Goal: Task Accomplishment & Management: Use online tool/utility

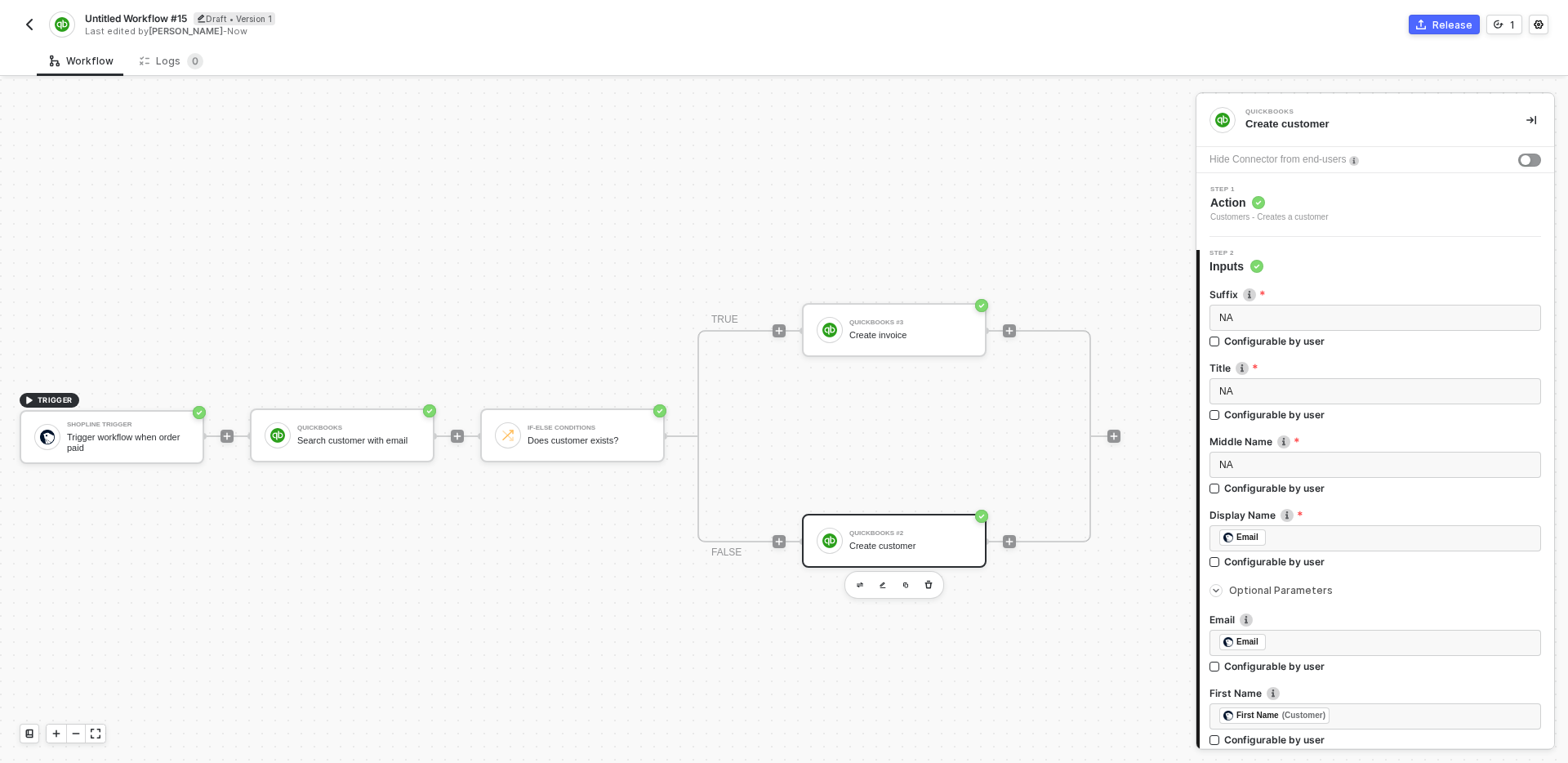
scroll to position [844, 0]
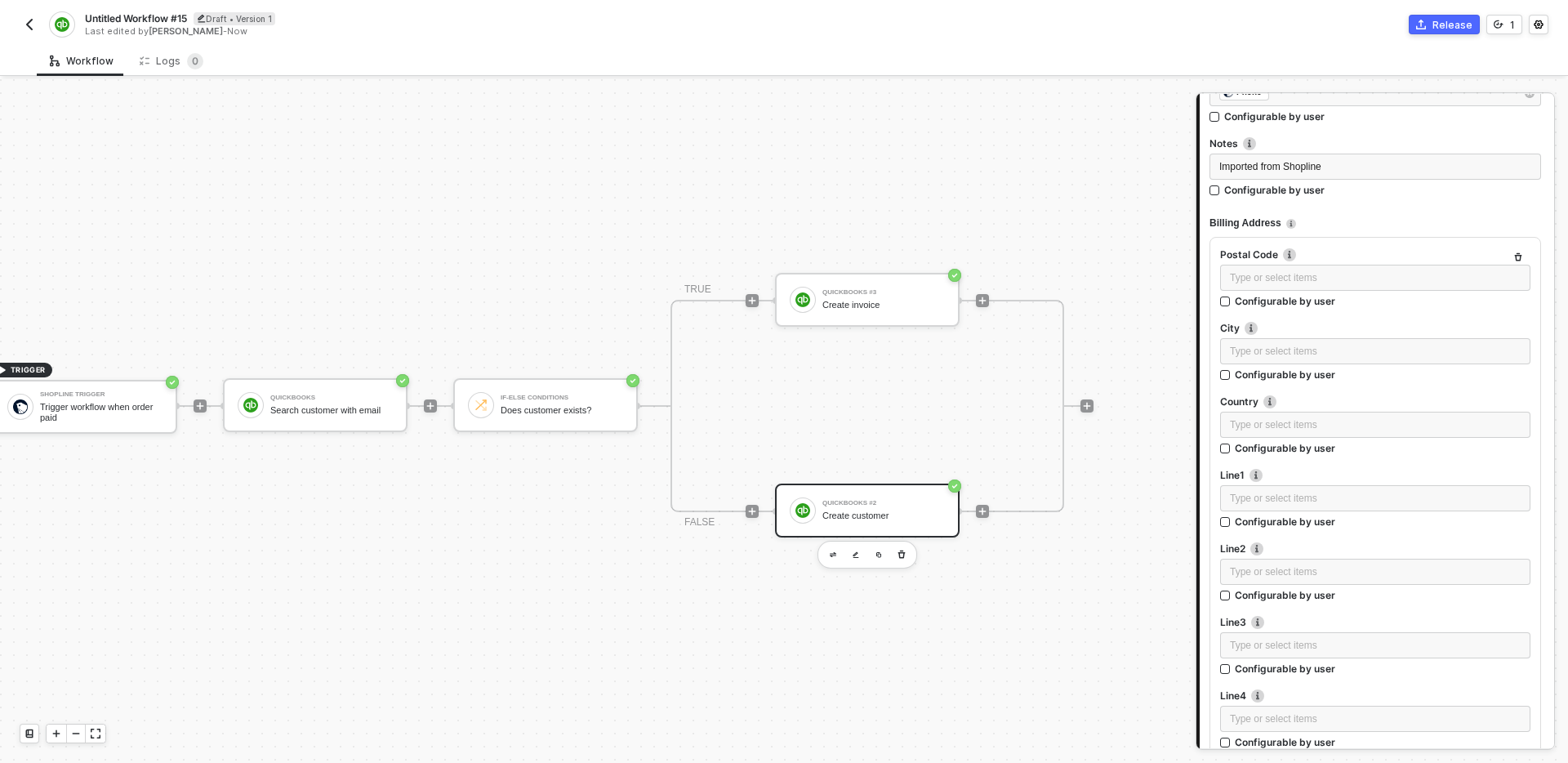
click at [918, 513] on div "Create customer" at bounding box center [883, 516] width 123 height 10
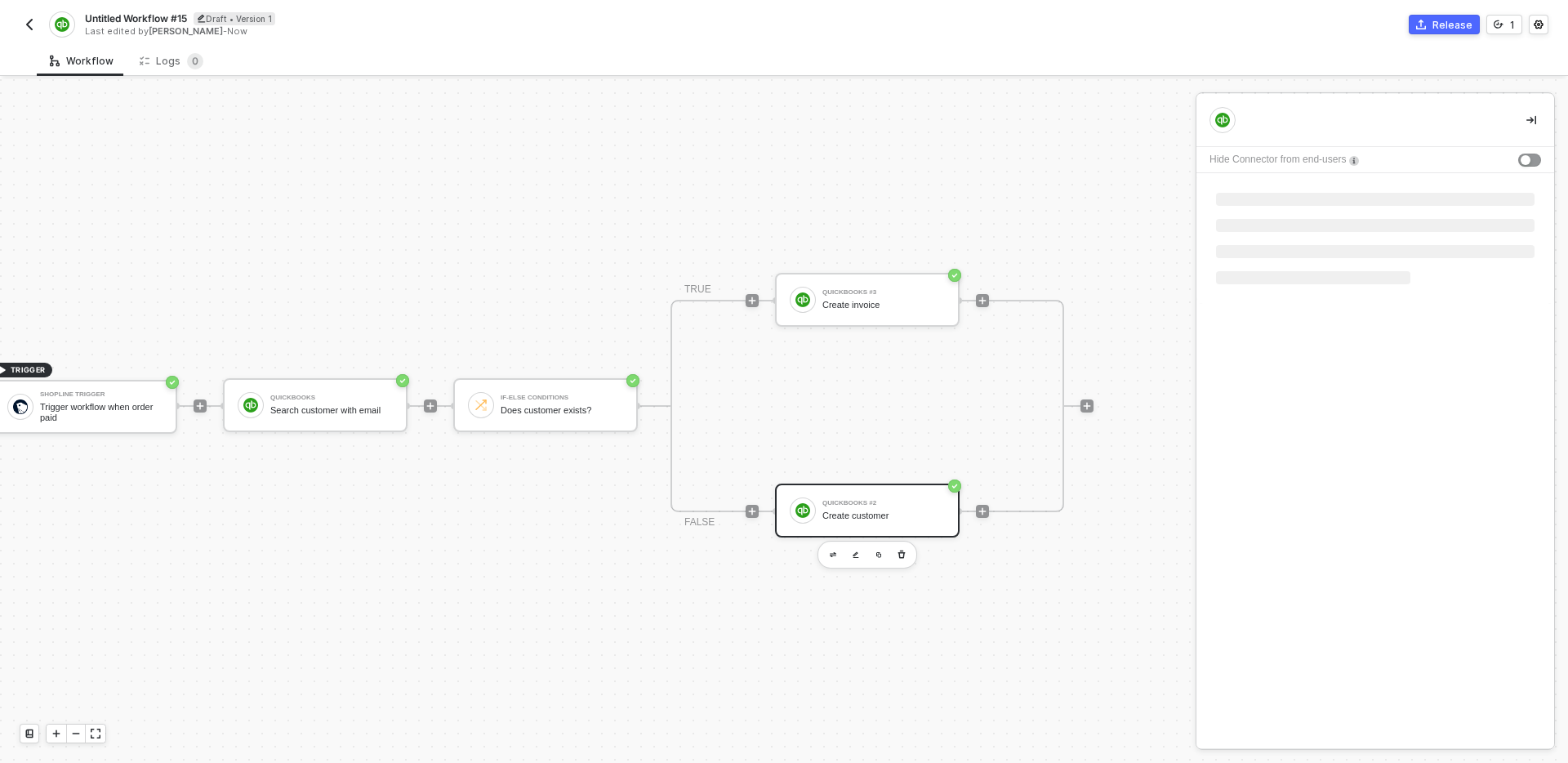
scroll to position [0, 0]
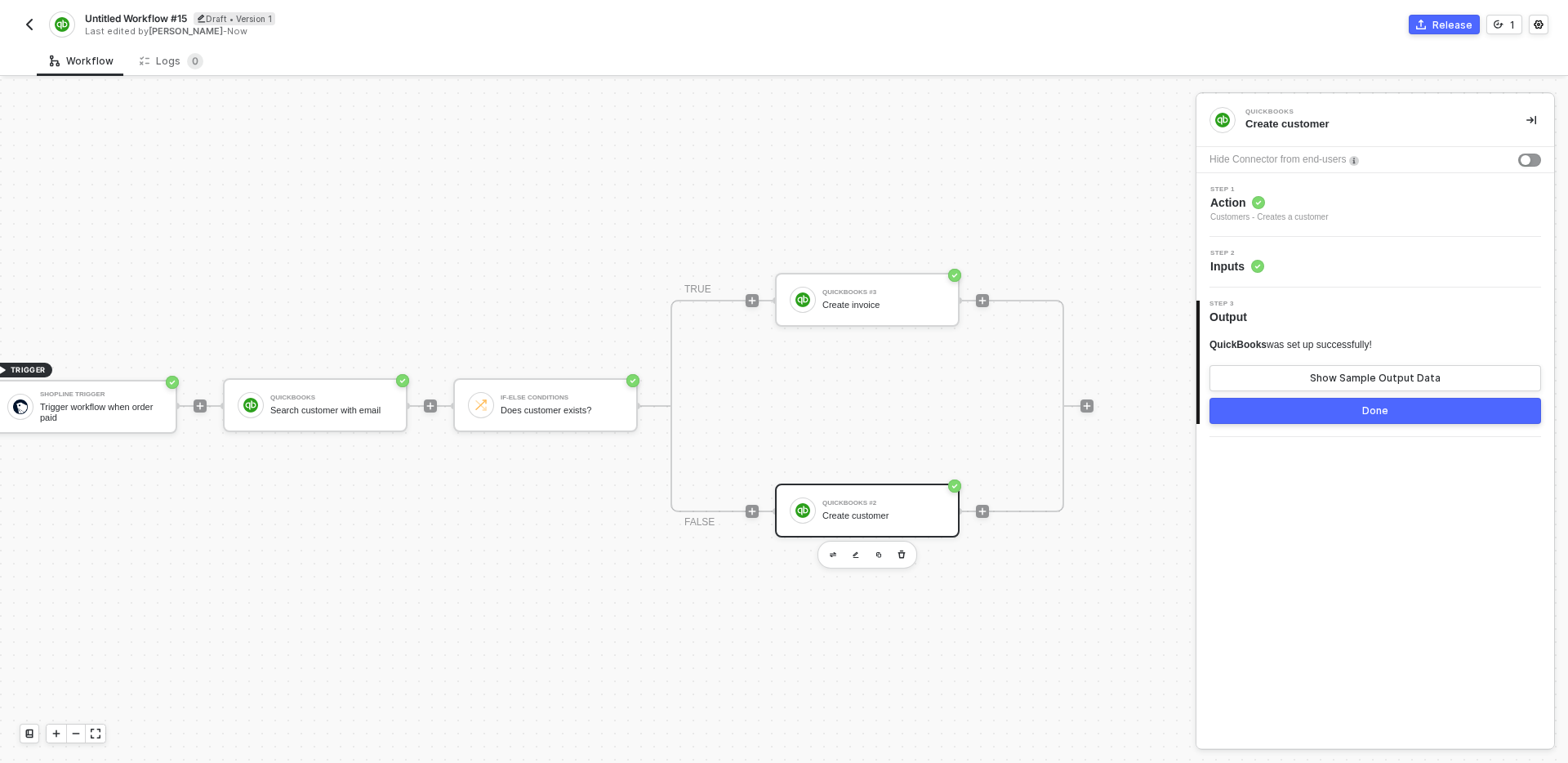
click at [1306, 266] on div "Step 2 Inputs" at bounding box center [1377, 262] width 353 height 24
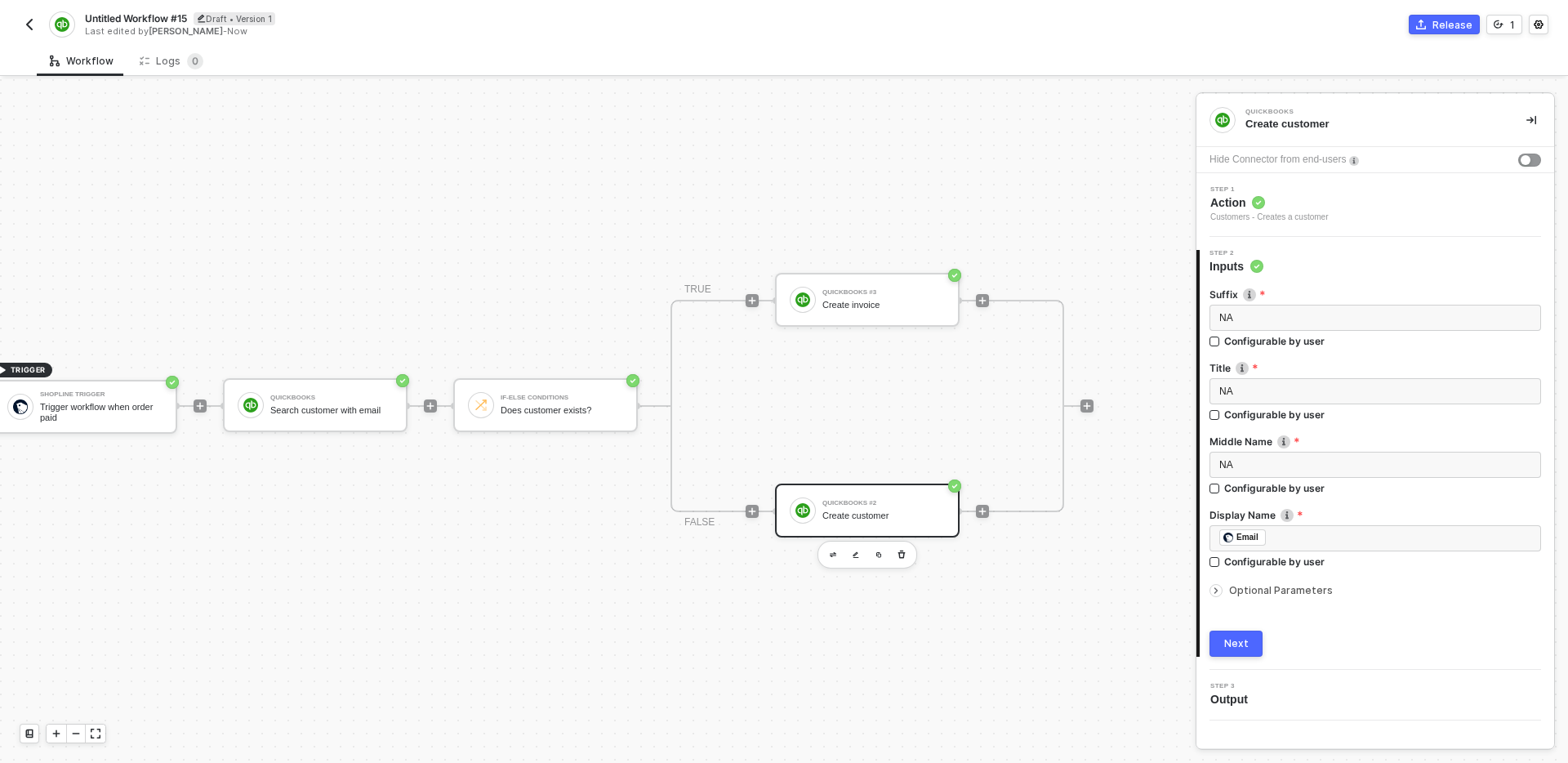
click at [1300, 593] on span "Optional Parameters" at bounding box center [1281, 590] width 104 height 12
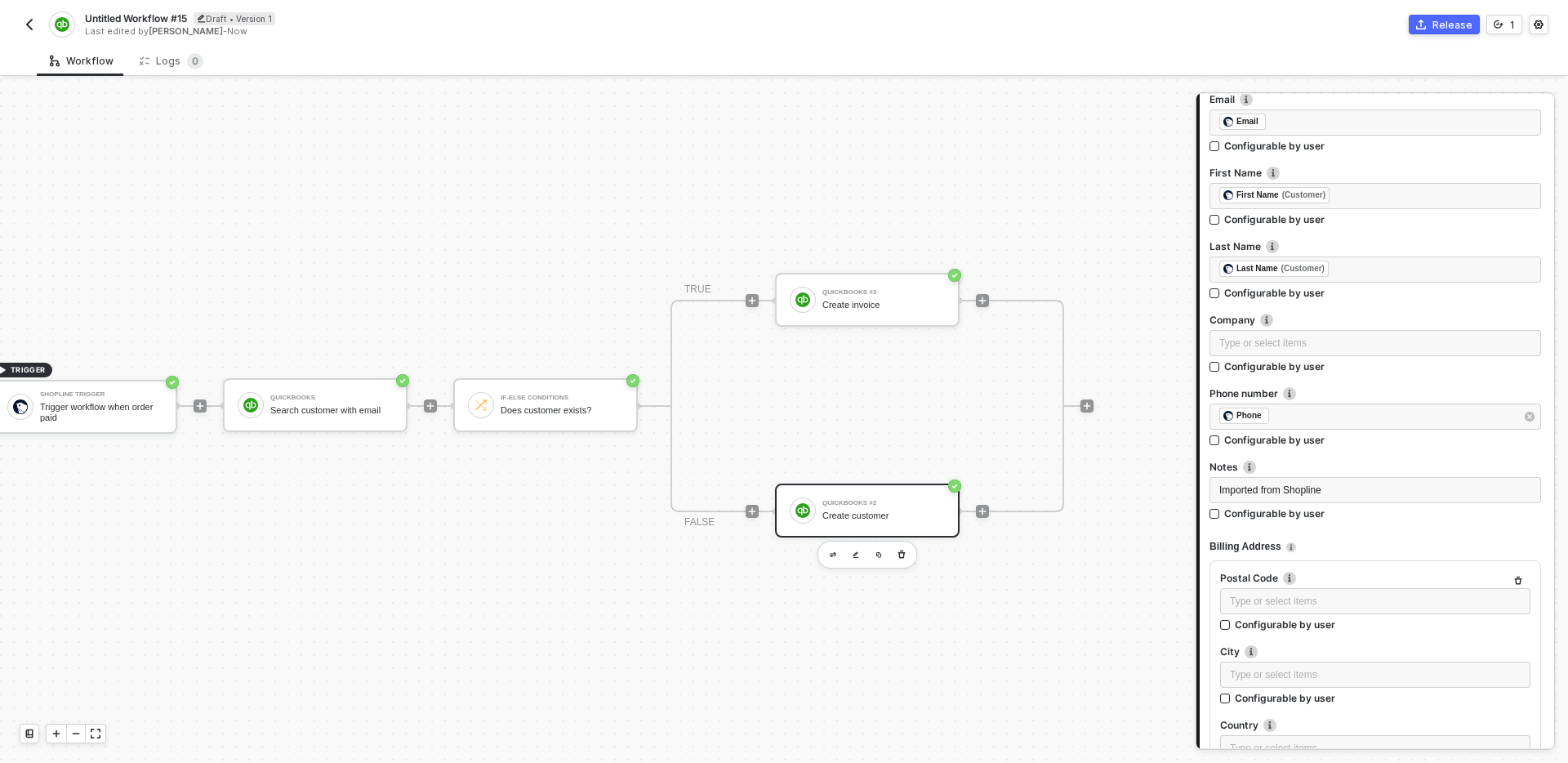
scroll to position [524, 0]
click at [1326, 332] on div "Type or select items ﻿" at bounding box center [1376, 340] width 312 height 16
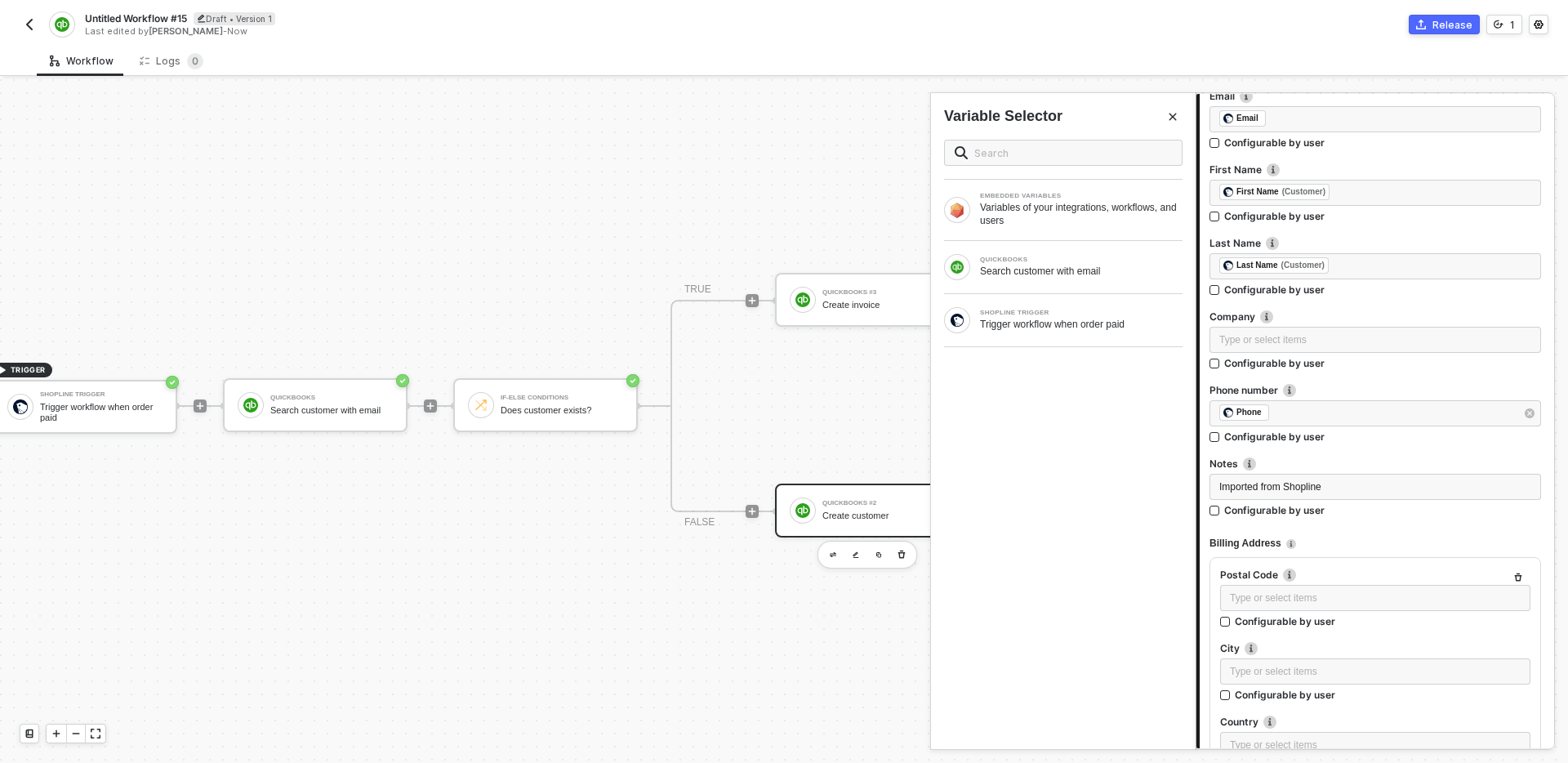
click at [1176, 116] on icon "Close" at bounding box center [1172, 117] width 10 height 10
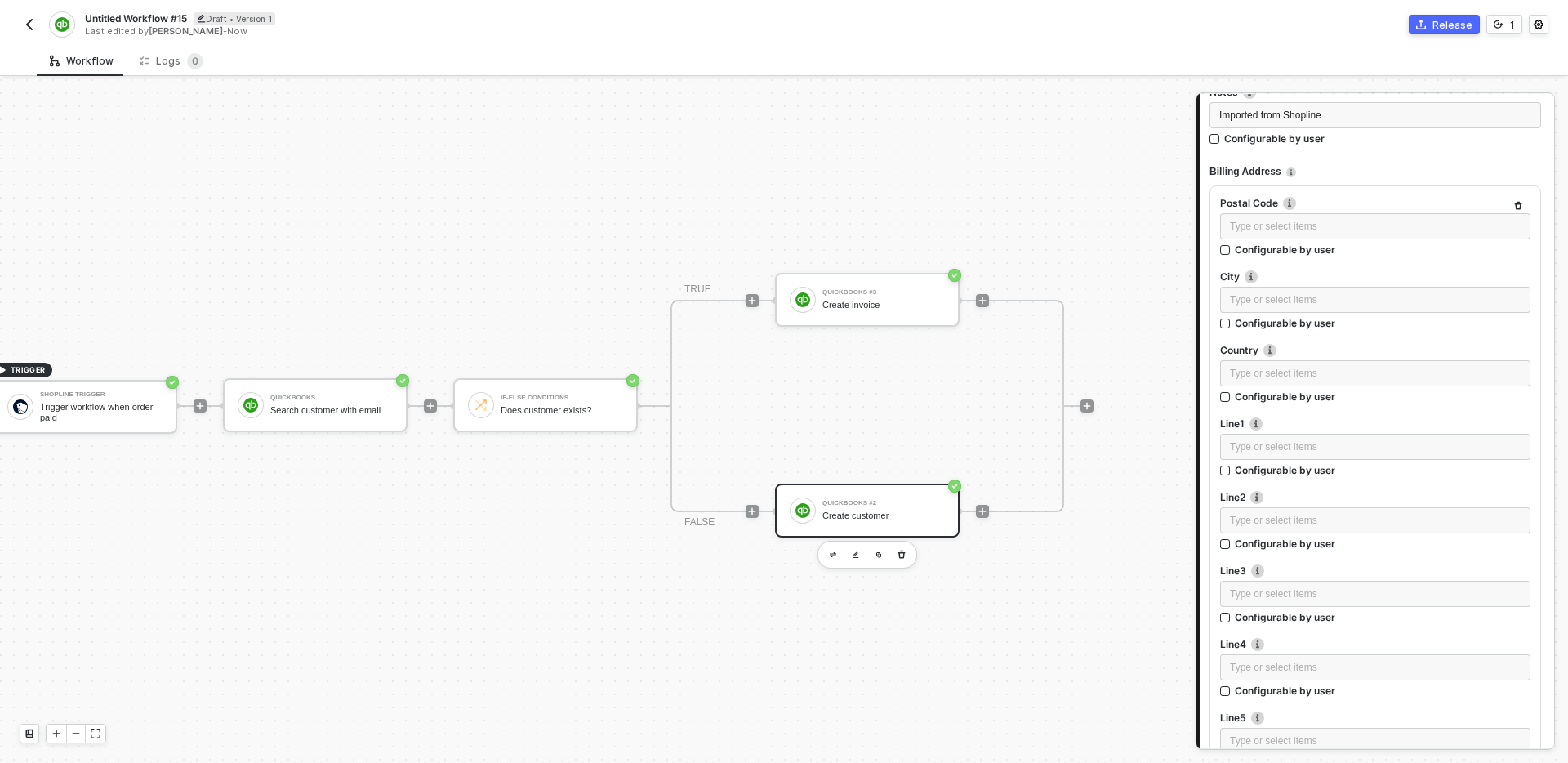
scroll to position [906, 0]
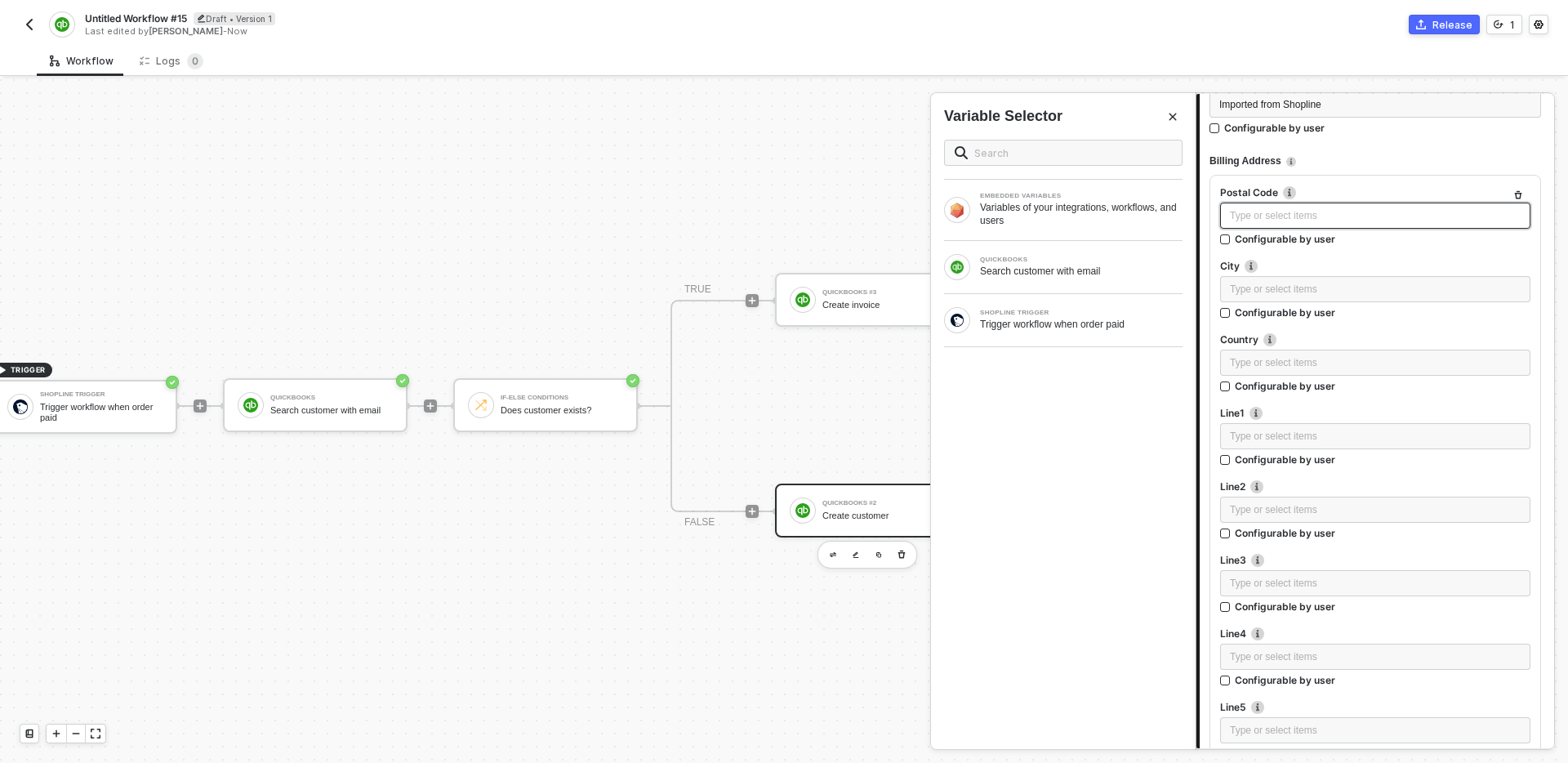
click at [1337, 212] on div "Type or select items ﻿" at bounding box center [1376, 216] width 291 height 16
click at [1011, 321] on div "Trigger workflow when order paid" at bounding box center [1081, 324] width 203 height 13
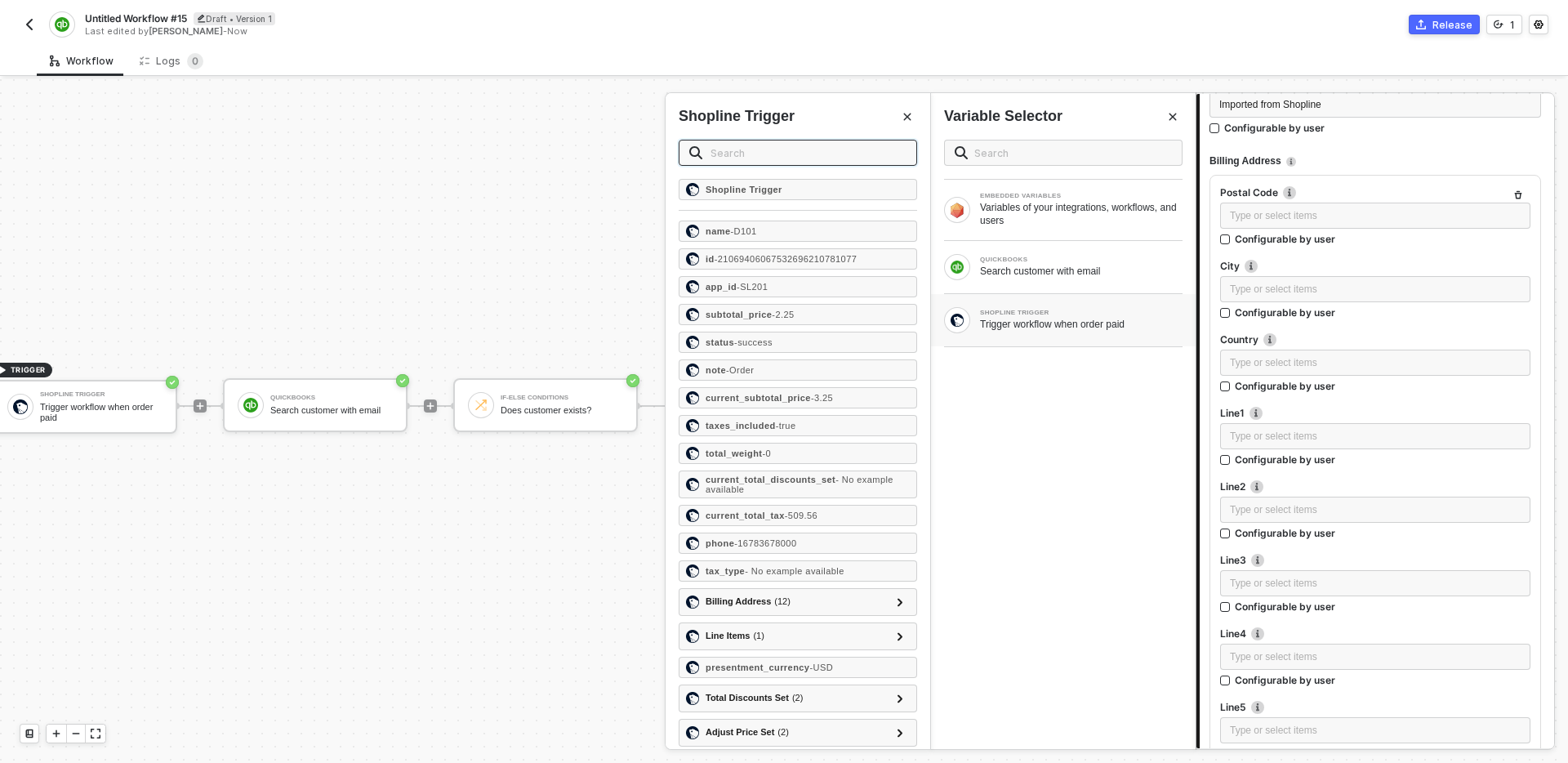
click at [767, 154] on input "text" at bounding box center [808, 152] width 196 height 18
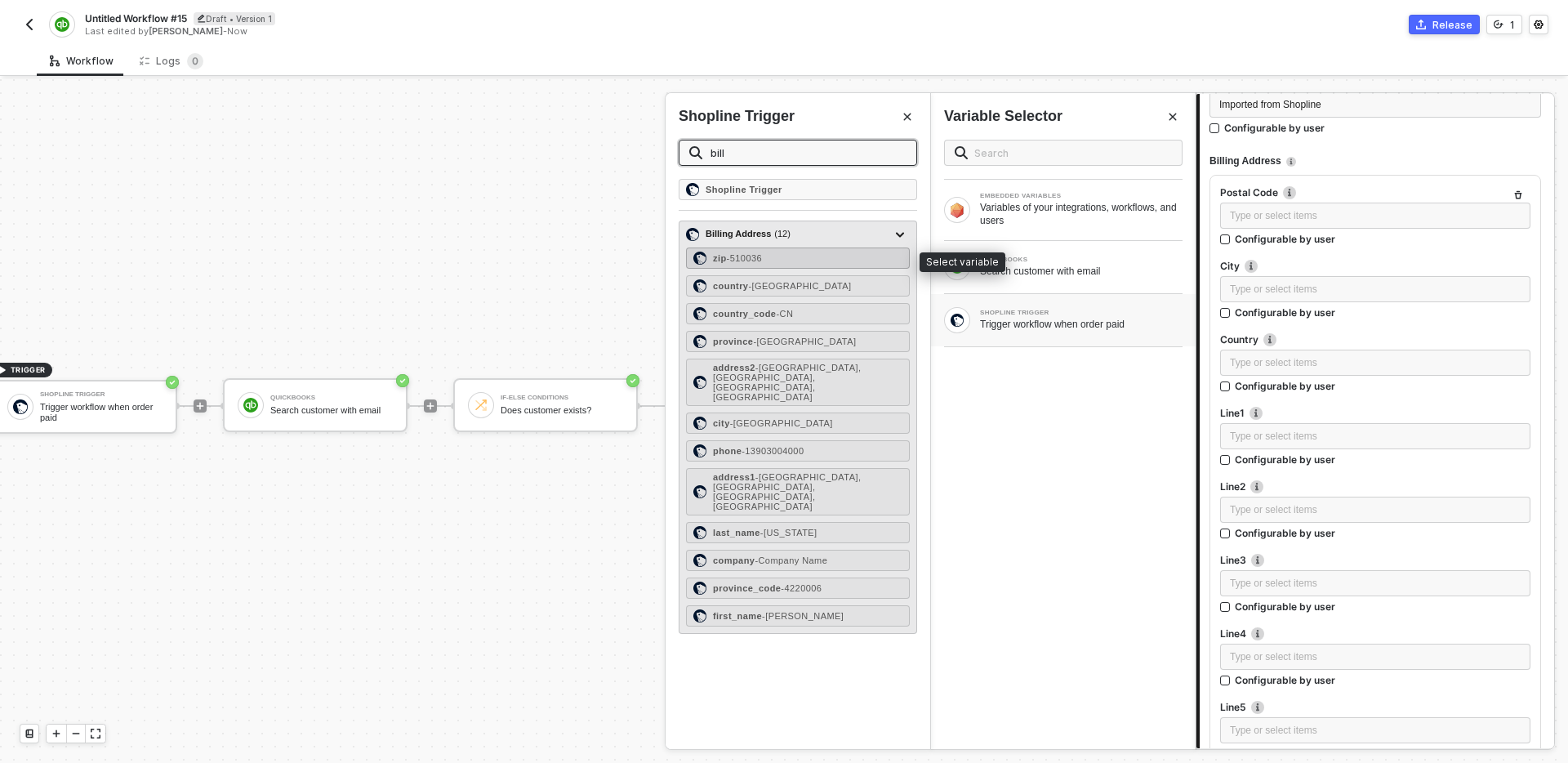
type input "bill"
click at [780, 261] on div "zip - 510036" at bounding box center [798, 258] width 224 height 21
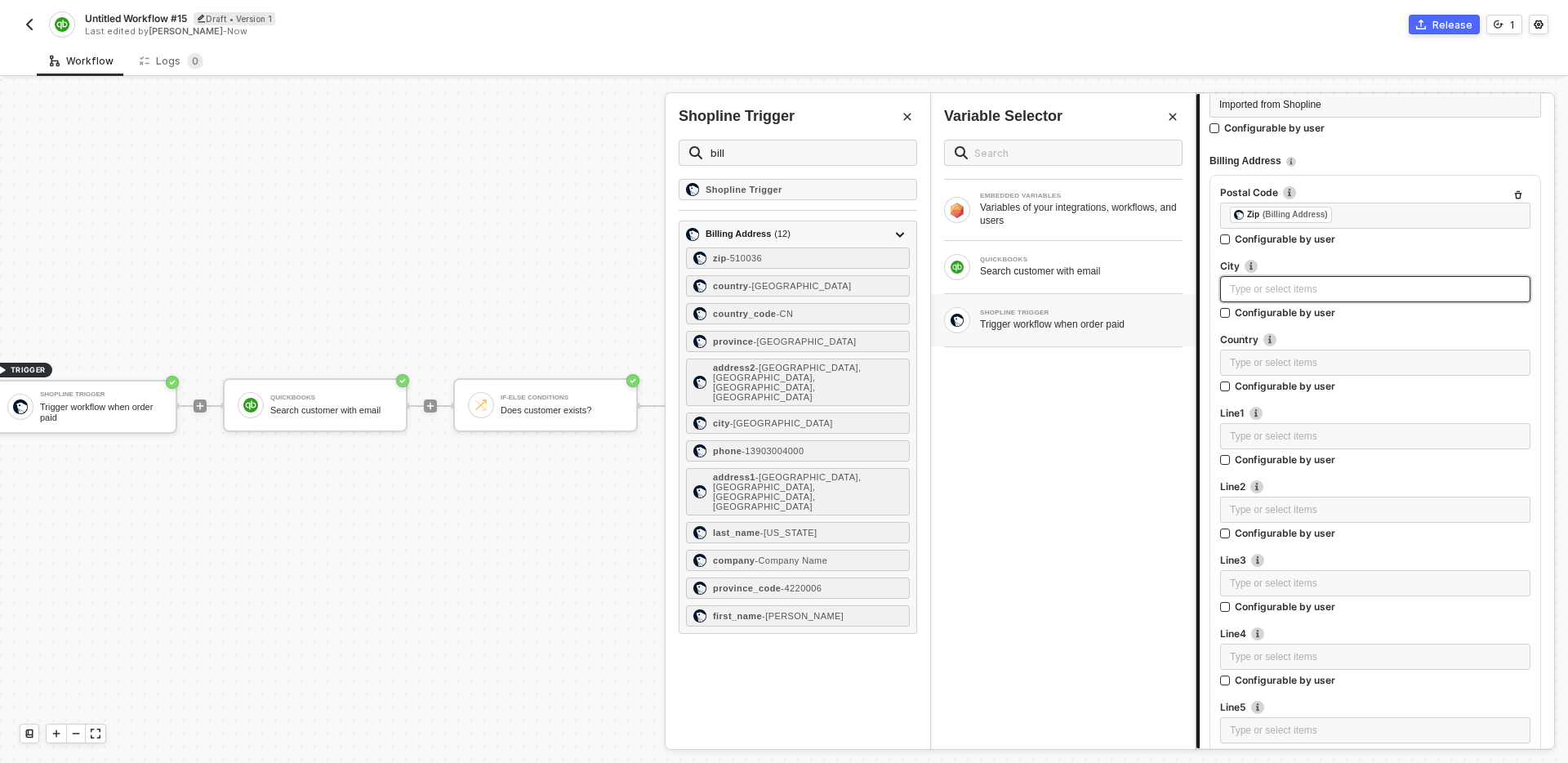
click at [1296, 285] on div "Type or select items ﻿" at bounding box center [1376, 290] width 291 height 16
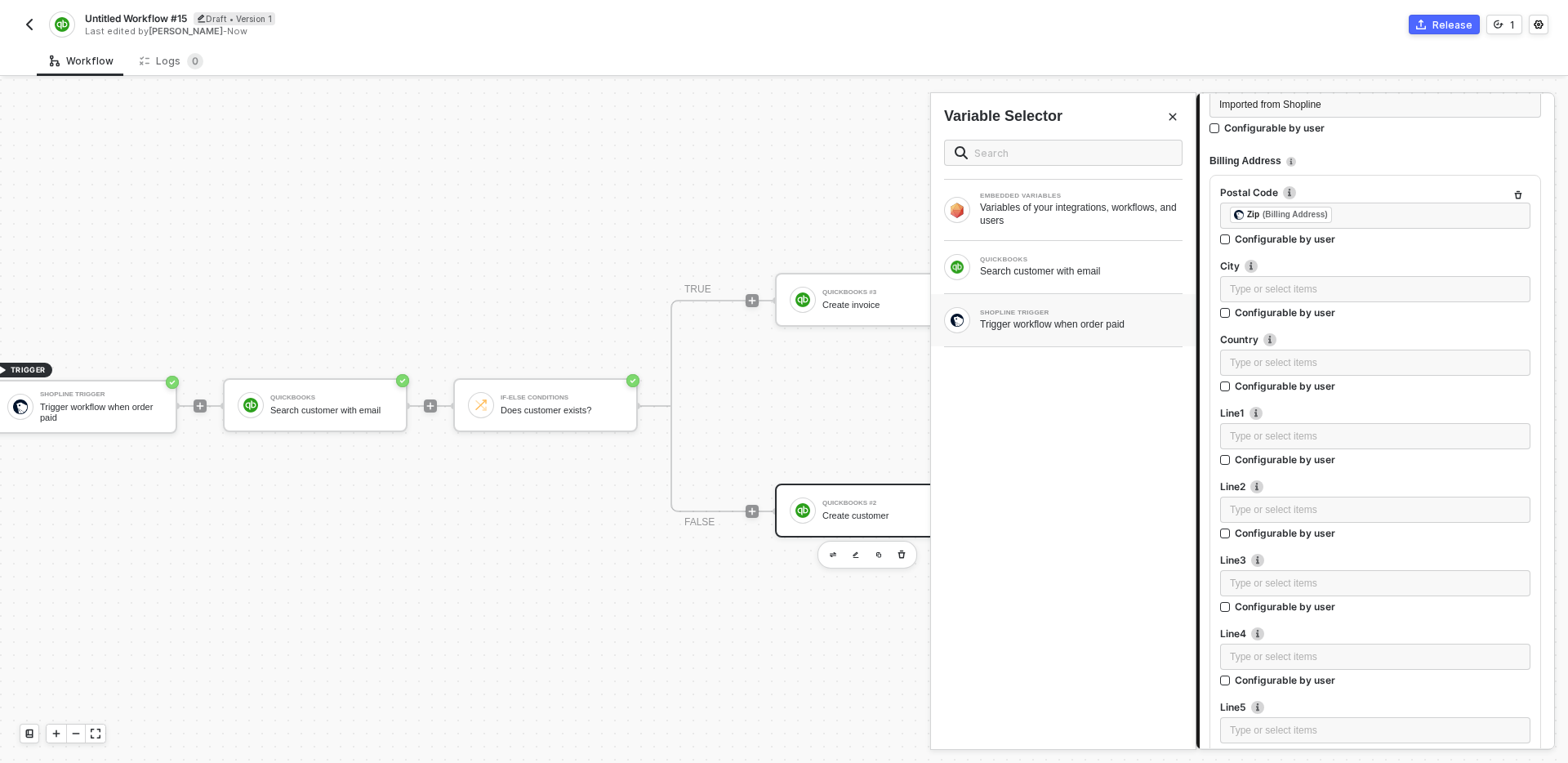
click at [1066, 318] on div "Trigger workflow when order paid" at bounding box center [1081, 324] width 203 height 13
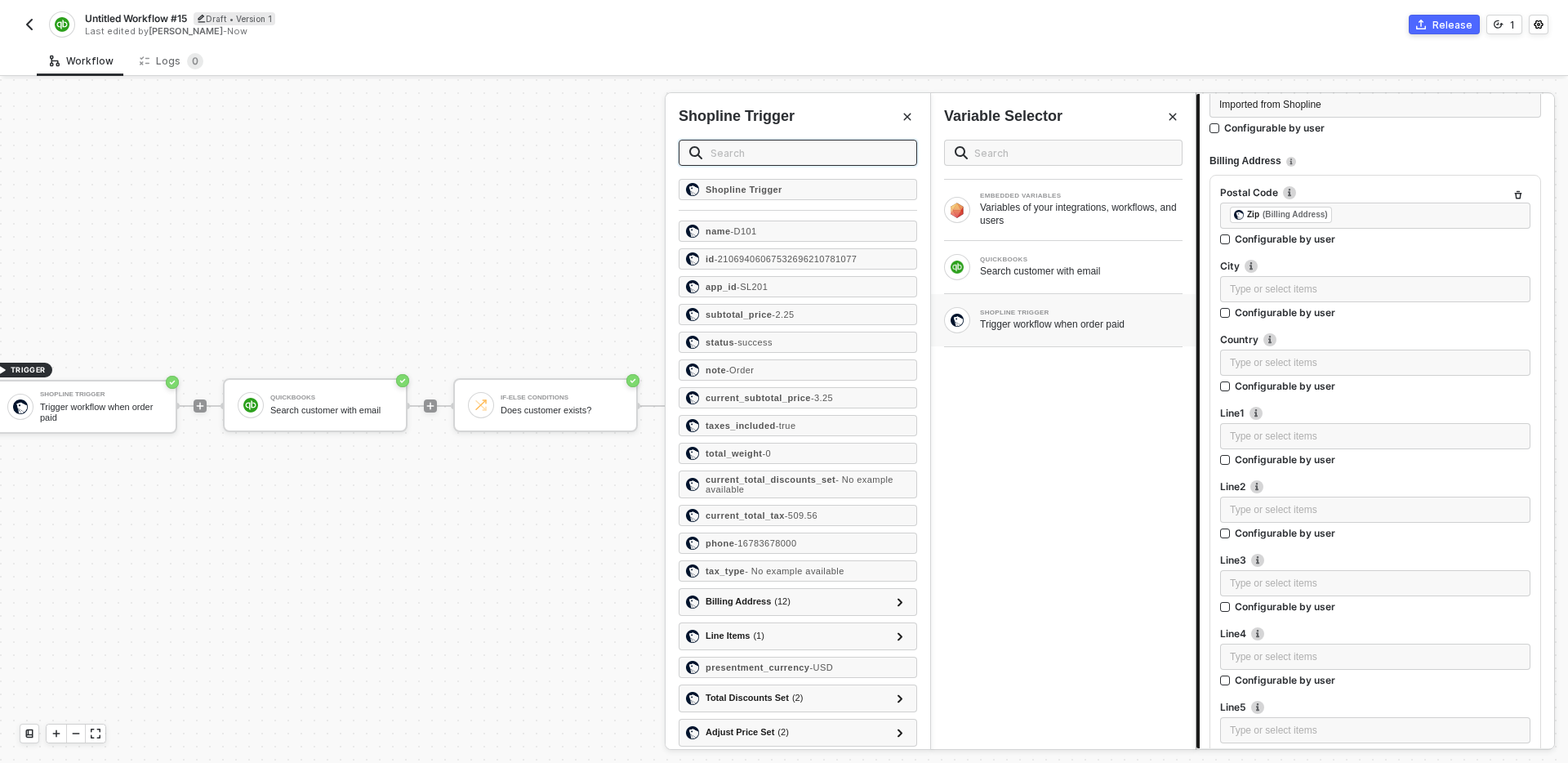
click at [780, 144] on input "text" at bounding box center [808, 152] width 196 height 18
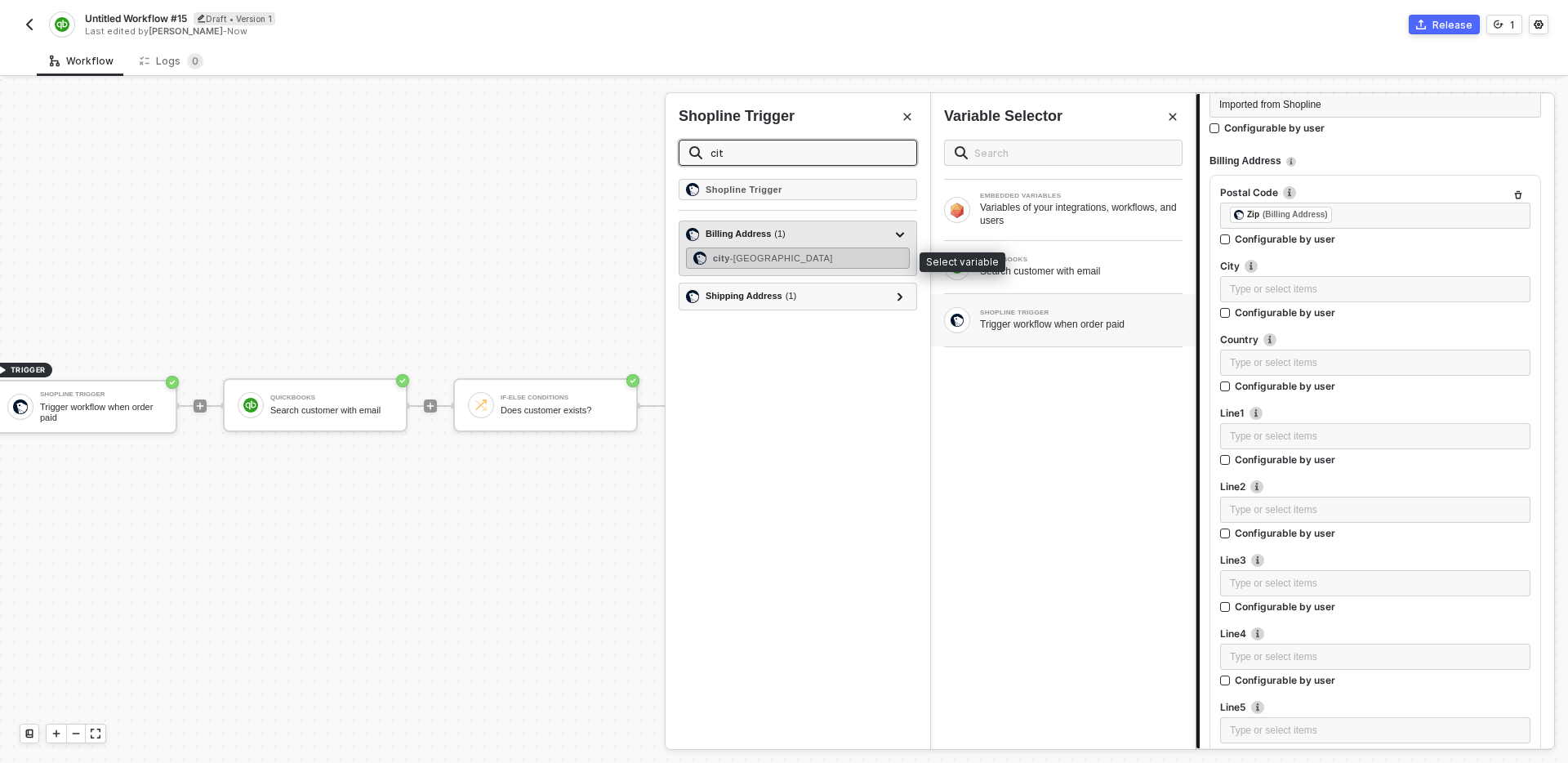
type input "cit"
click at [776, 258] on span "- [GEOGRAPHIC_DATA]" at bounding box center [781, 258] width 103 height 10
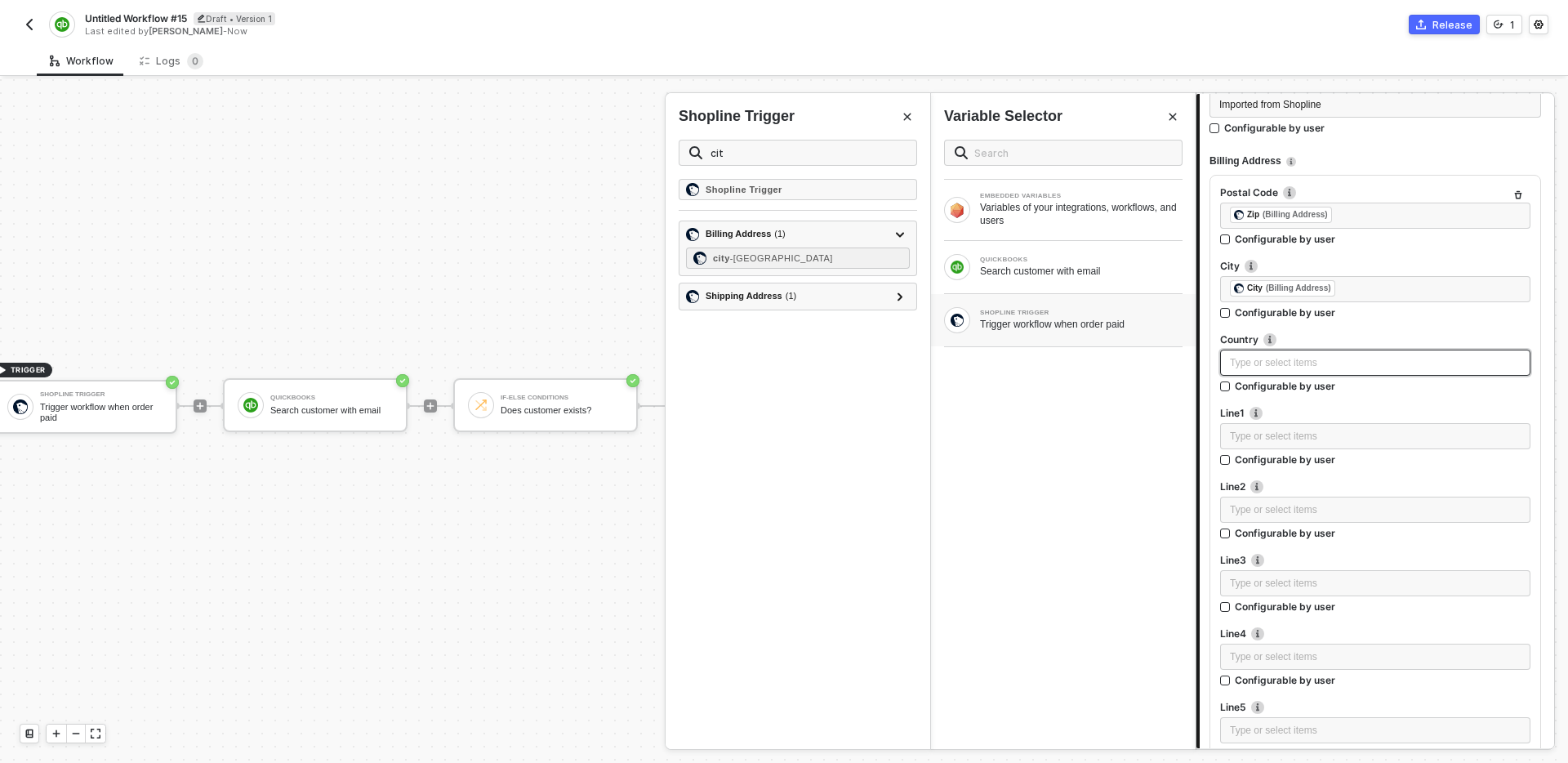
click at [1282, 361] on div "Type or select items ﻿" at bounding box center [1376, 363] width 291 height 16
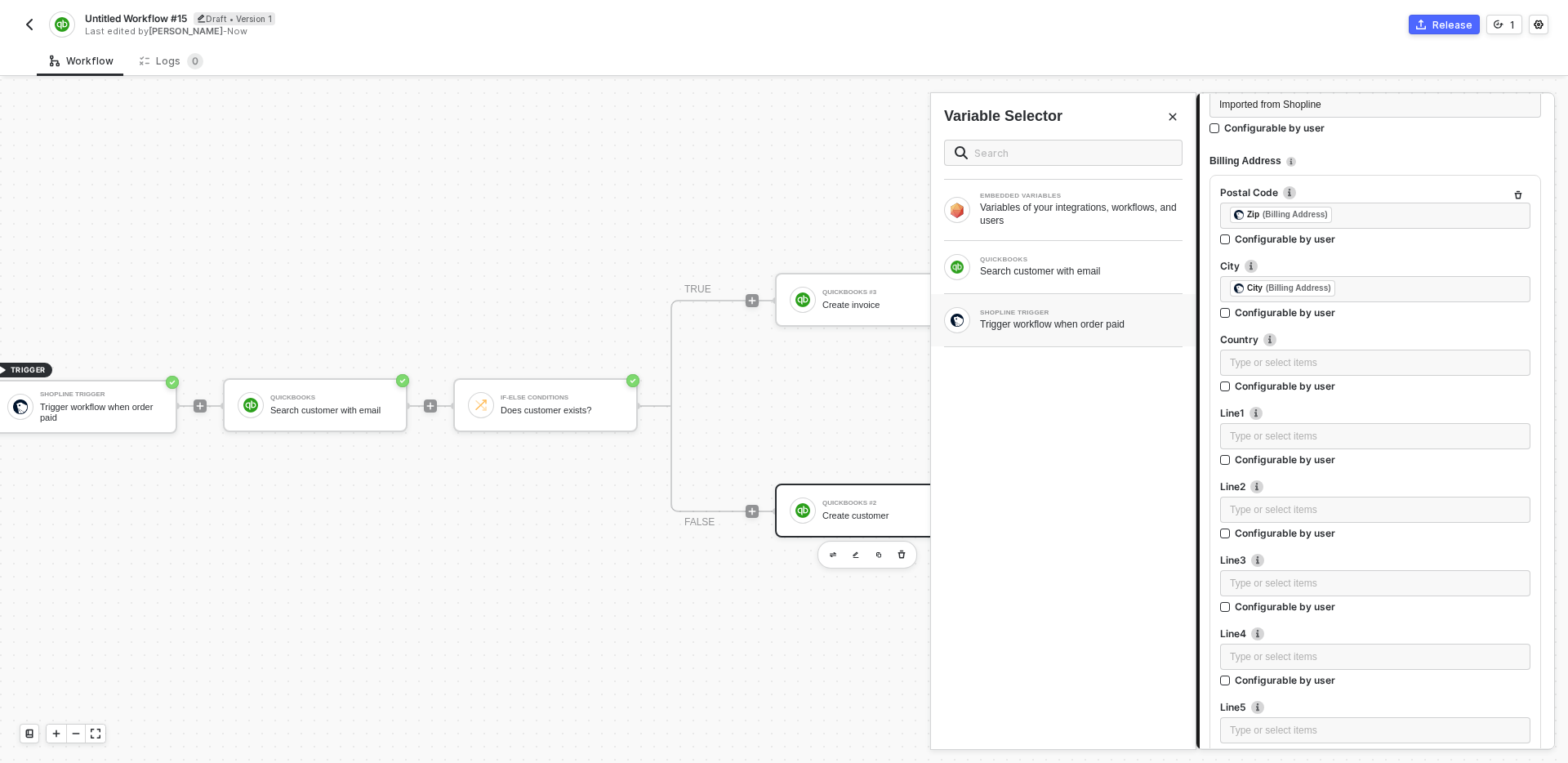
click at [1030, 313] on div "SHOPLINE TRIGGER" at bounding box center [1081, 313] width 203 height 7
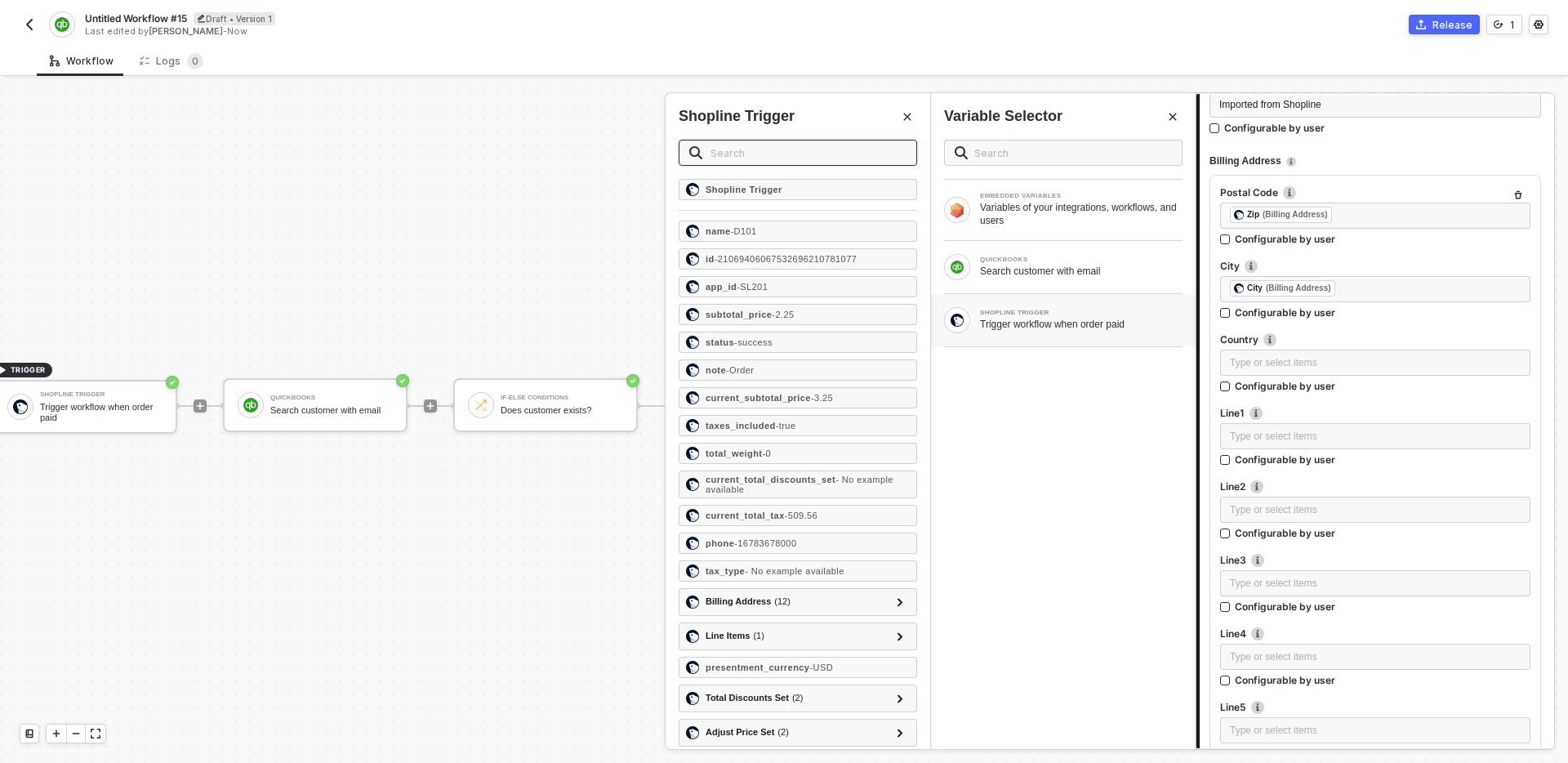
click at [761, 156] on input "text" at bounding box center [808, 152] width 196 height 18
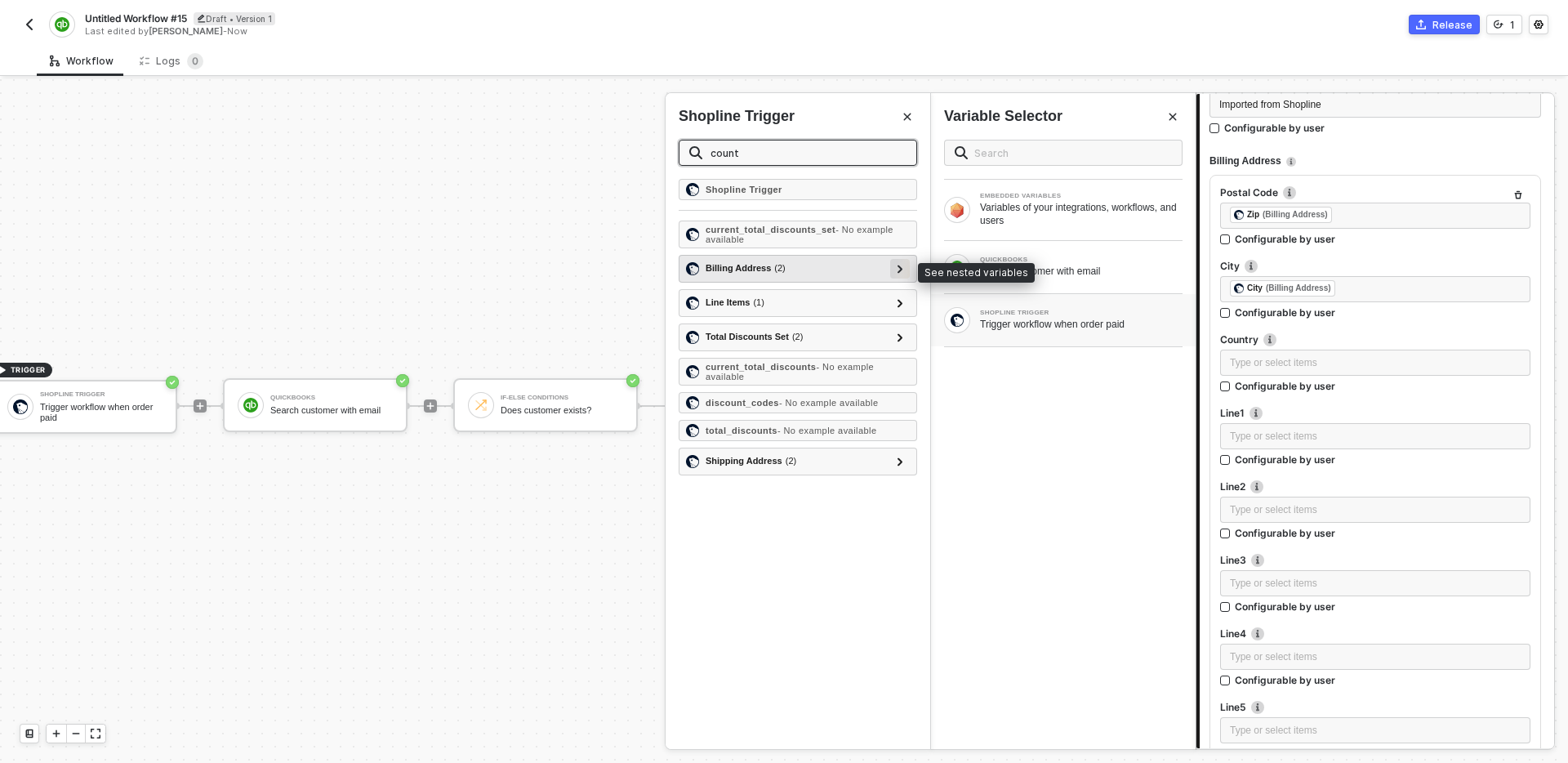
type input "count"
click at [901, 265] on icon at bounding box center [901, 268] width 6 height 8
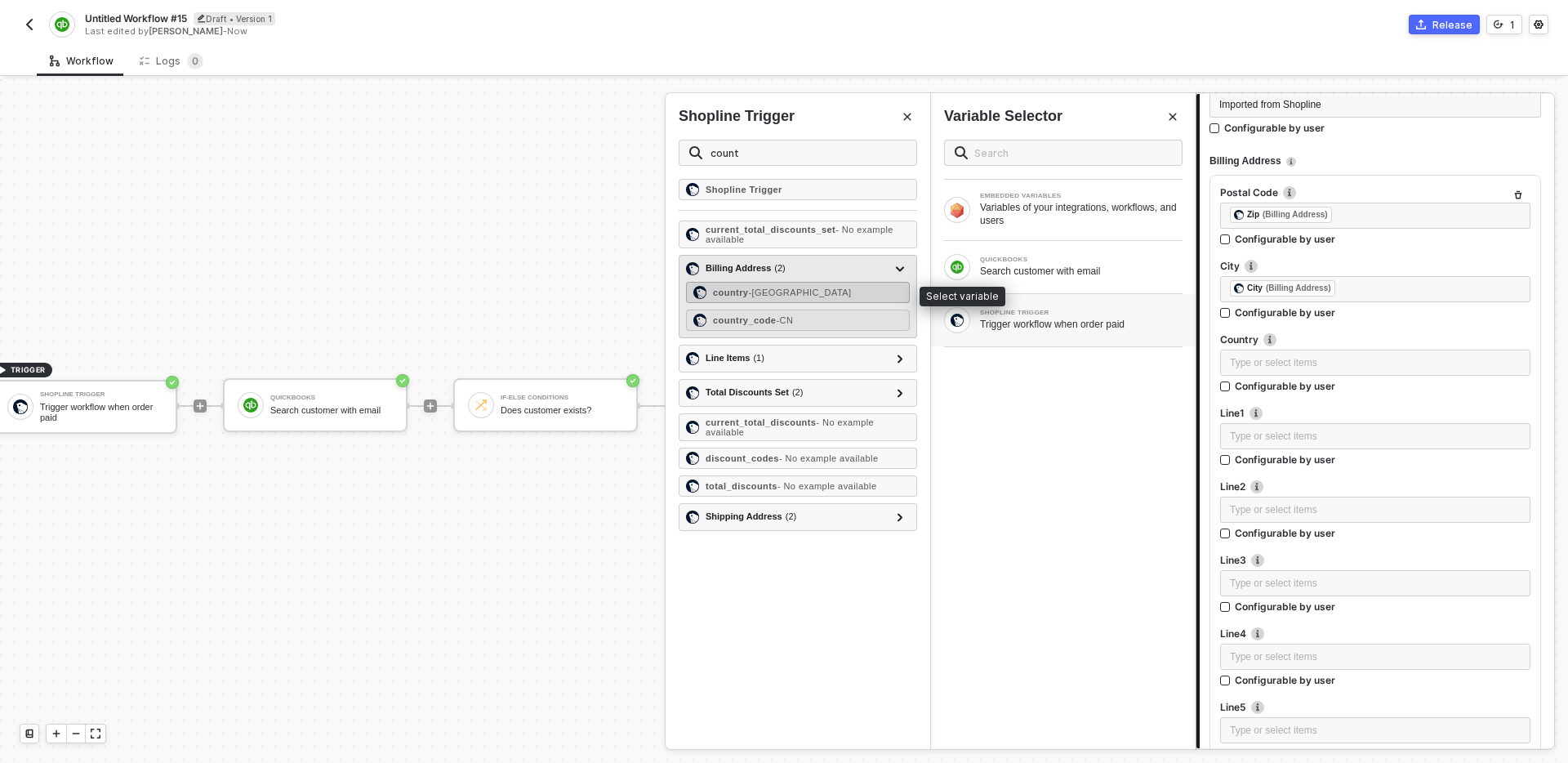
click at [852, 291] on div "country - [GEOGRAPHIC_DATA]" at bounding box center [798, 292] width 224 height 21
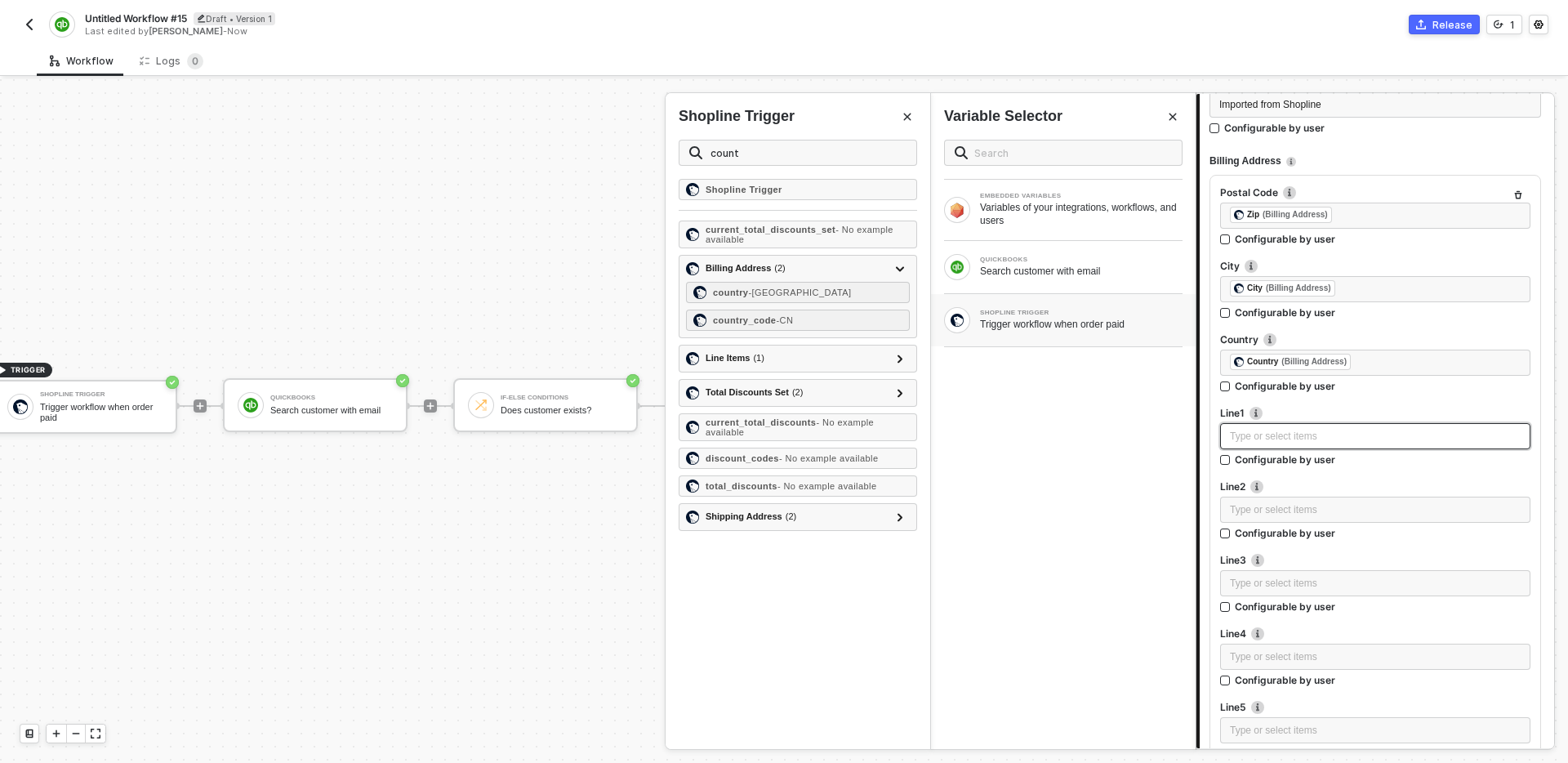
click at [1266, 434] on div "Type or select items ﻿" at bounding box center [1376, 437] width 291 height 16
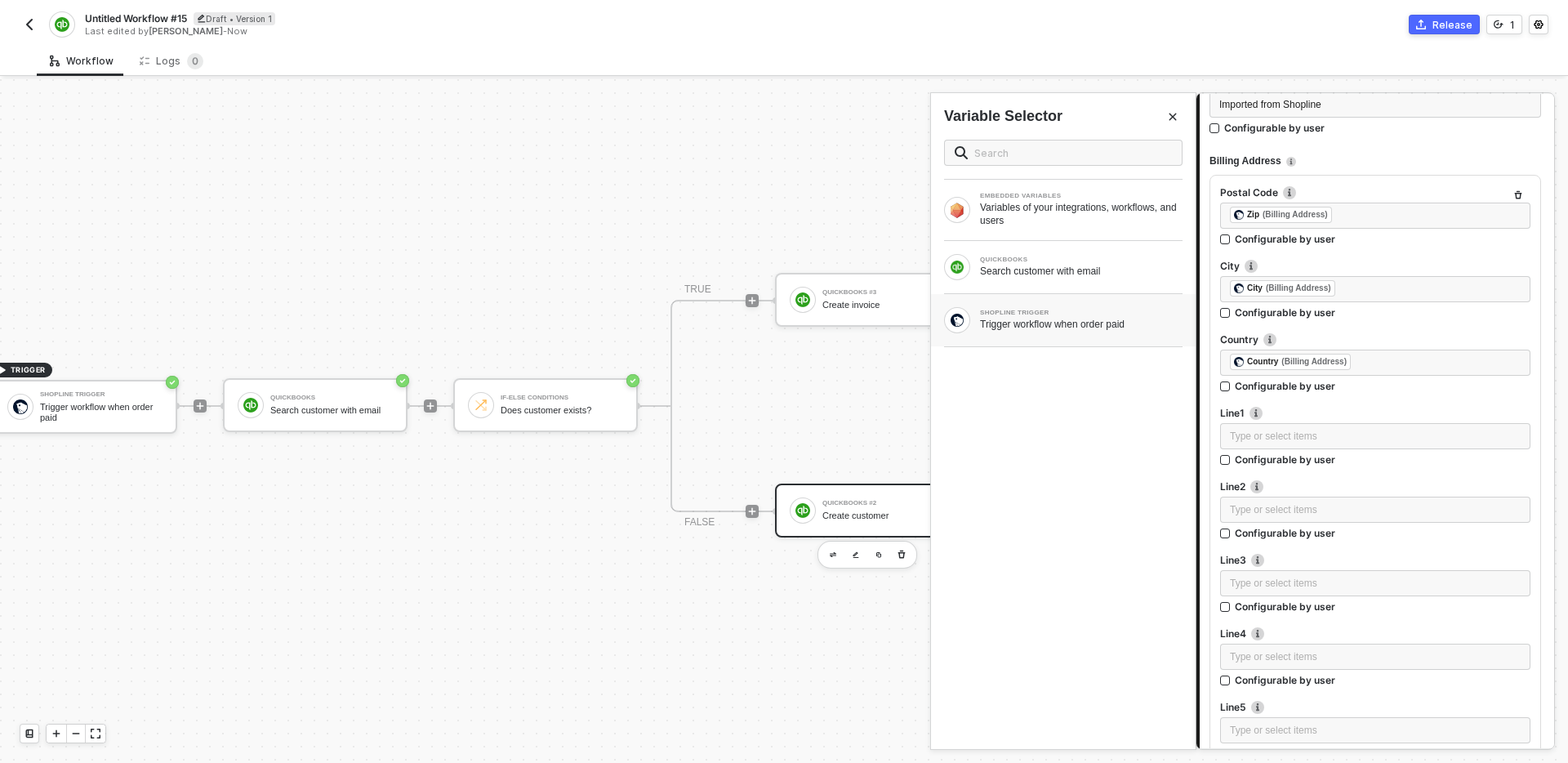
click at [1090, 329] on div "Trigger workflow when order paid" at bounding box center [1081, 324] width 203 height 13
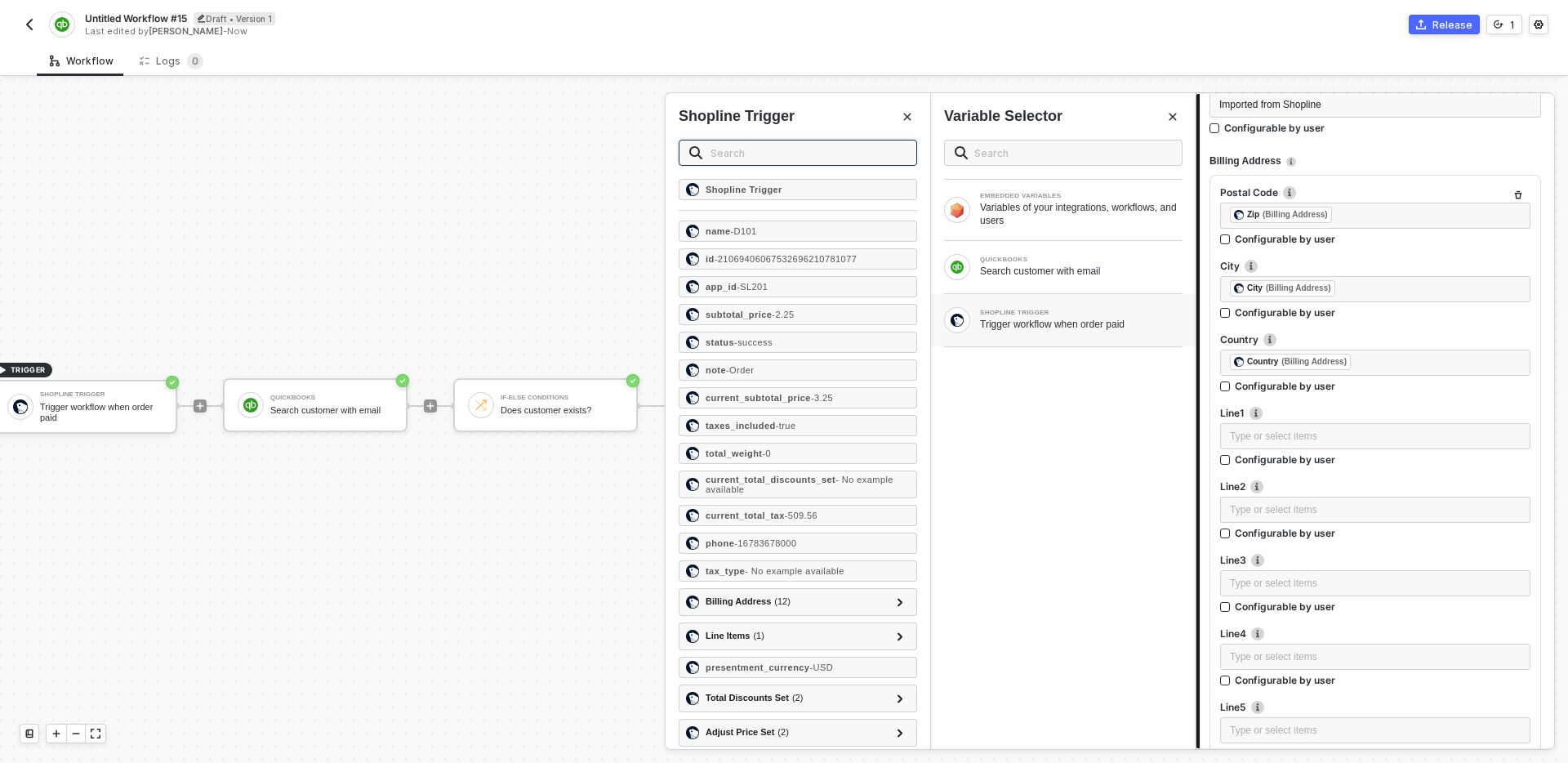
click at [774, 151] on input "text" at bounding box center [808, 152] width 196 height 18
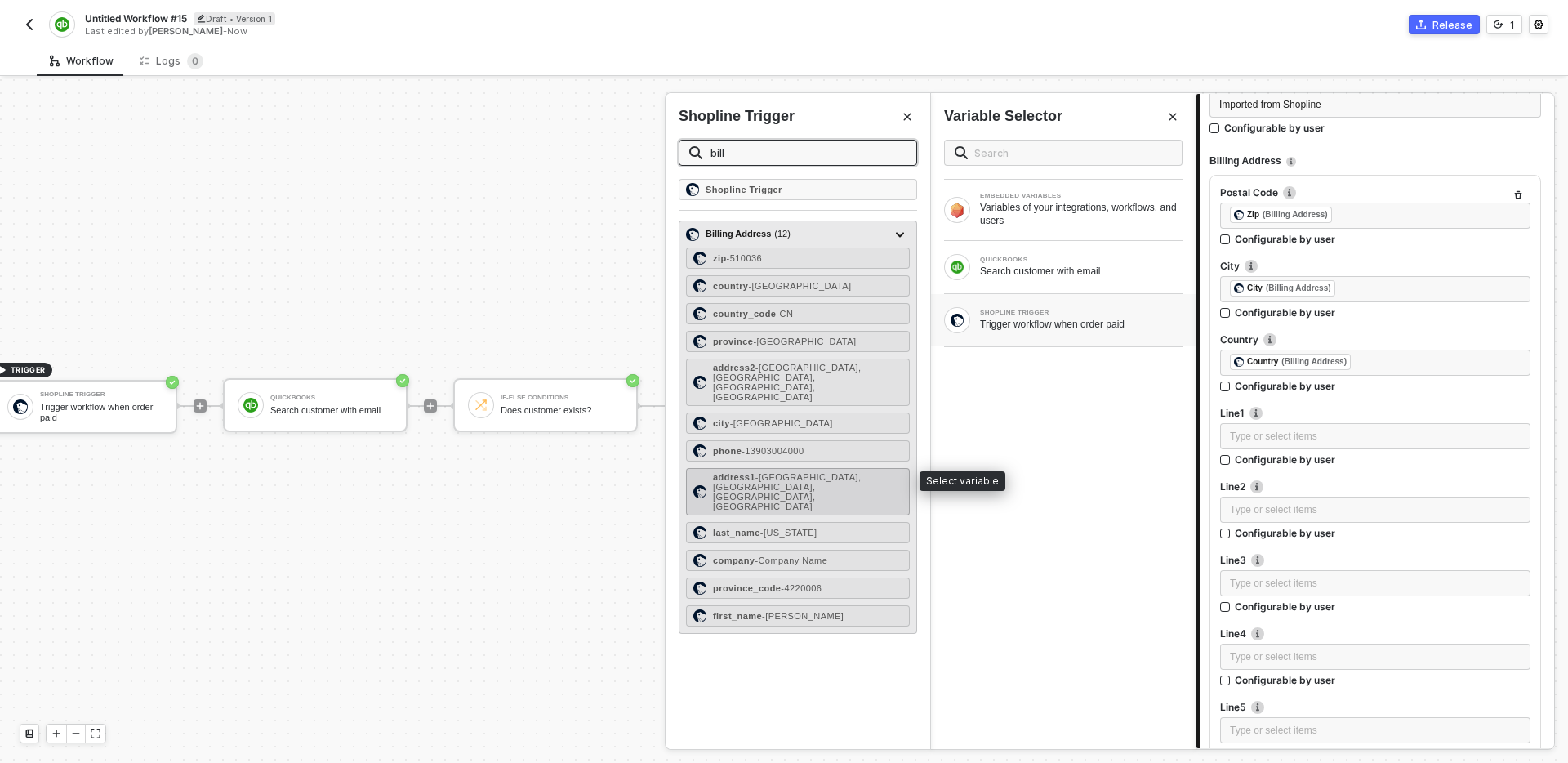
type input "bill"
click at [819, 472] on span "- [GEOGRAPHIC_DATA], [GEOGRAPHIC_DATA], [GEOGRAPHIC_DATA], [GEOGRAPHIC_DATA]" at bounding box center [787, 492] width 148 height 39
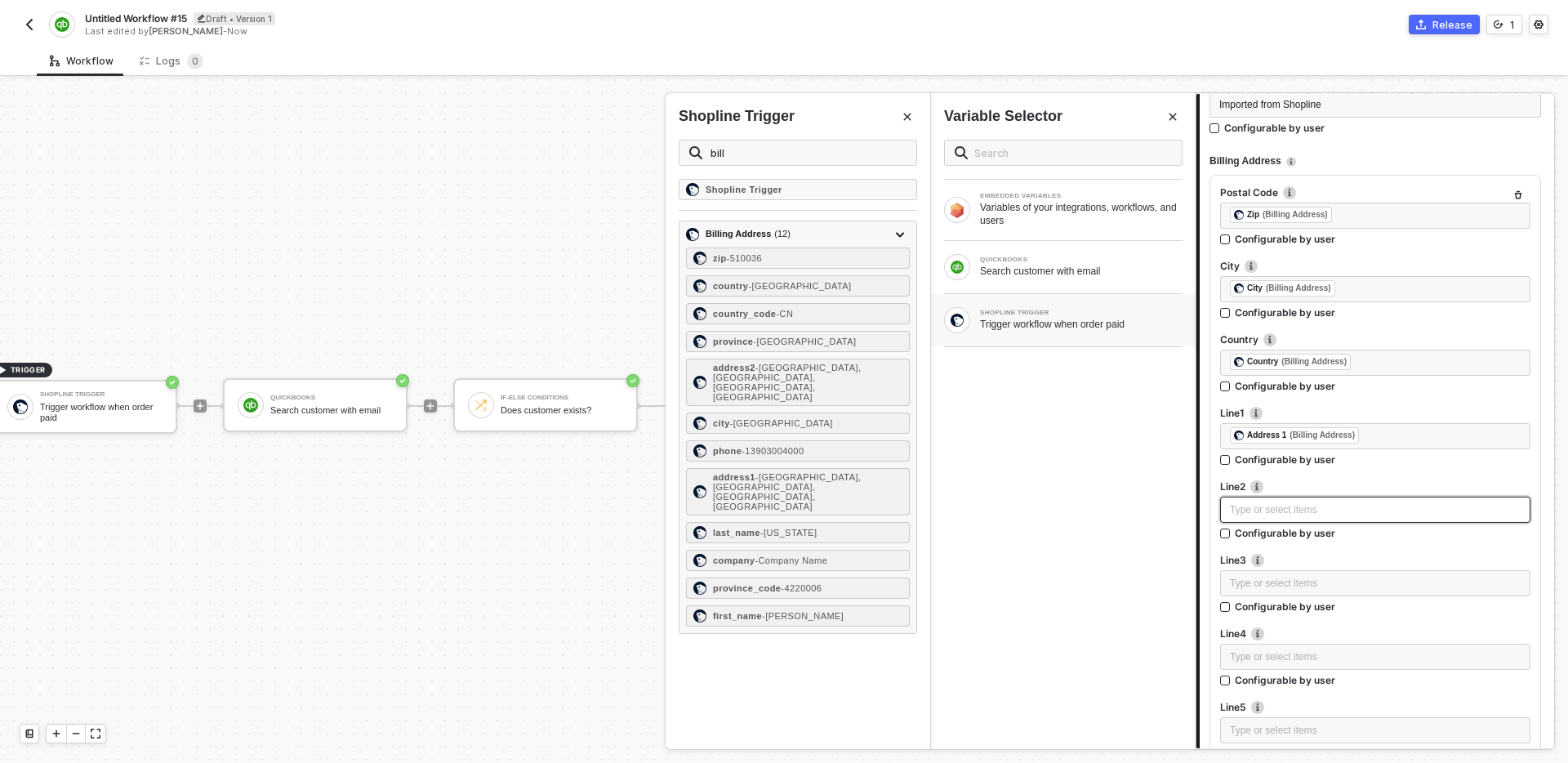
click at [1248, 509] on div "Type or select items ﻿" at bounding box center [1376, 510] width 291 height 16
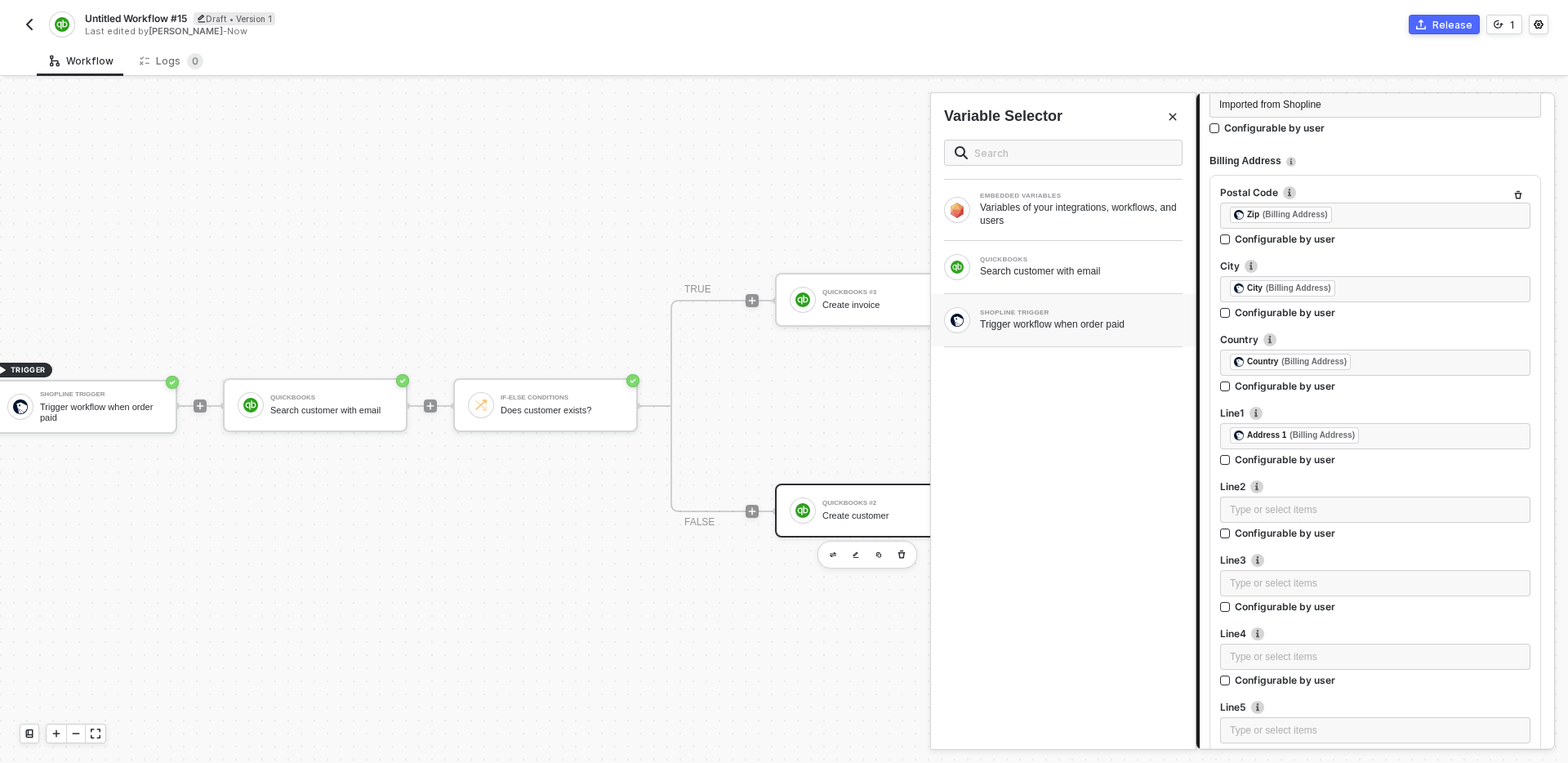
click at [1042, 308] on div "SHOPLINE TRIGGER Trigger workflow when order paid" at bounding box center [1063, 320] width 238 height 26
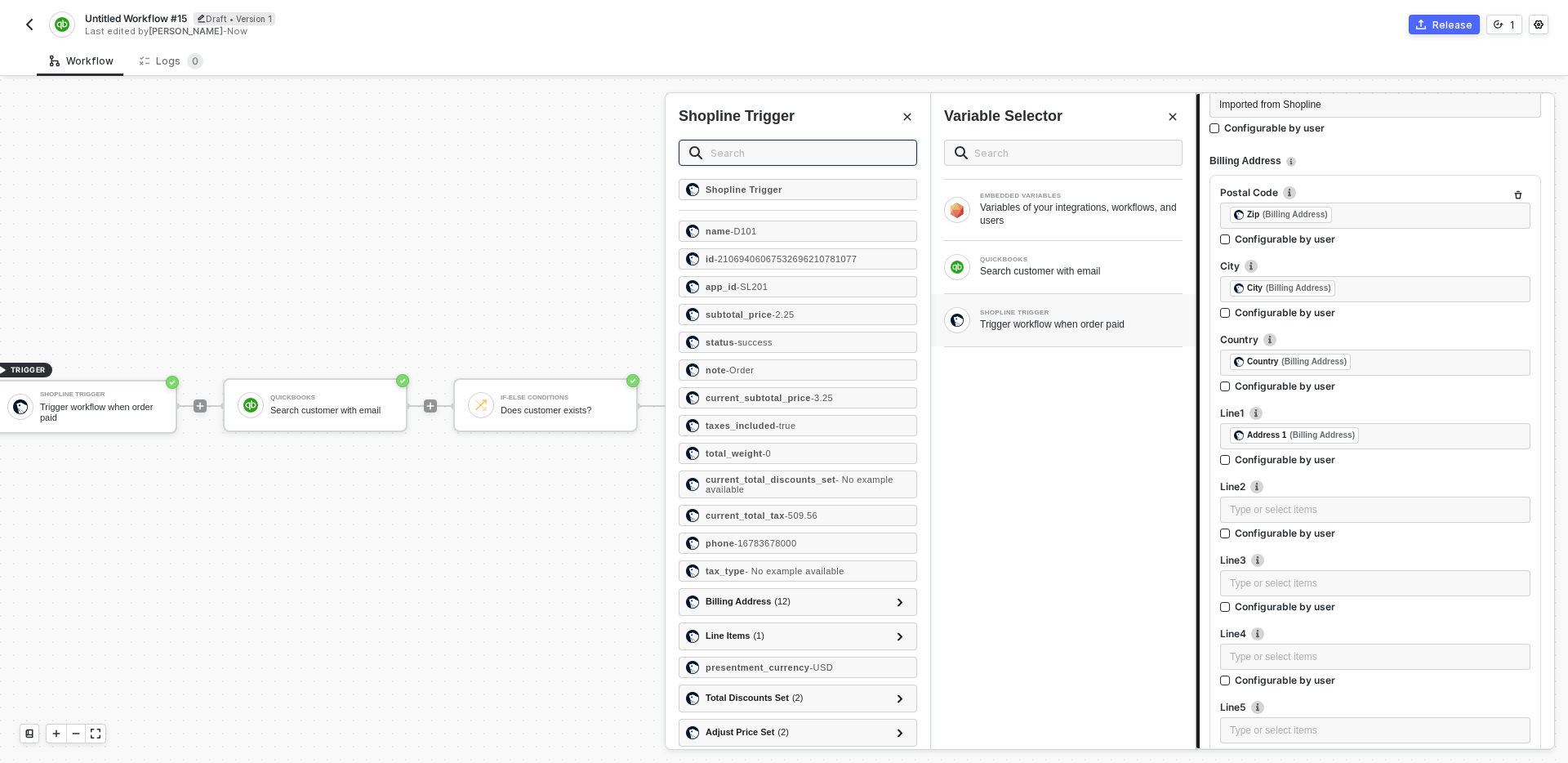
click at [784, 147] on input "text" at bounding box center [808, 152] width 196 height 18
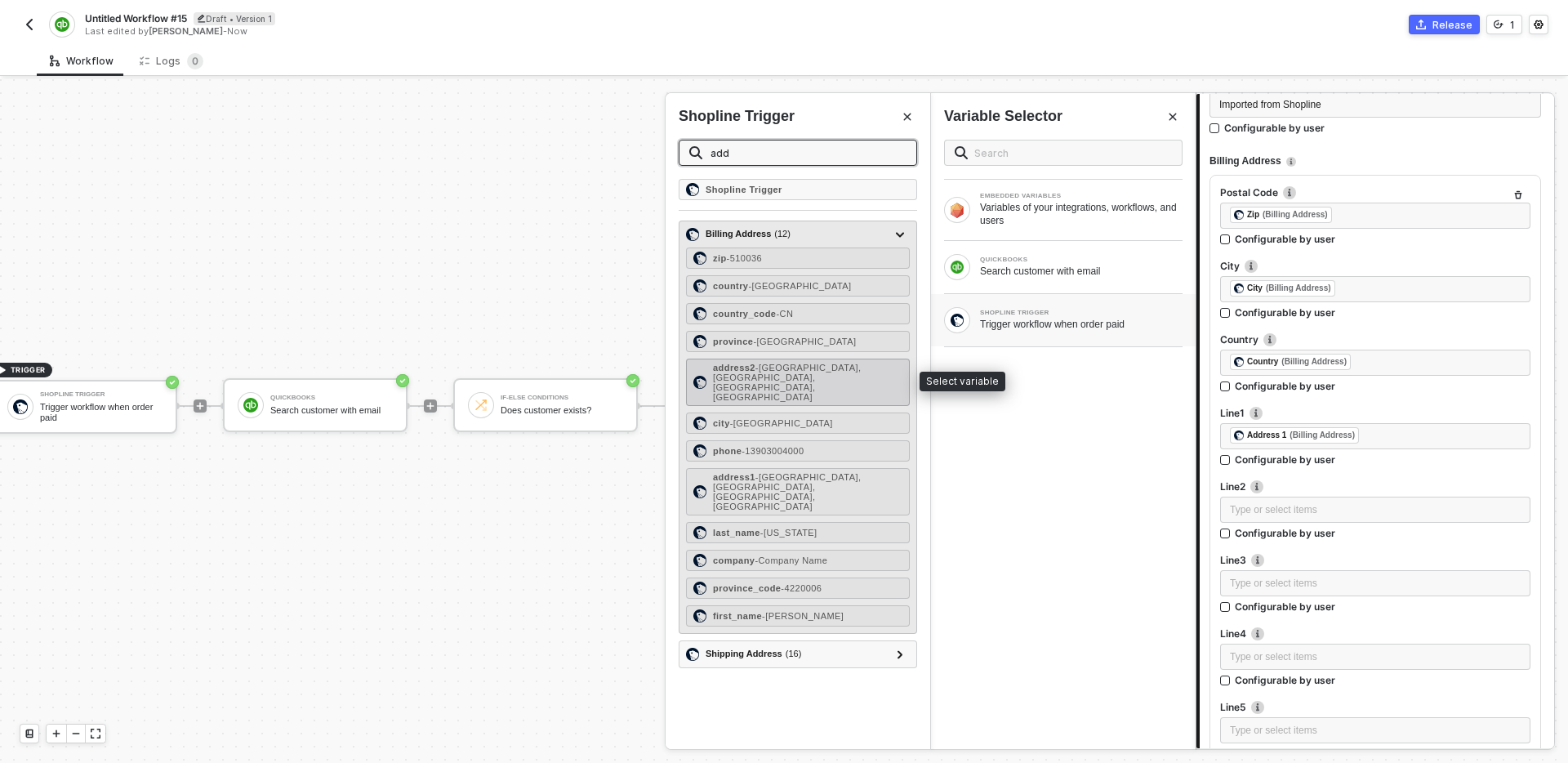
type input "add"
click at [828, 375] on span "- [GEOGRAPHIC_DATA], [GEOGRAPHIC_DATA], [GEOGRAPHIC_DATA], [GEOGRAPHIC_DATA]" at bounding box center [787, 382] width 148 height 39
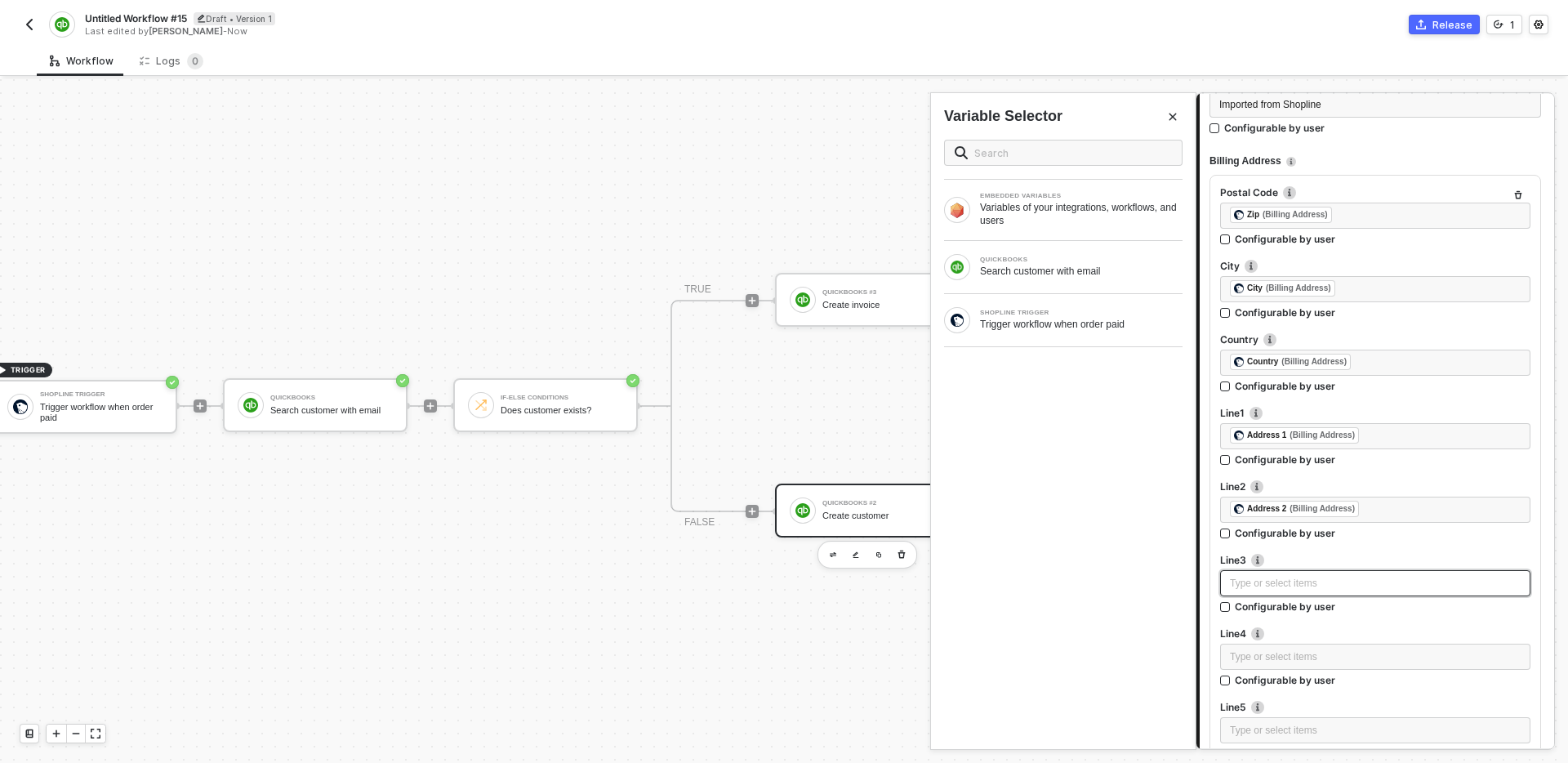
click at [1306, 580] on div "Type or select items ﻿" at bounding box center [1376, 584] width 291 height 16
click at [1052, 334] on div "SHOPLINE TRIGGER Trigger workflow when order paid" at bounding box center [1063, 320] width 265 height 52
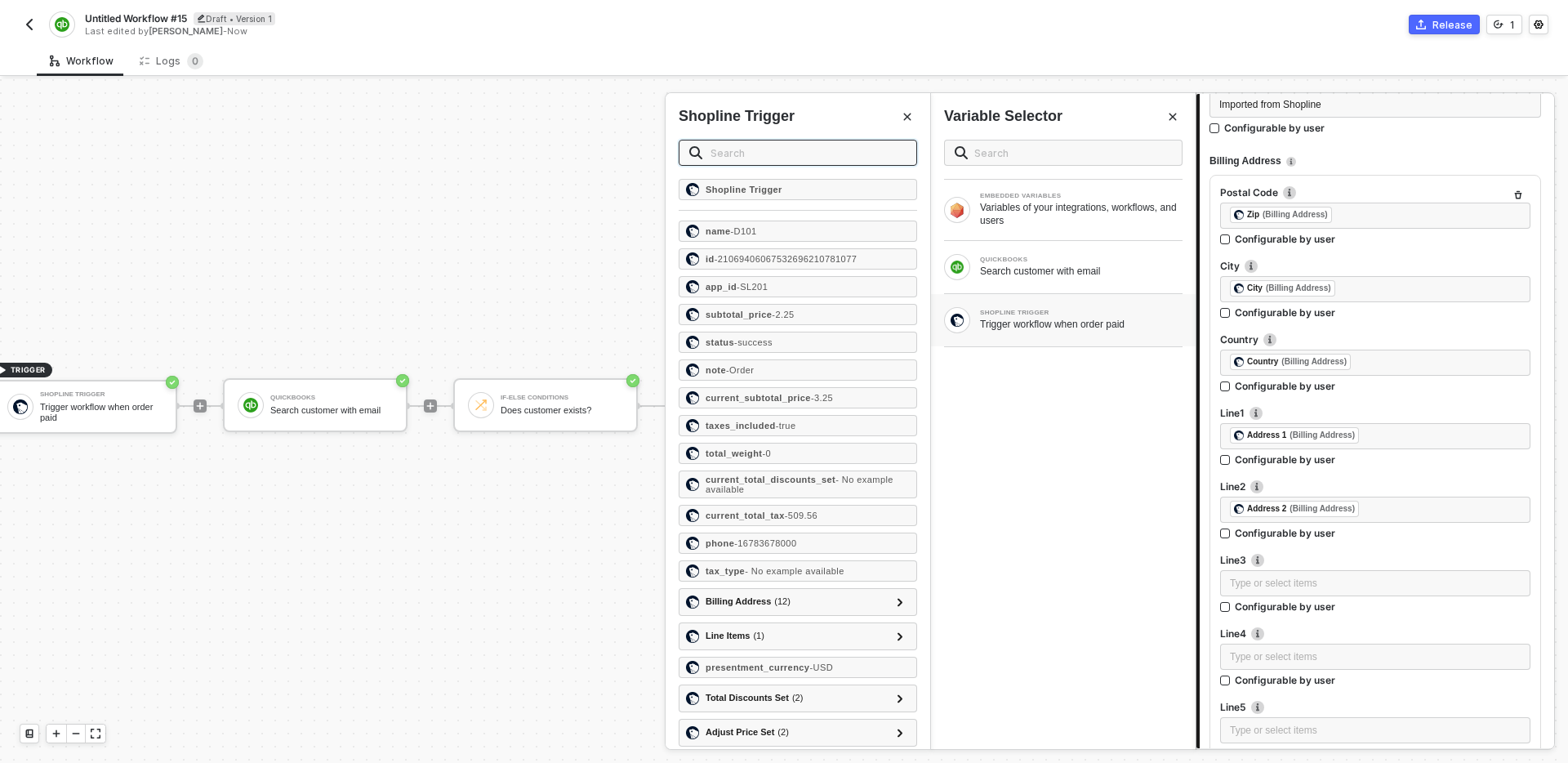
click at [770, 154] on input "text" at bounding box center [808, 152] width 196 height 18
type input "add"
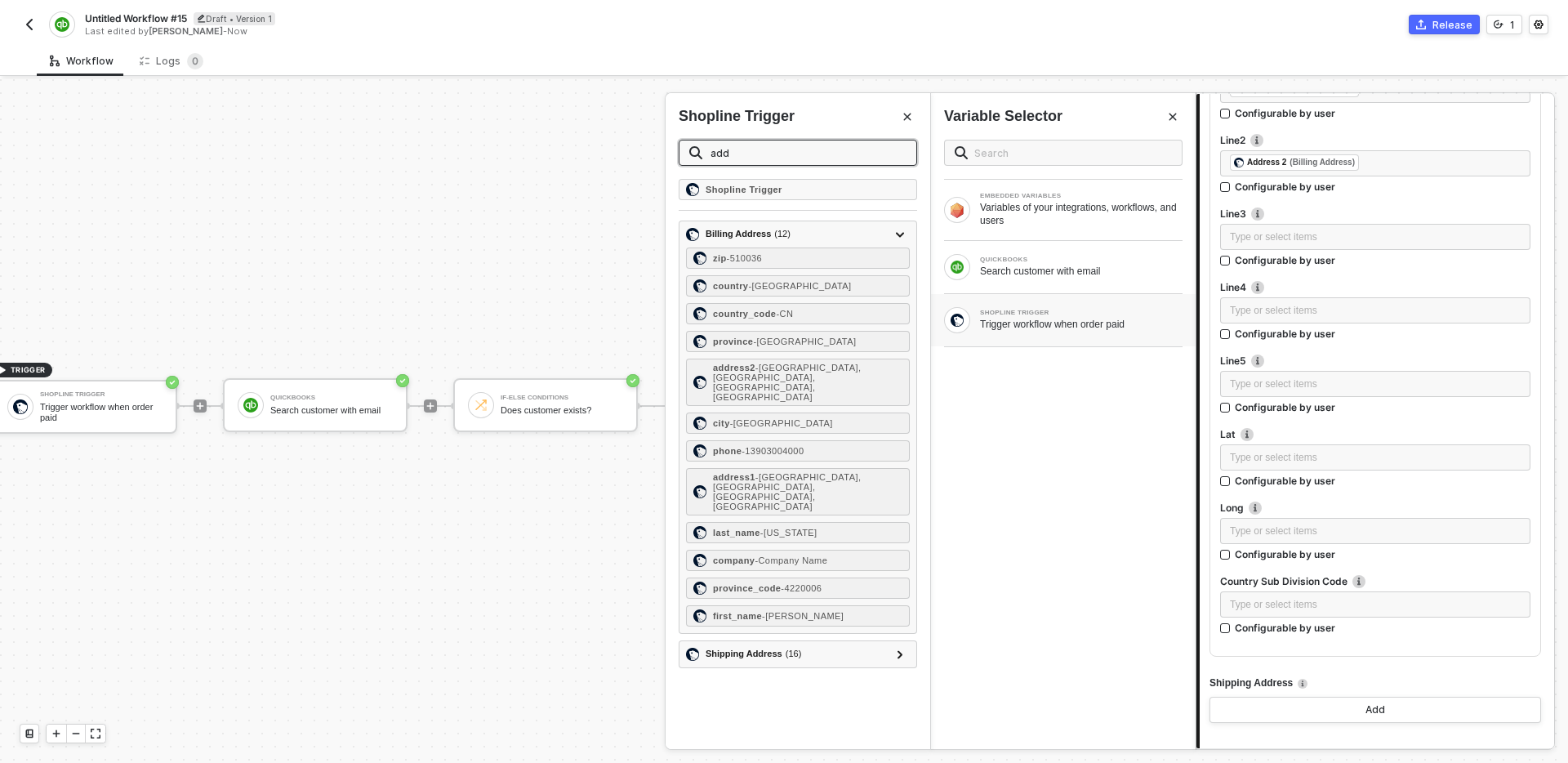
scroll to position [1262, 0]
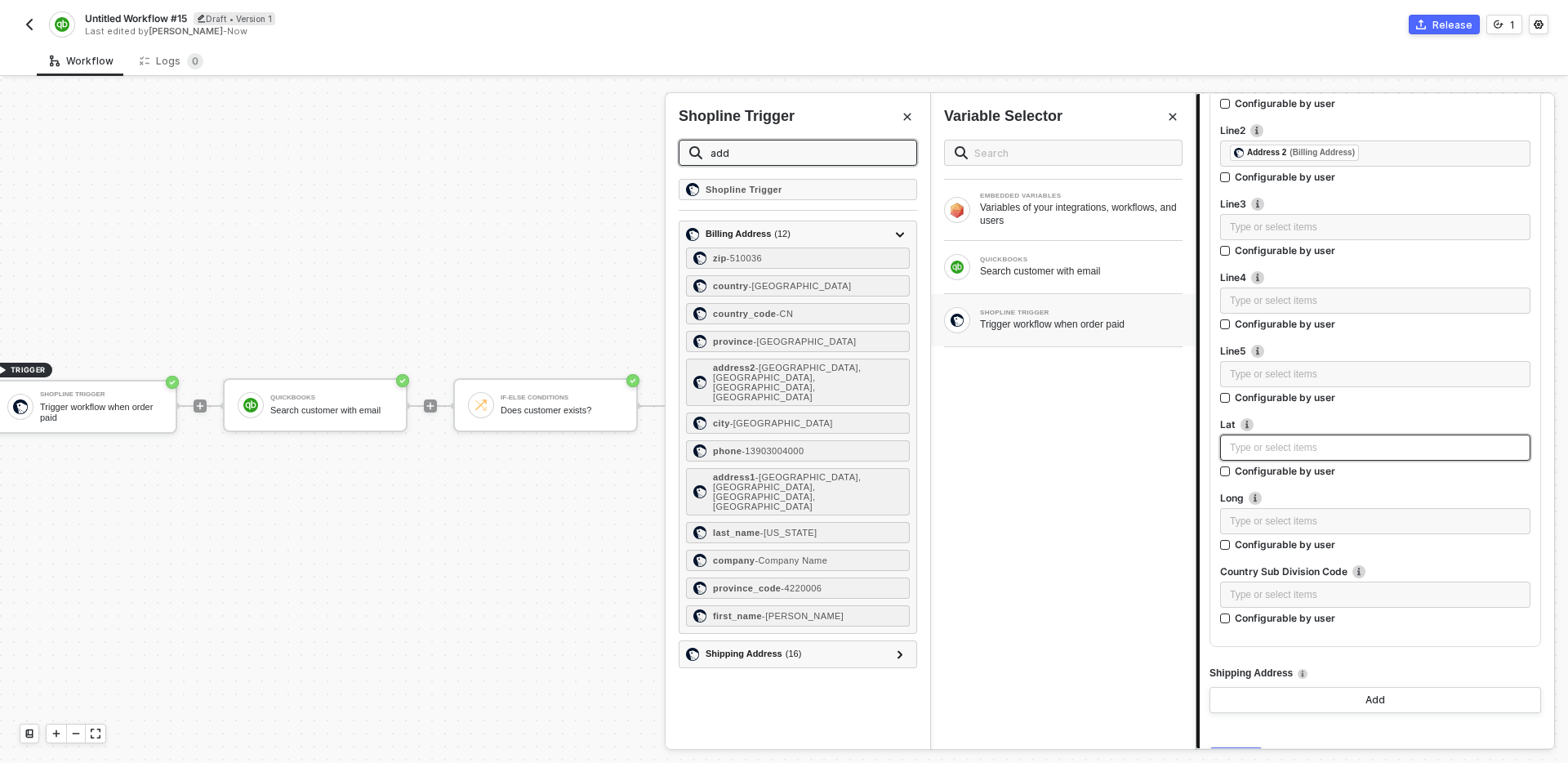
click at [1265, 440] on div "Type or select items ﻿" at bounding box center [1376, 448] width 291 height 16
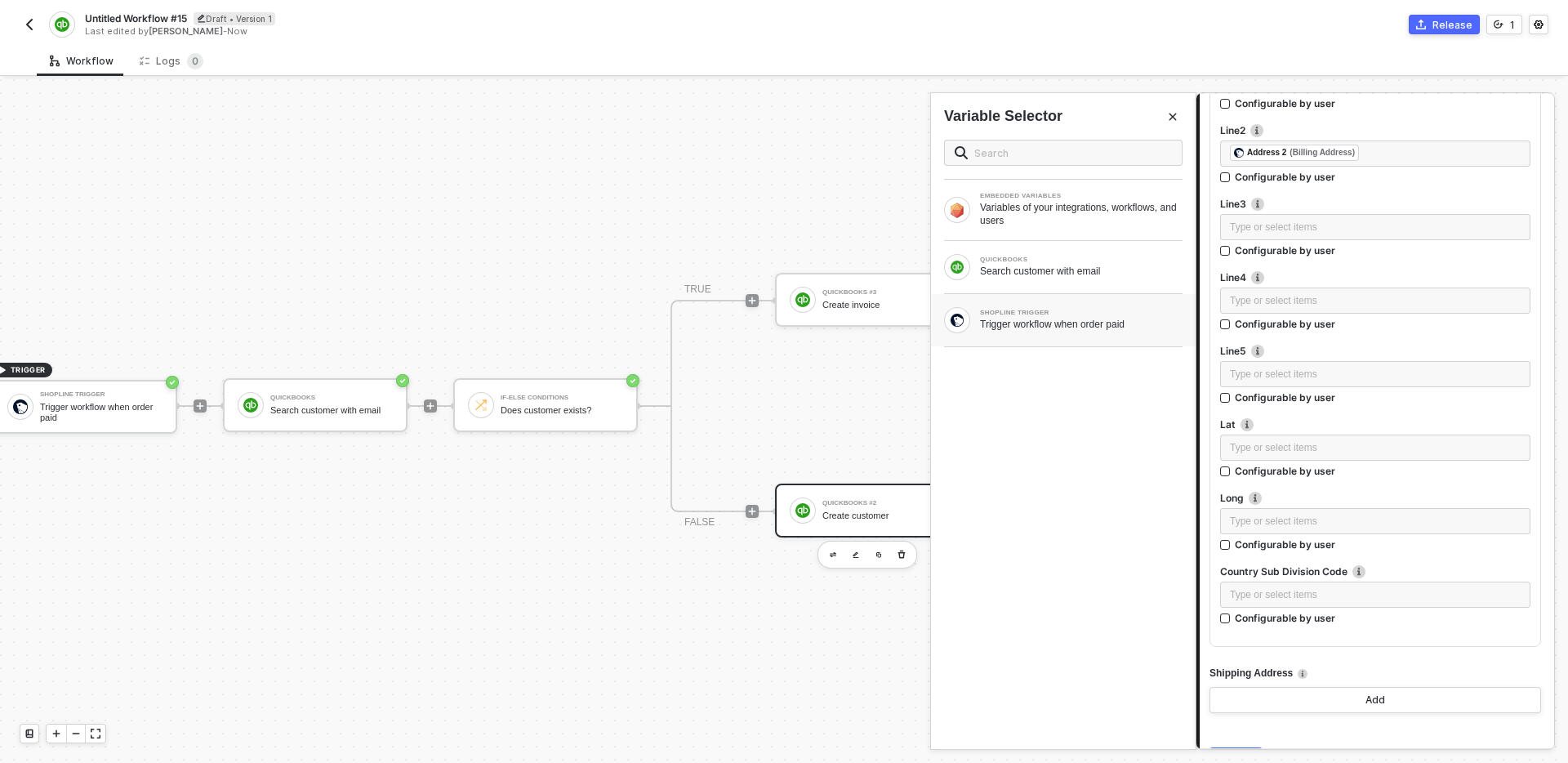
click at [1069, 331] on div "SHOPLINE TRIGGER Trigger workflow when order paid" at bounding box center [1063, 320] width 238 height 26
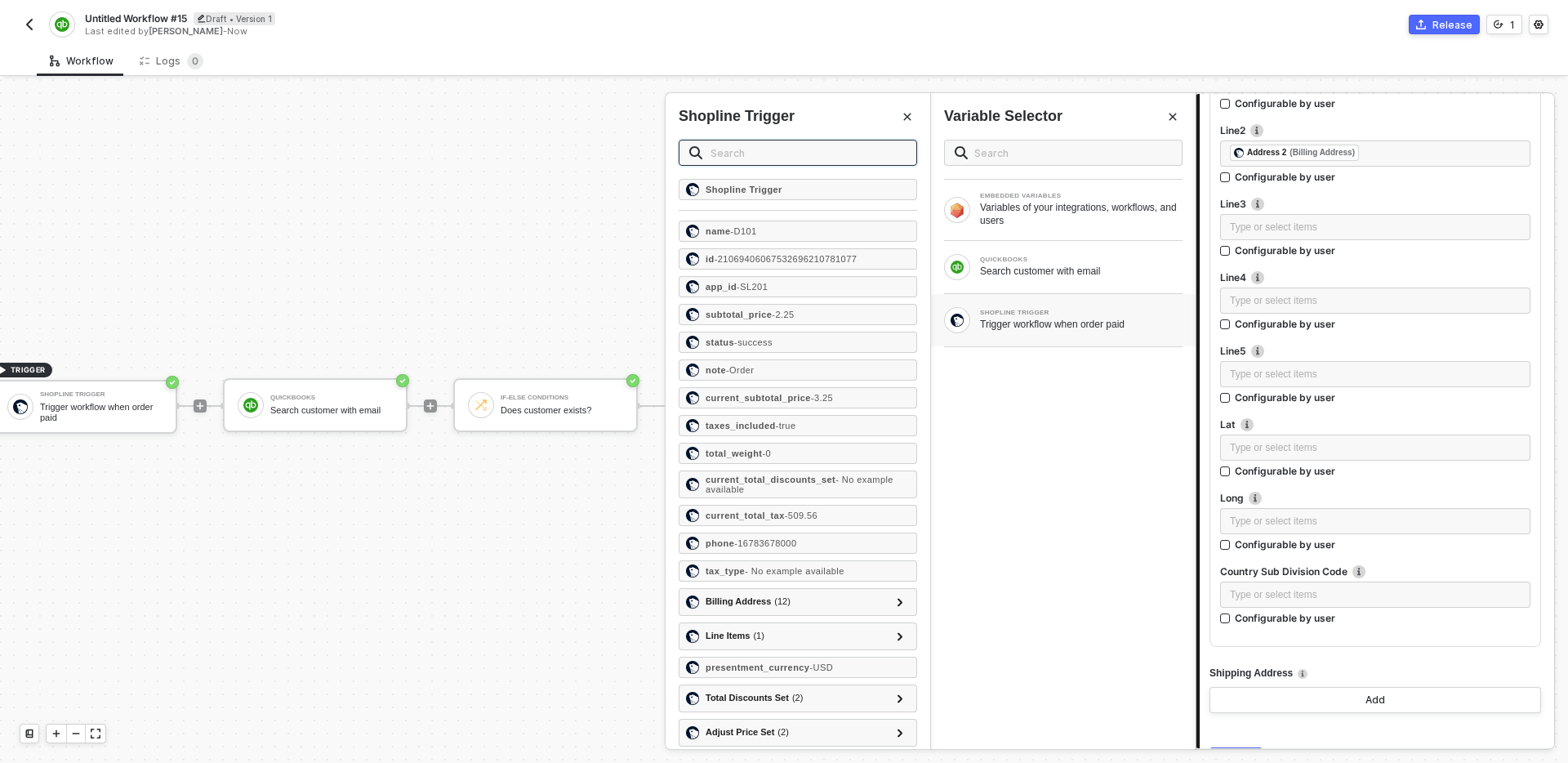
click at [771, 153] on input "text" at bounding box center [808, 152] width 196 height 18
type input "bill"
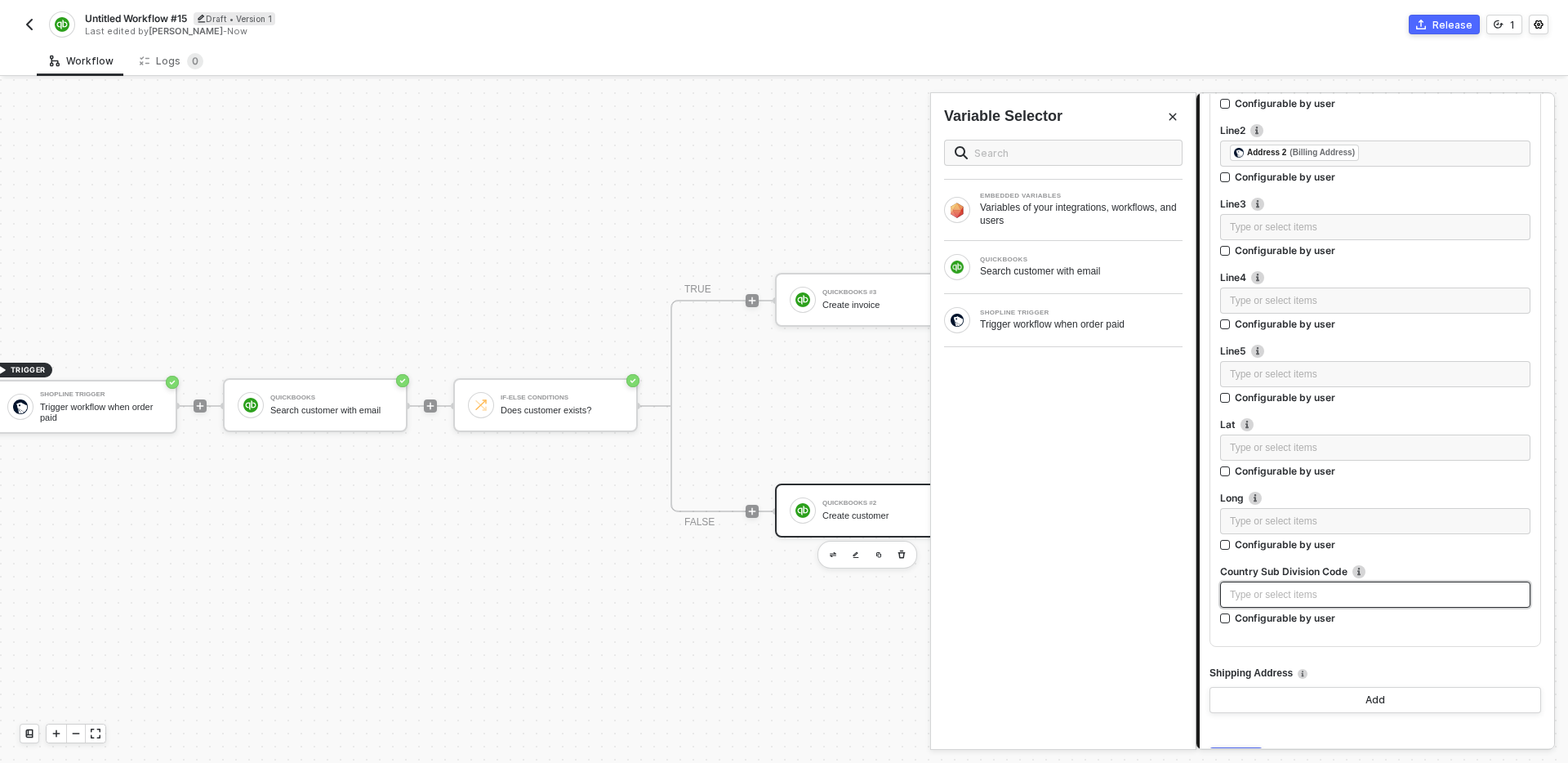
click at [1264, 595] on div "Type or select items ﻿" at bounding box center [1376, 595] width 291 height 16
click at [967, 325] on div at bounding box center [957, 320] width 26 height 26
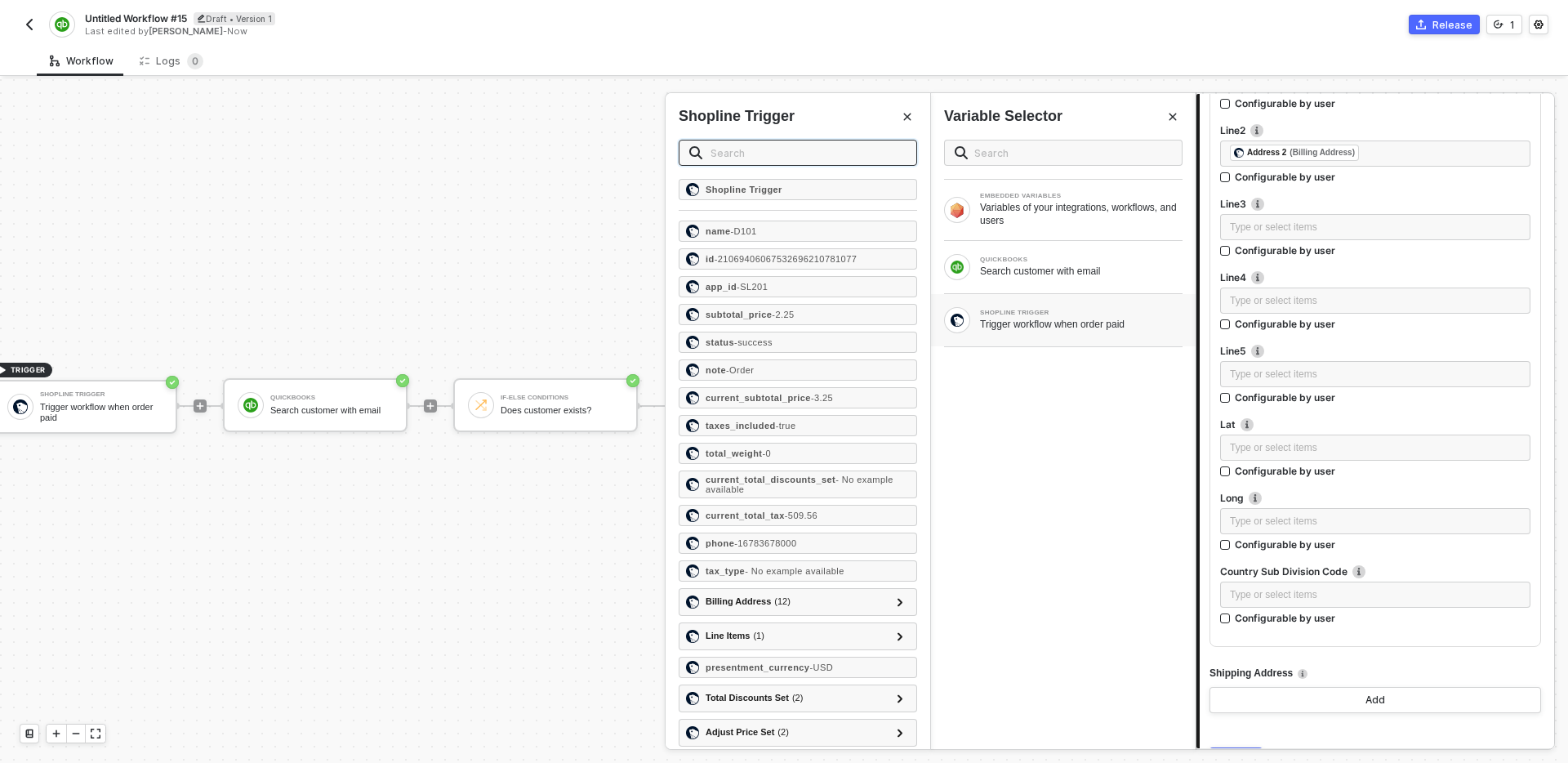
click at [766, 155] on input "text" at bounding box center [808, 152] width 196 height 18
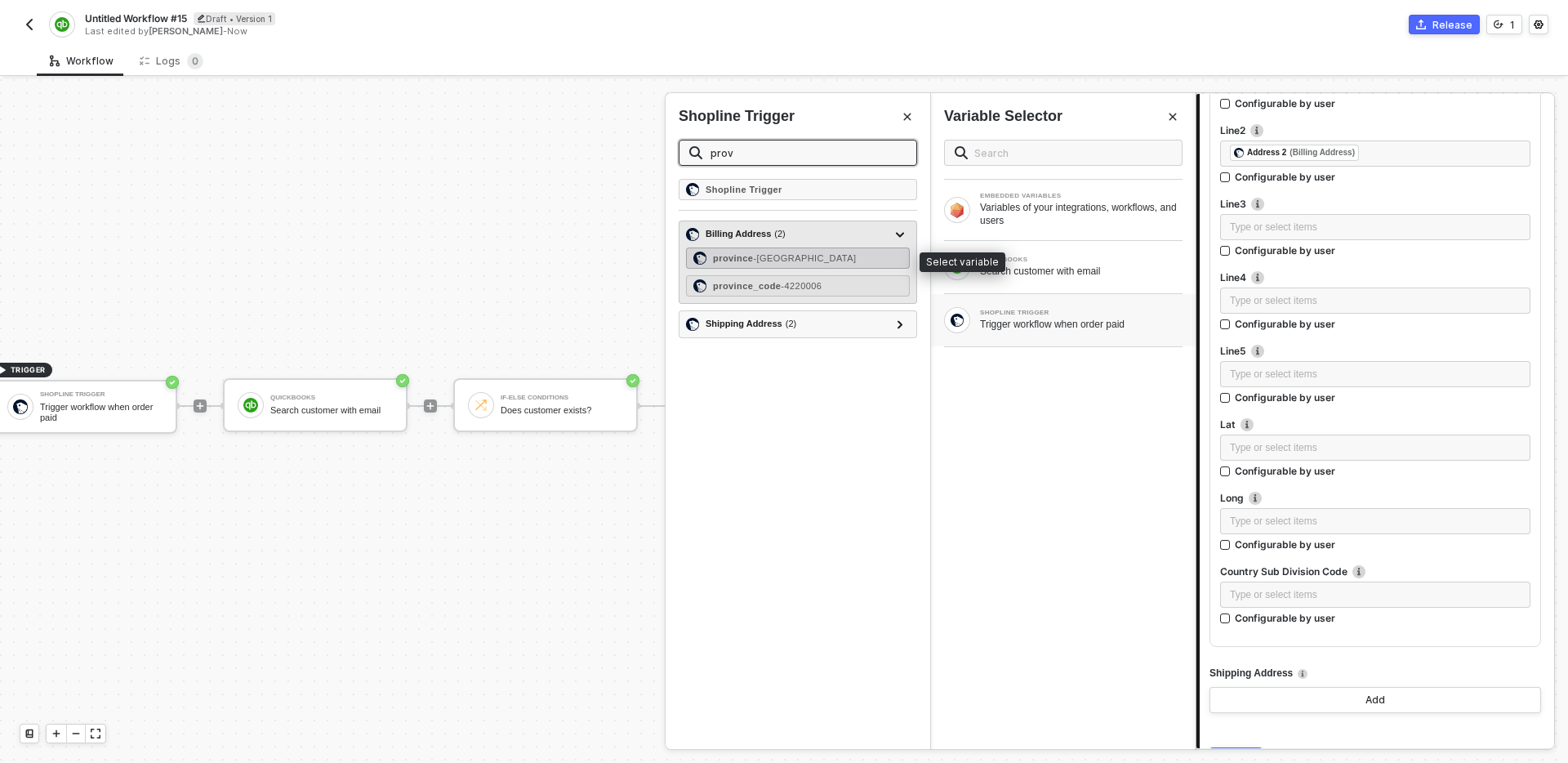
type input "prov"
click at [807, 253] on span "- [GEOGRAPHIC_DATA]" at bounding box center [805, 258] width 103 height 10
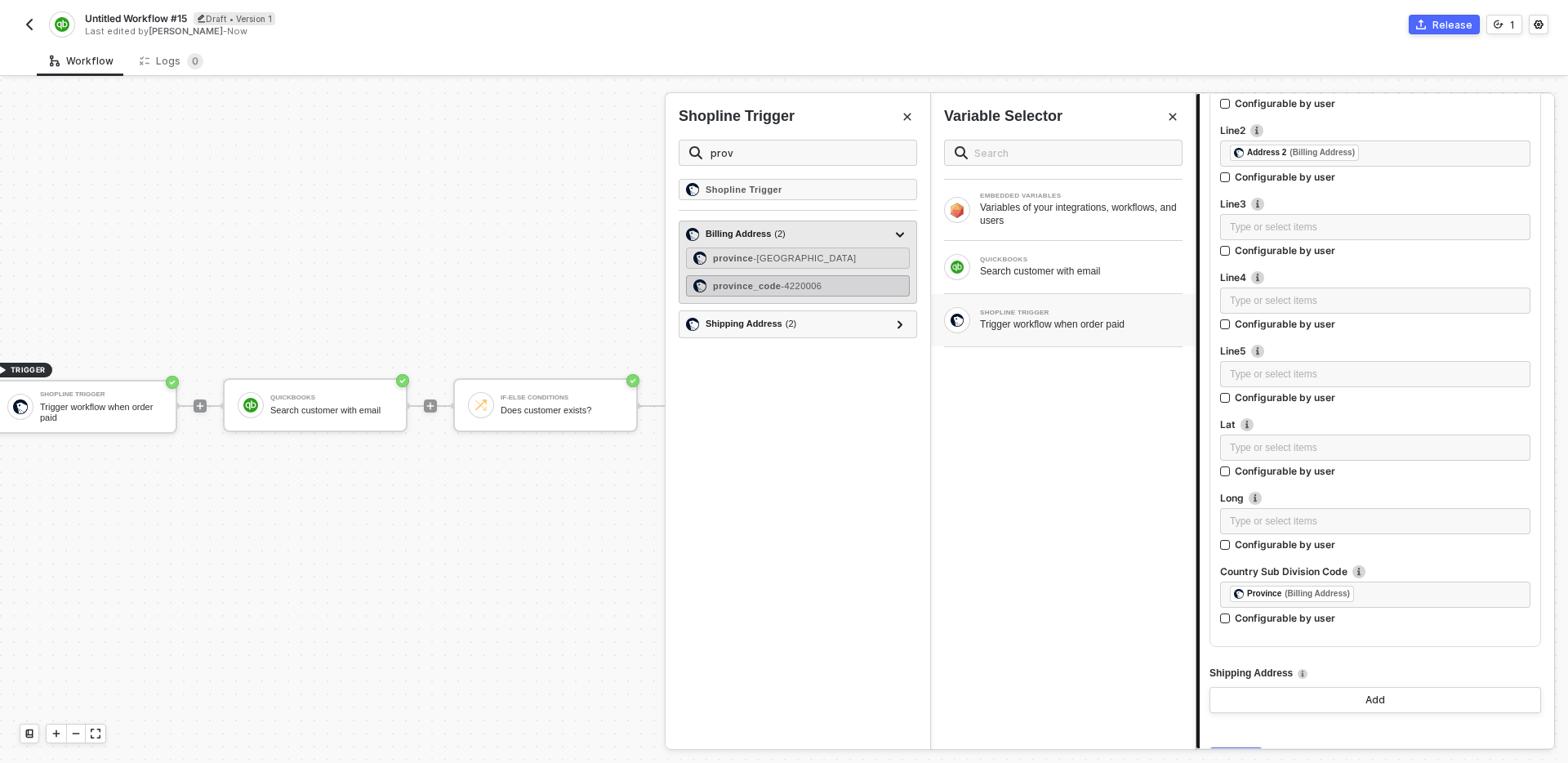
click at [825, 291] on div "province_code - 4220006" at bounding box center [798, 285] width 224 height 21
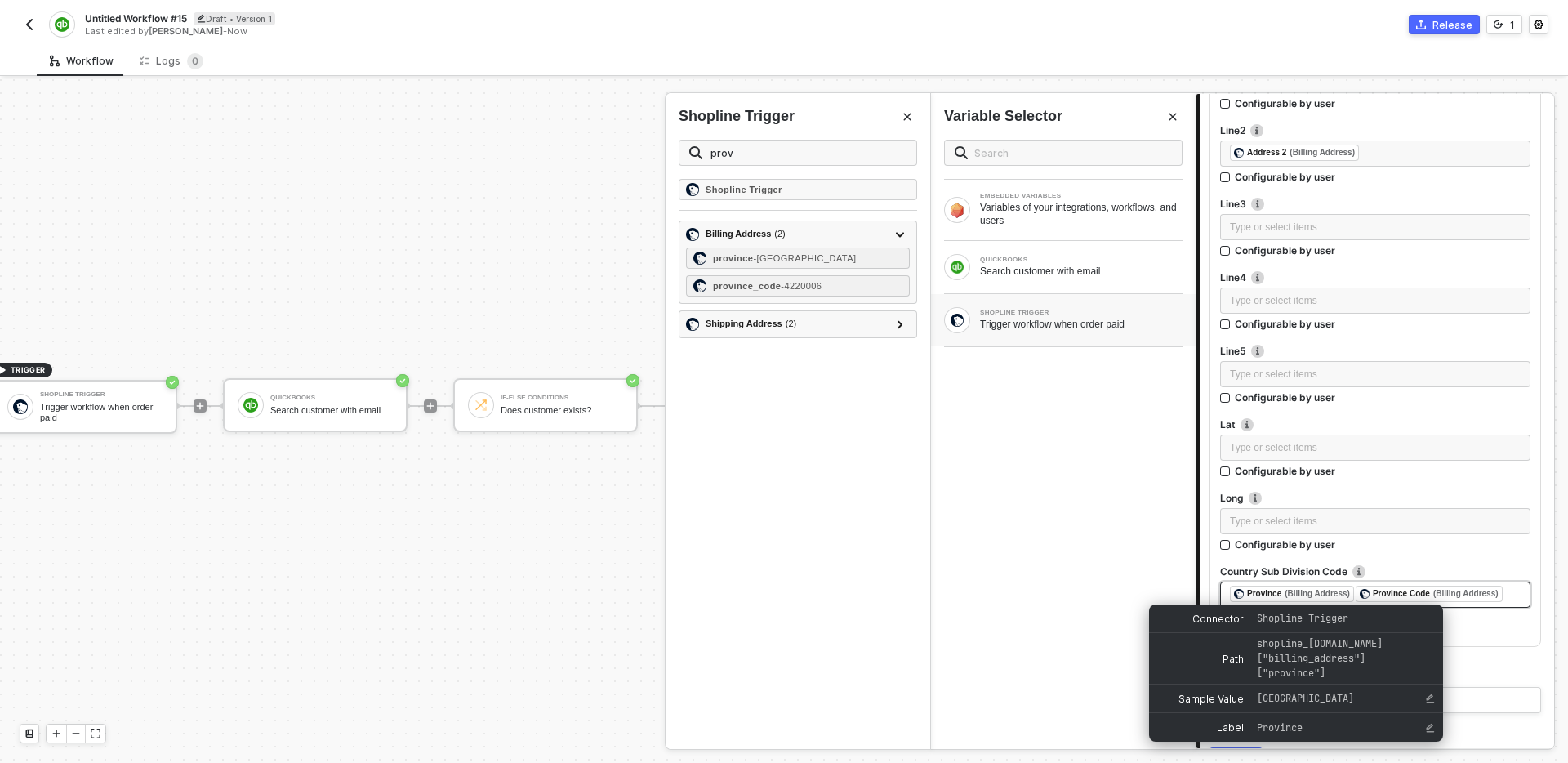
click at [1344, 593] on div "(Billing Address)" at bounding box center [1317, 593] width 65 height 13
click at [1322, 591] on div "(Billing Address)" at bounding box center [1317, 593] width 65 height 13
click at [1356, 590] on span "Province (Billing Address)" at bounding box center [1293, 595] width 126 height 11
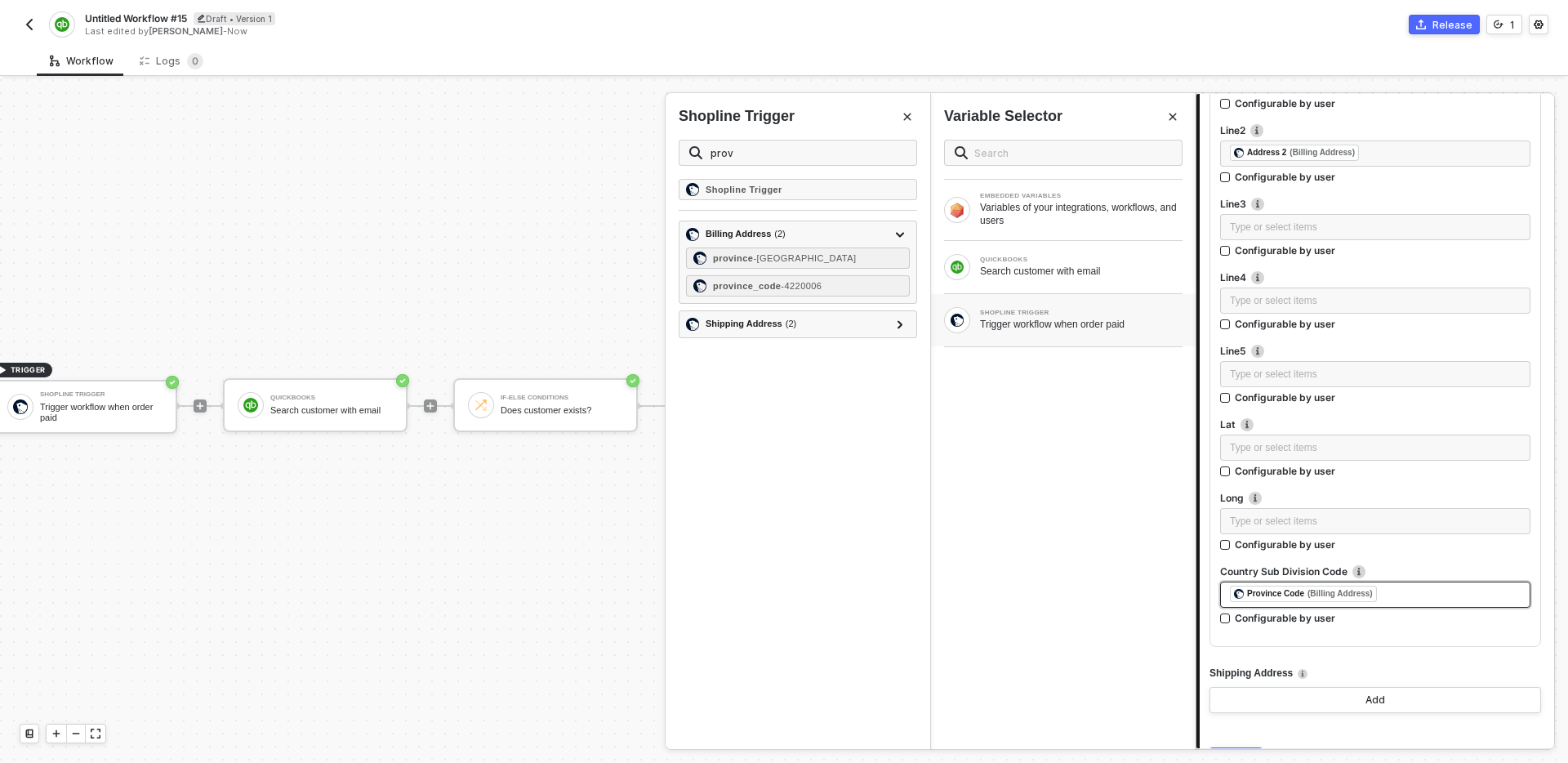
click at [1086, 499] on div "EMBEDDED VARIABLES Variables of your integrations, workflows, and users QUICKBO…" at bounding box center [1063, 438] width 265 height 622
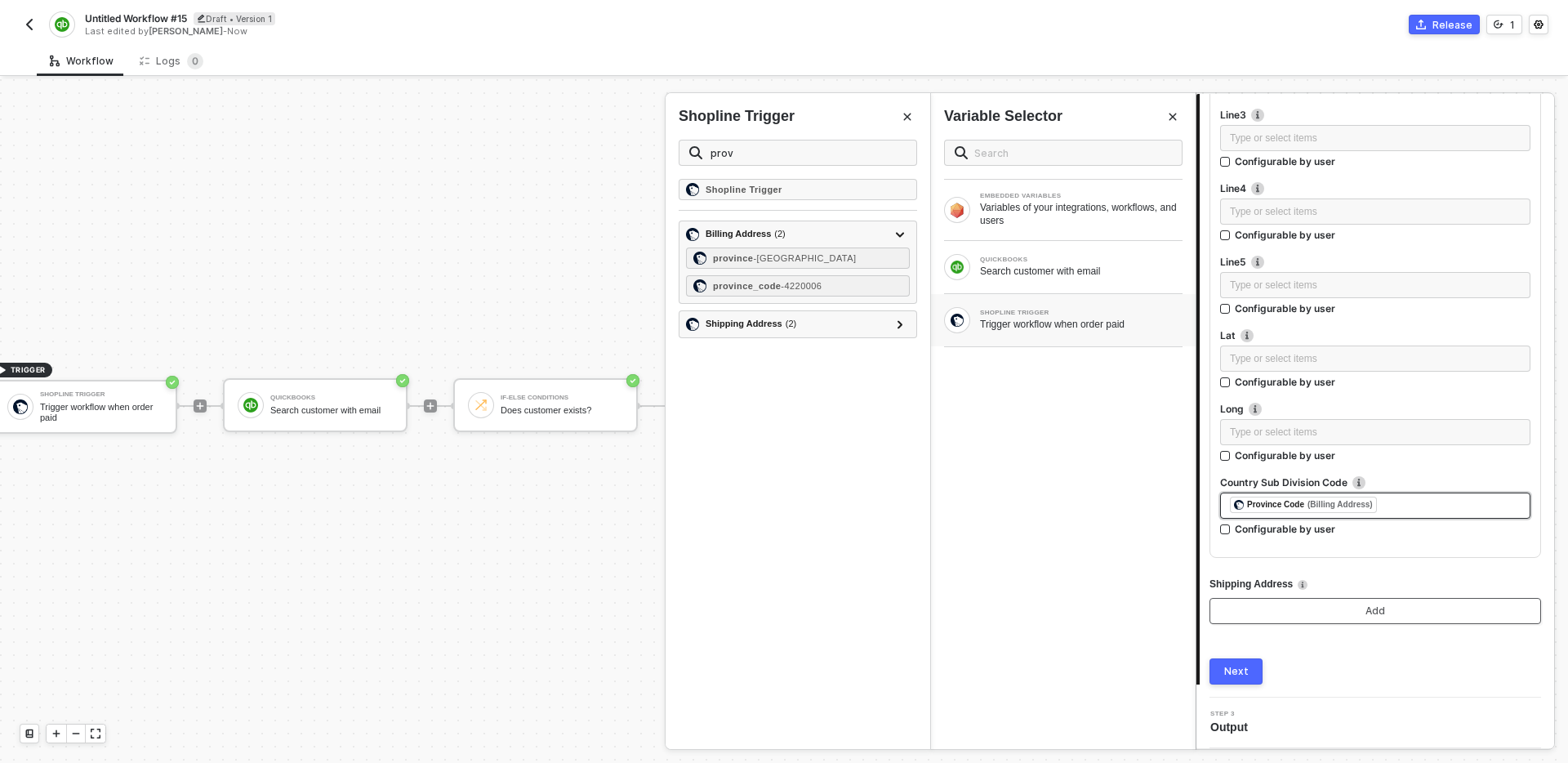
click at [1400, 606] on button "Add" at bounding box center [1375, 611] width 332 height 26
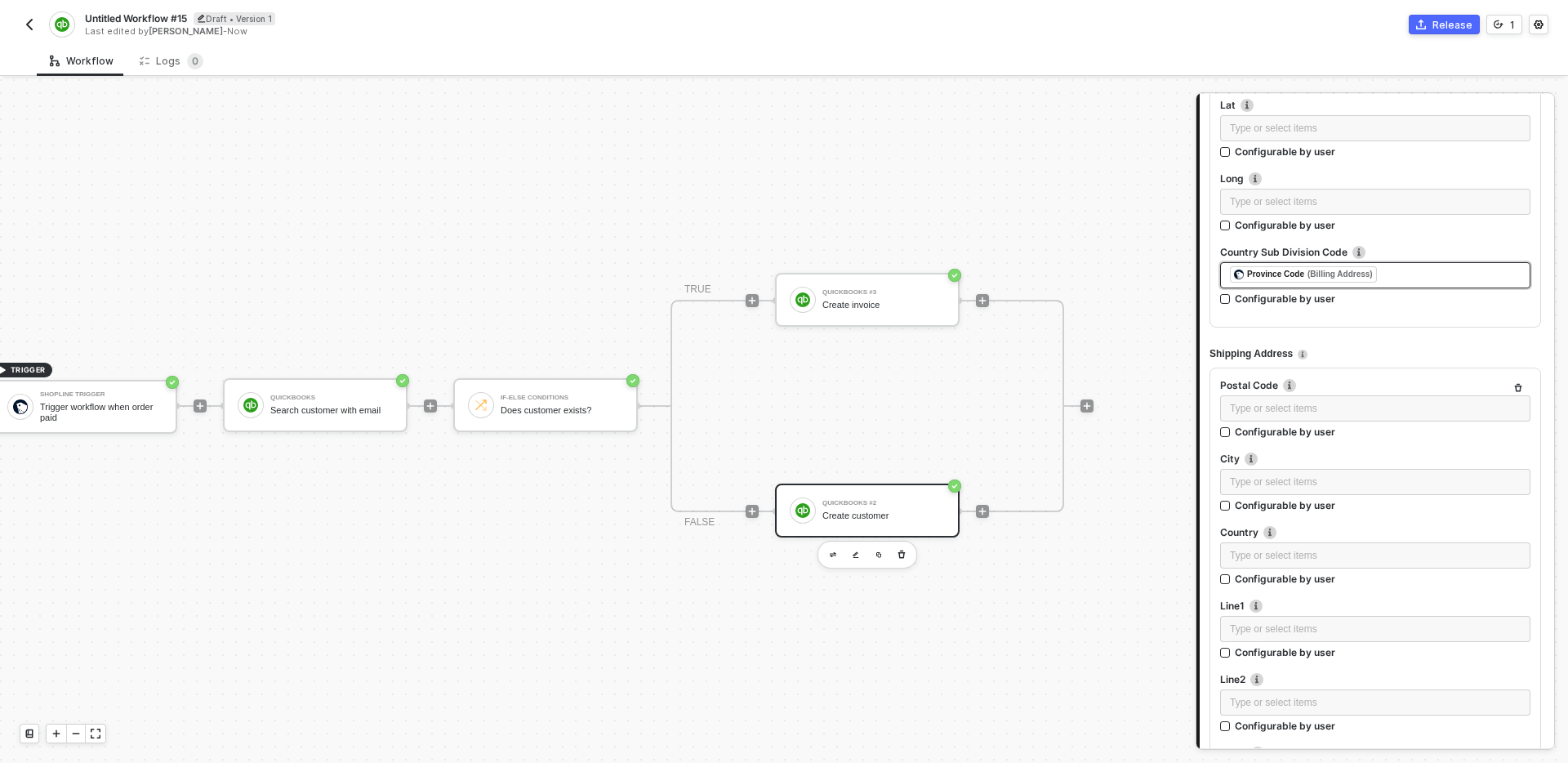
scroll to position [1579, 0]
click at [1327, 404] on div "Type or select items ﻿" at bounding box center [1376, 412] width 291 height 16
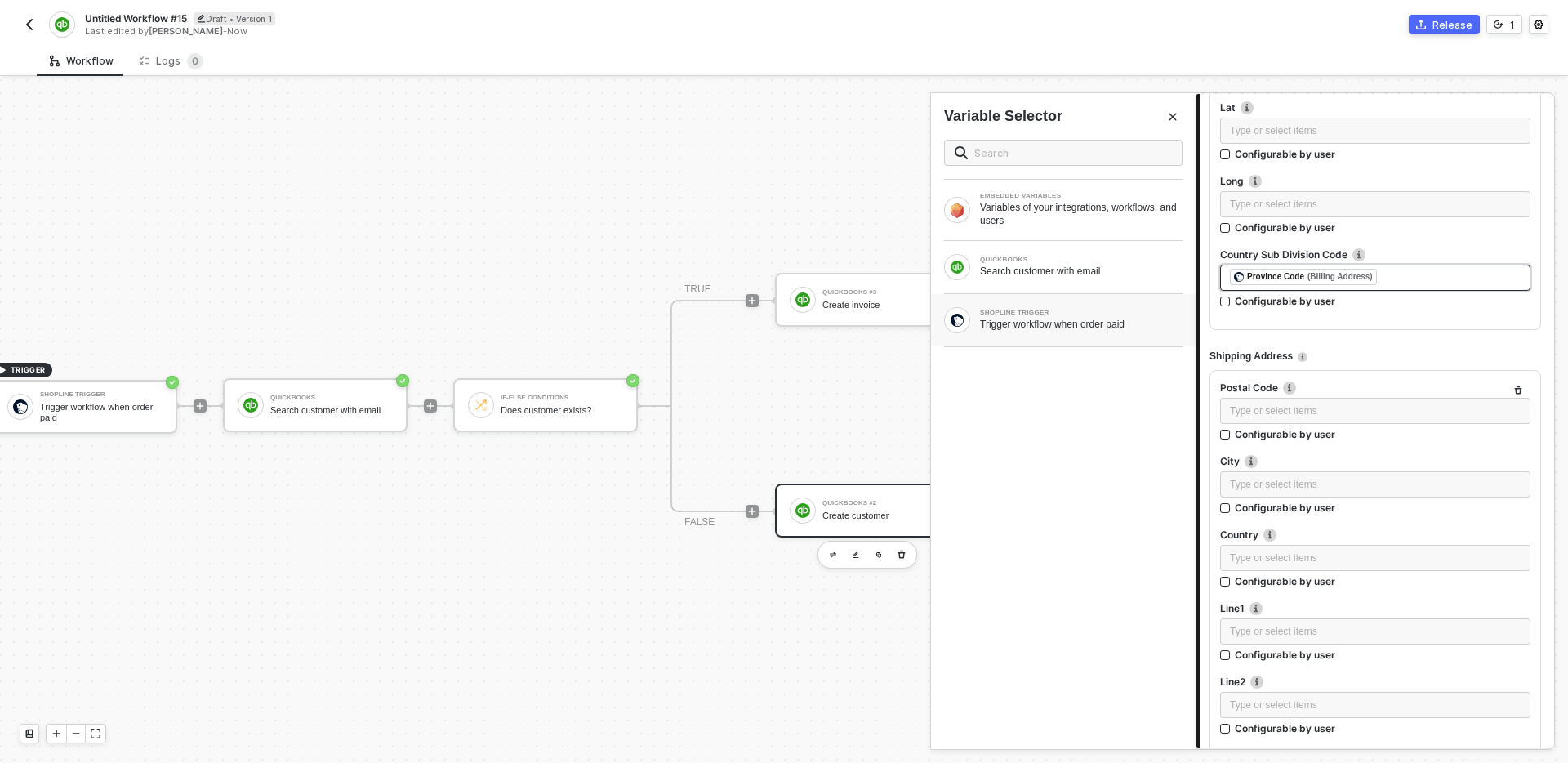
click at [1048, 320] on div "Trigger workflow when order paid" at bounding box center [1081, 324] width 203 height 13
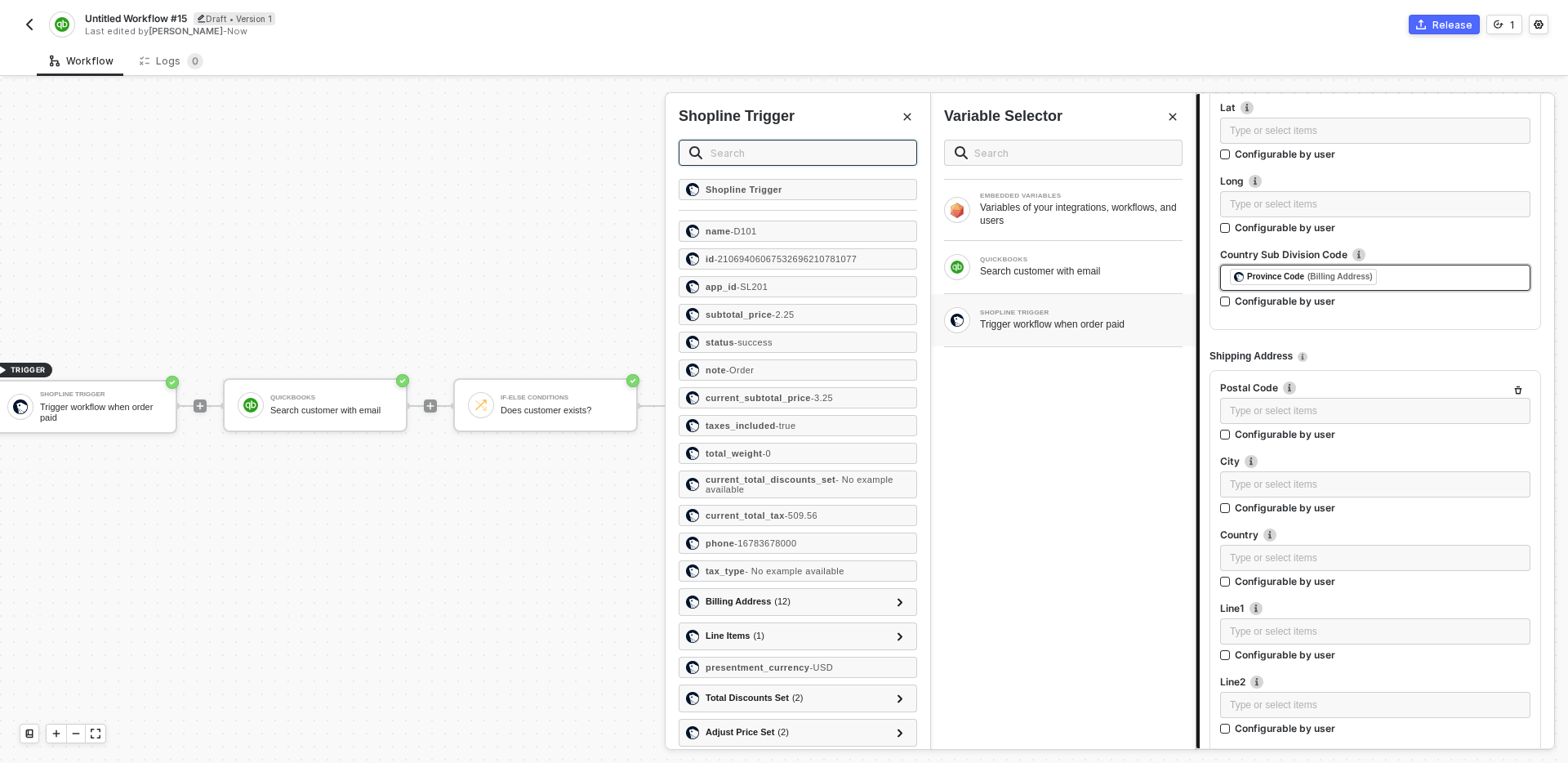
click at [774, 153] on input "text" at bounding box center [808, 152] width 196 height 18
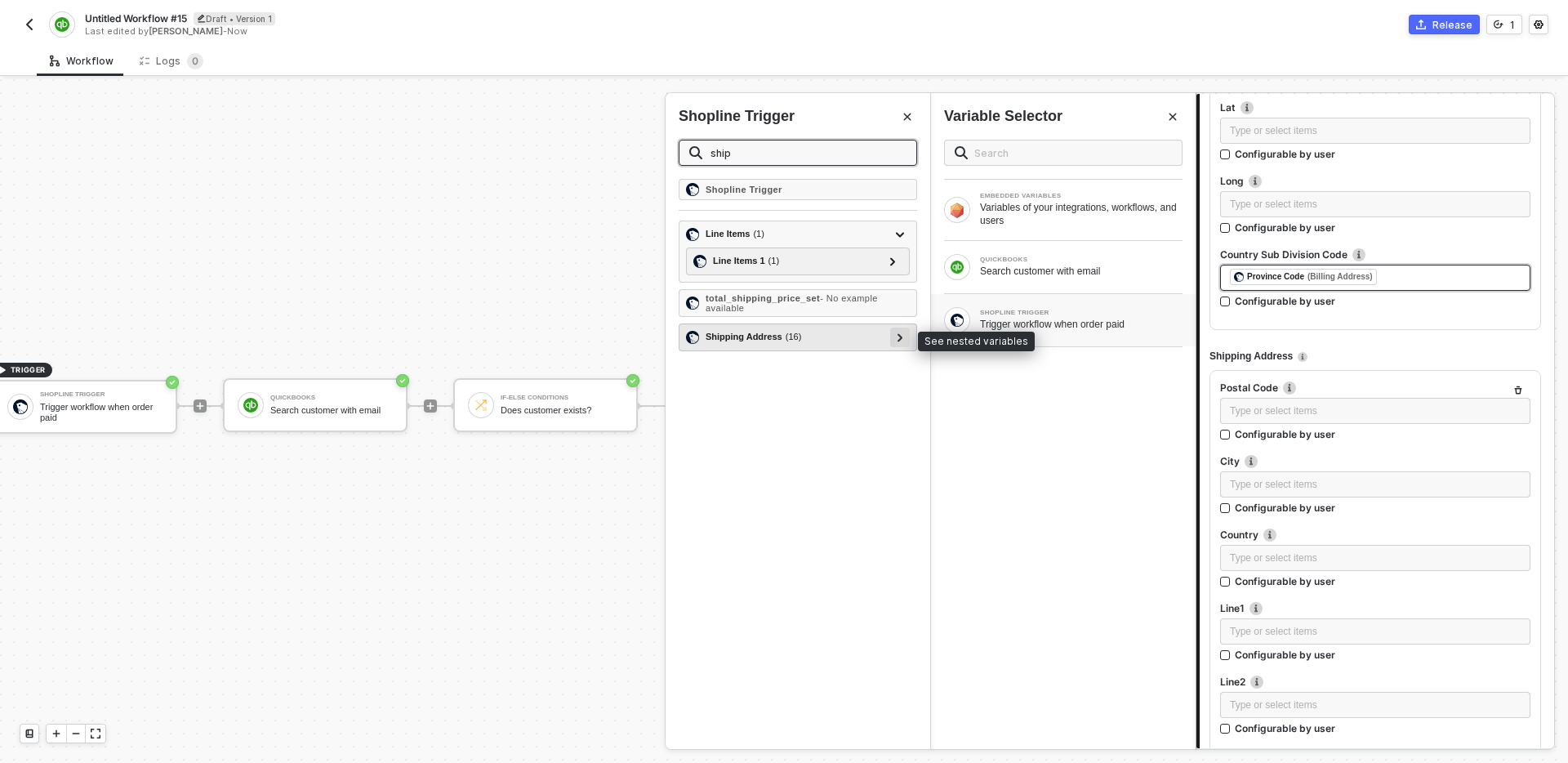
type input "ship"
click at [902, 333] on icon at bounding box center [901, 337] width 6 height 8
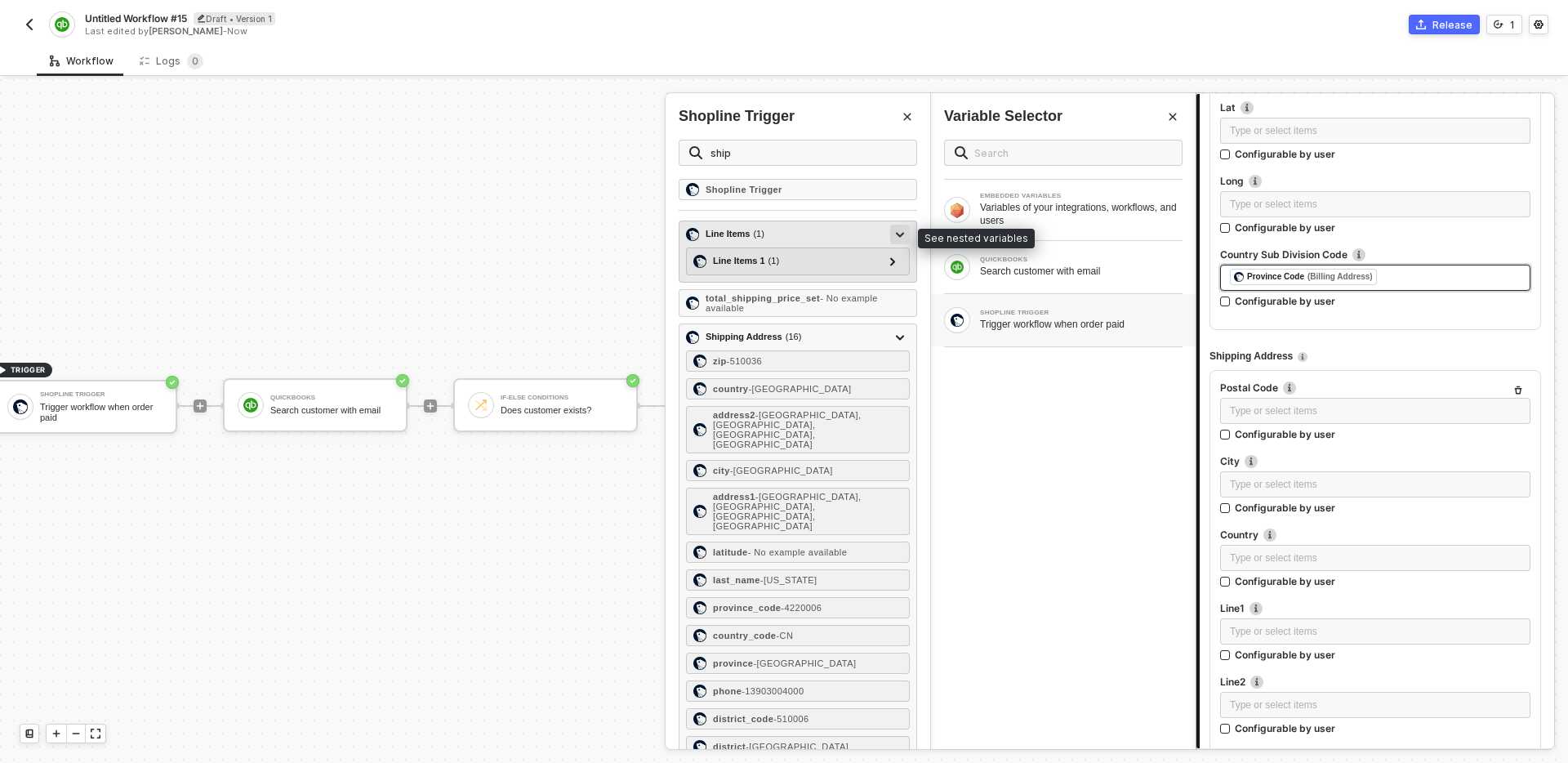
click at [900, 232] on icon at bounding box center [900, 235] width 8 height 6
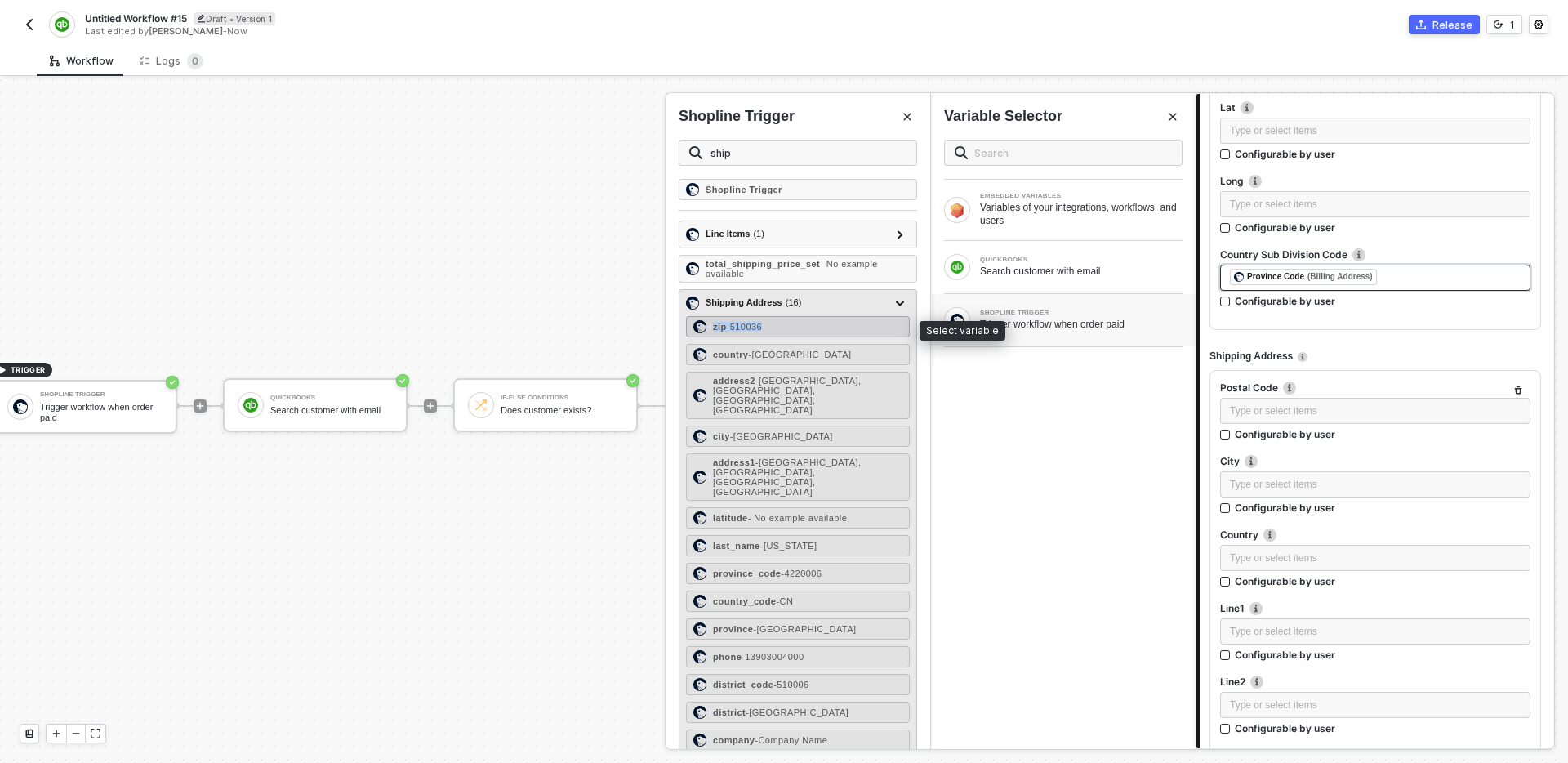
click at [825, 321] on div "zip - 510036" at bounding box center [798, 326] width 224 height 21
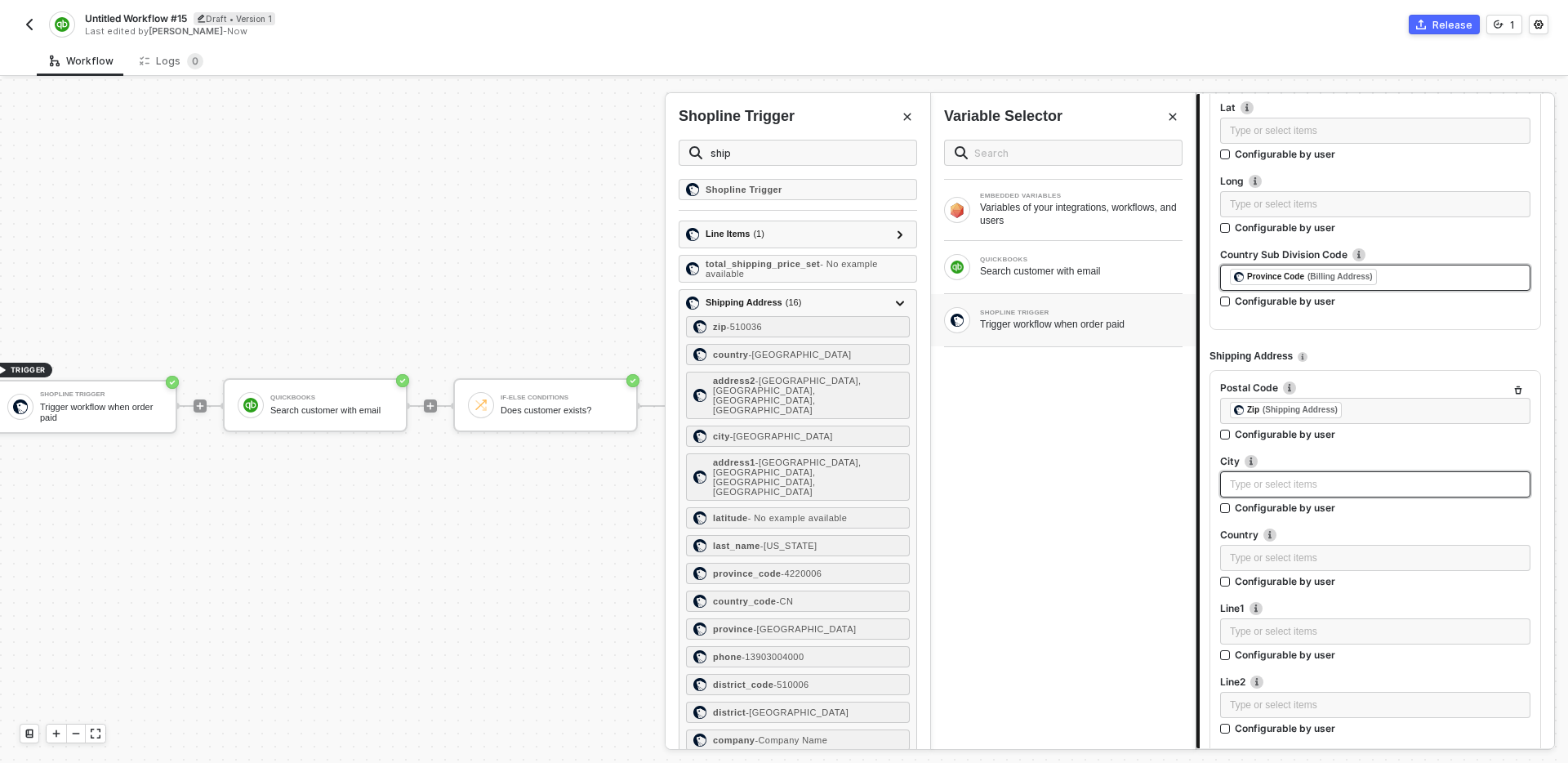
click at [1297, 484] on div "Type or select items ﻿" at bounding box center [1376, 485] width 291 height 16
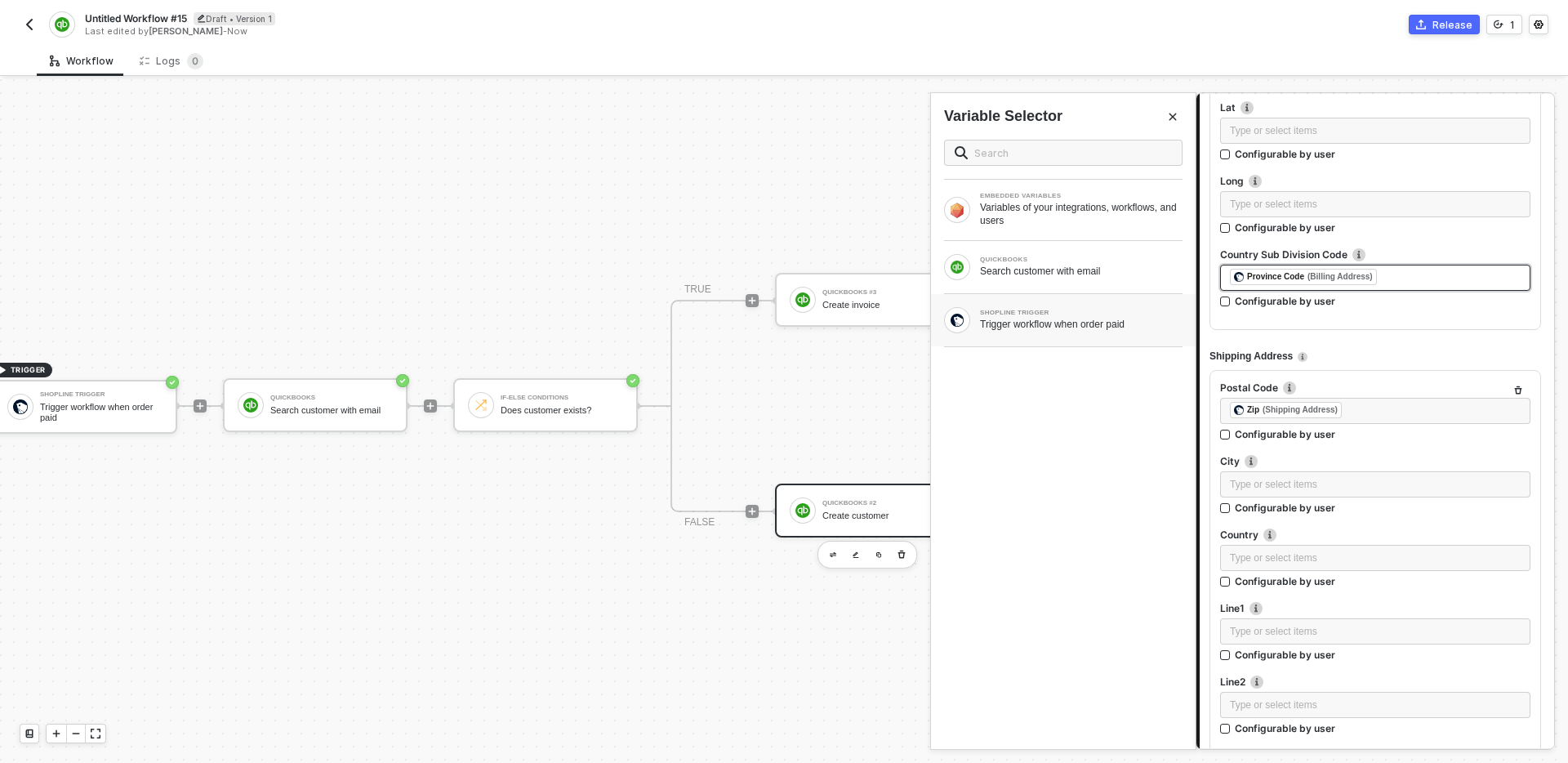
click at [982, 321] on div "Trigger workflow when order paid" at bounding box center [1081, 324] width 203 height 13
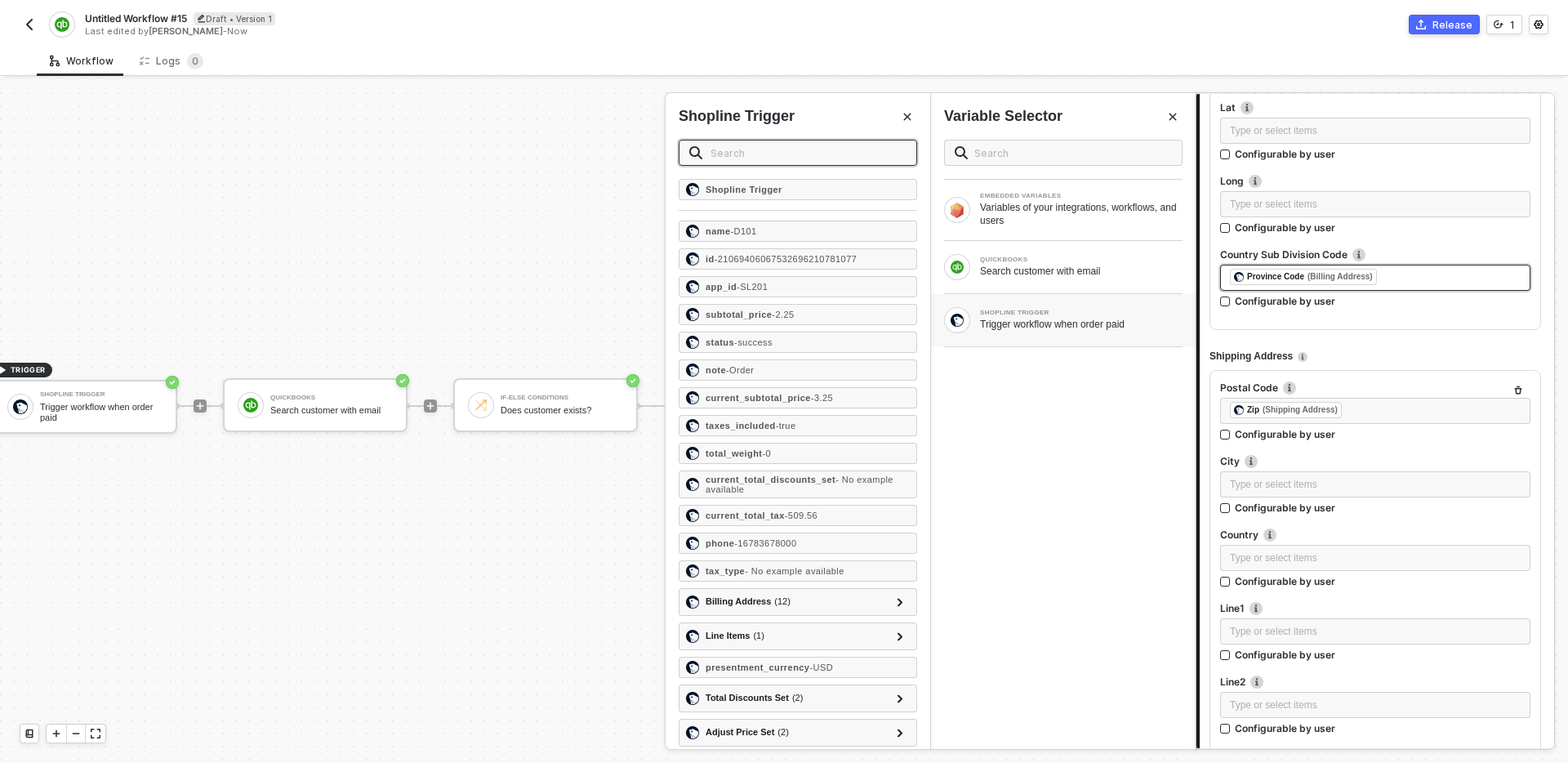
click at [756, 151] on input "text" at bounding box center [808, 152] width 196 height 18
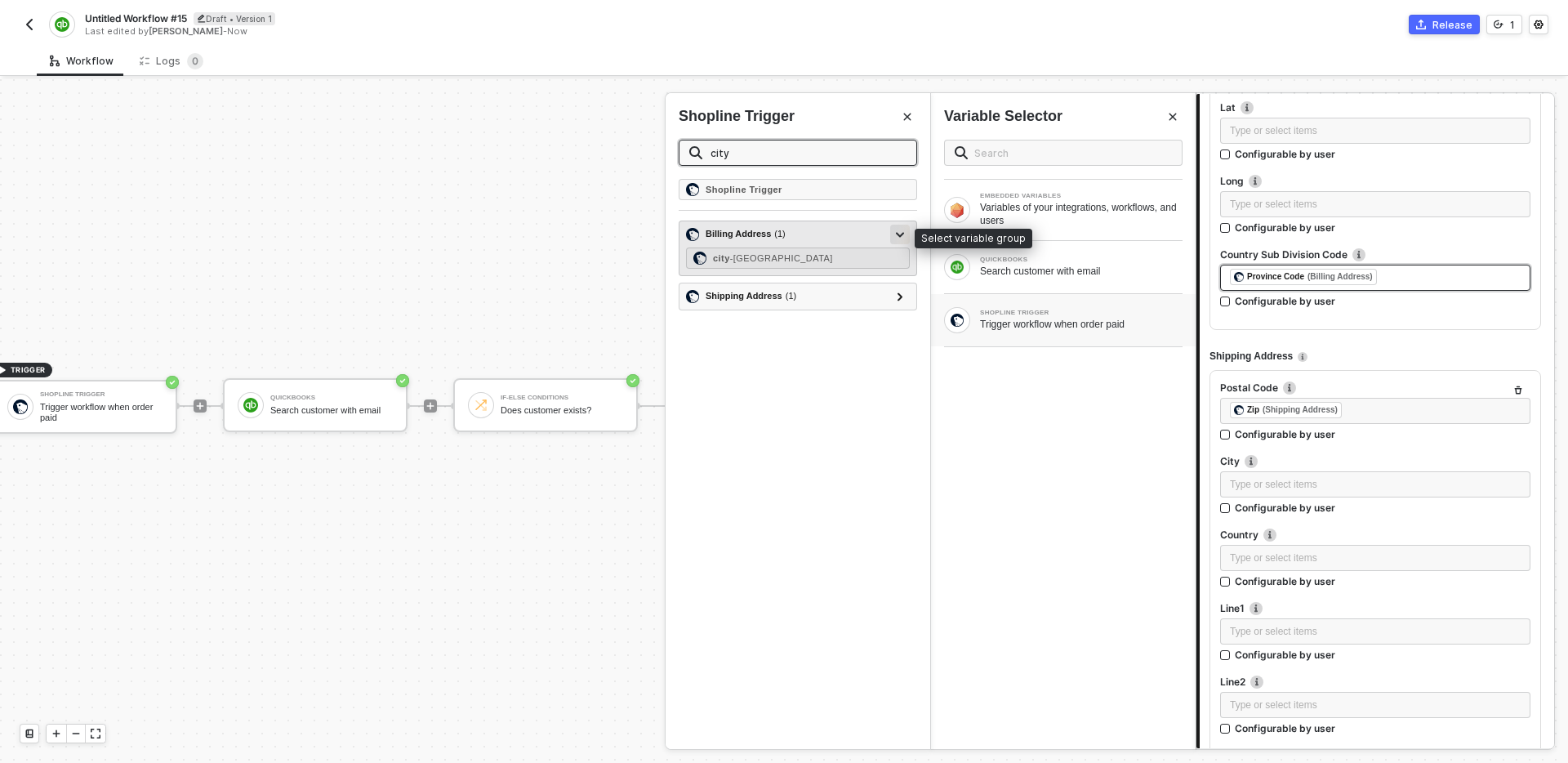
type input "city"
click at [900, 232] on icon at bounding box center [900, 235] width 8 height 6
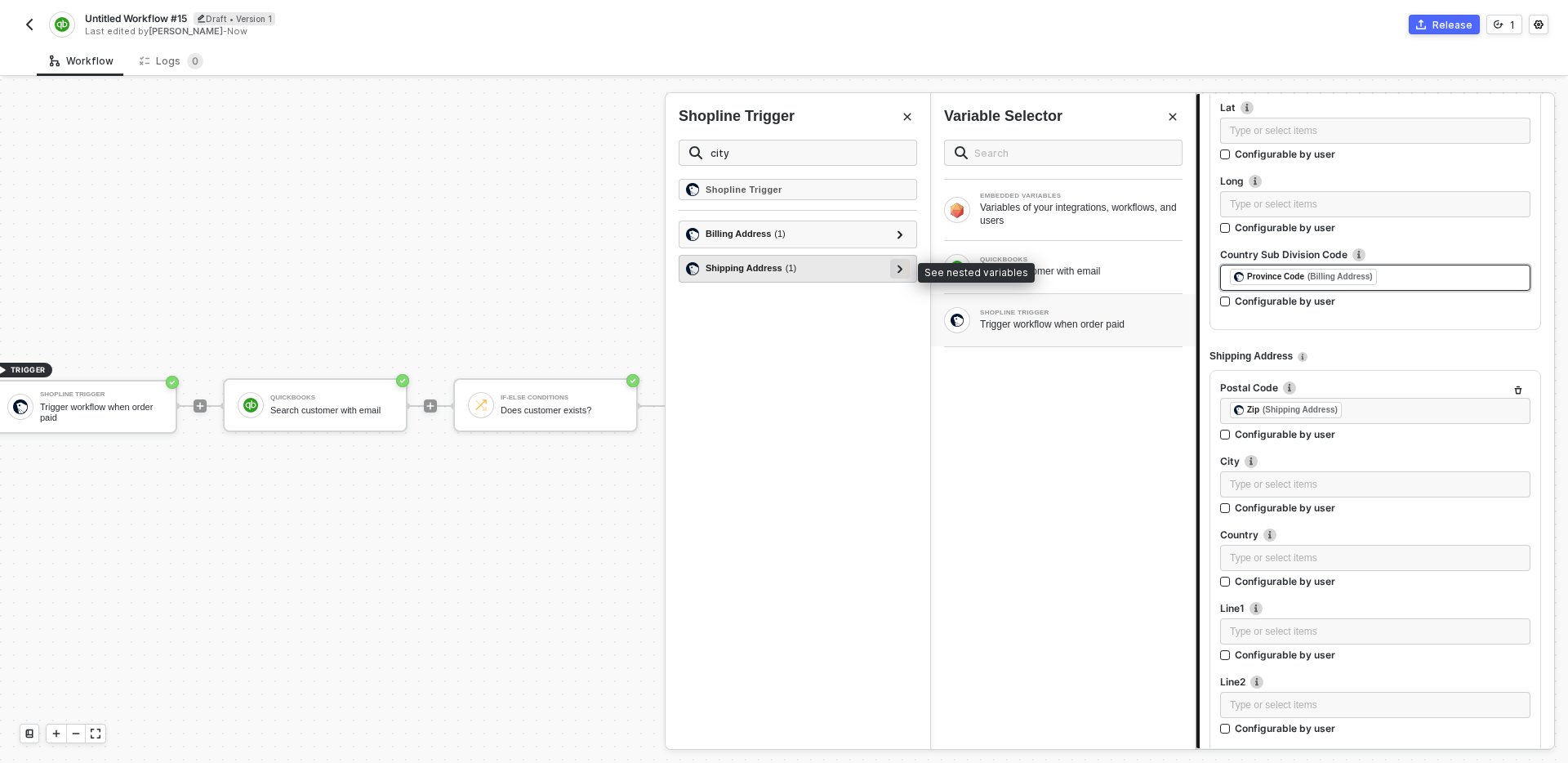
click at [904, 276] on div at bounding box center [900, 269] width 20 height 20
click at [852, 292] on div "city - [GEOGRAPHIC_DATA]" at bounding box center [798, 292] width 224 height 21
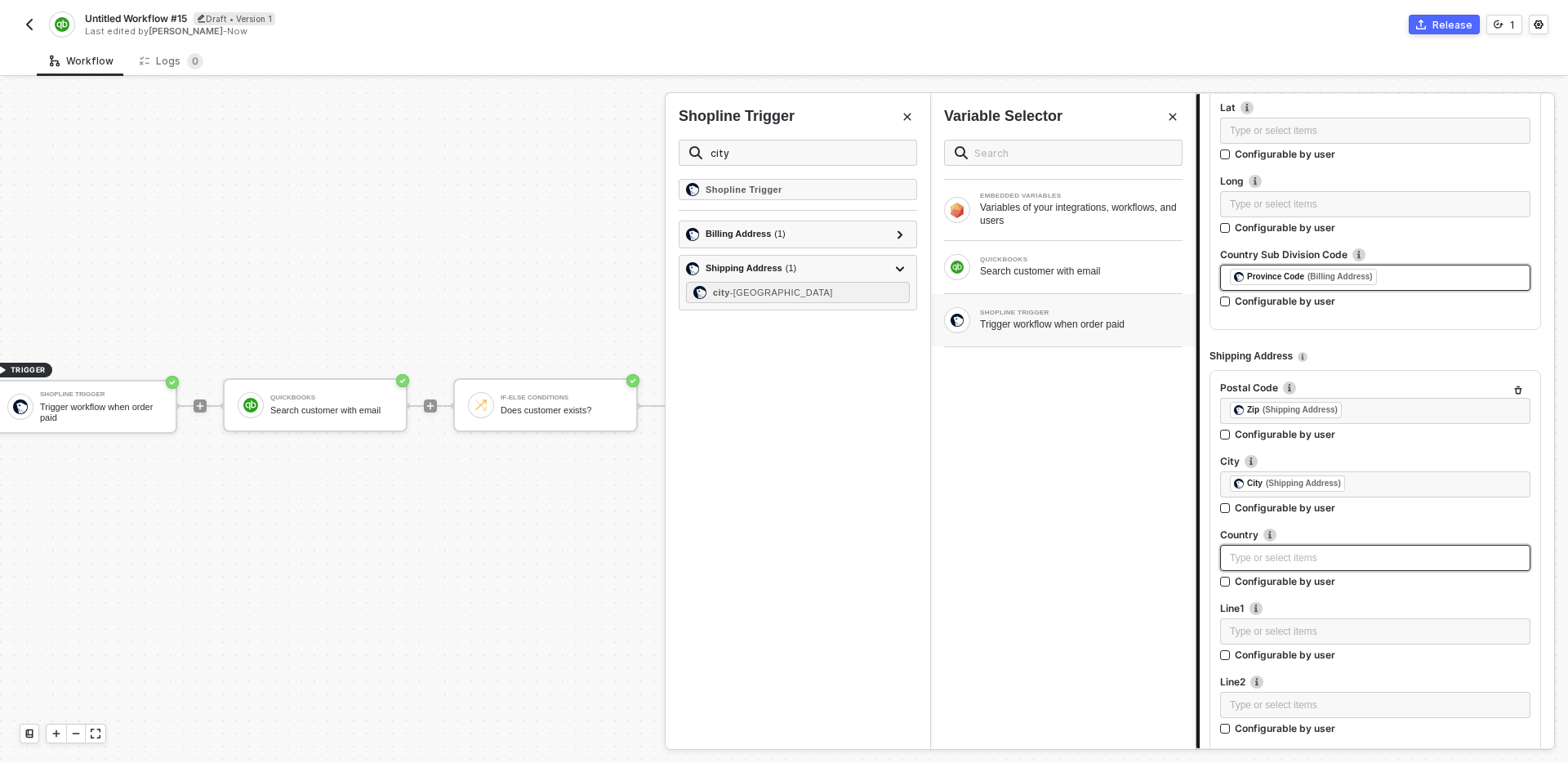
click at [1350, 559] on div "Type or select items ﻿" at bounding box center [1376, 559] width 291 height 16
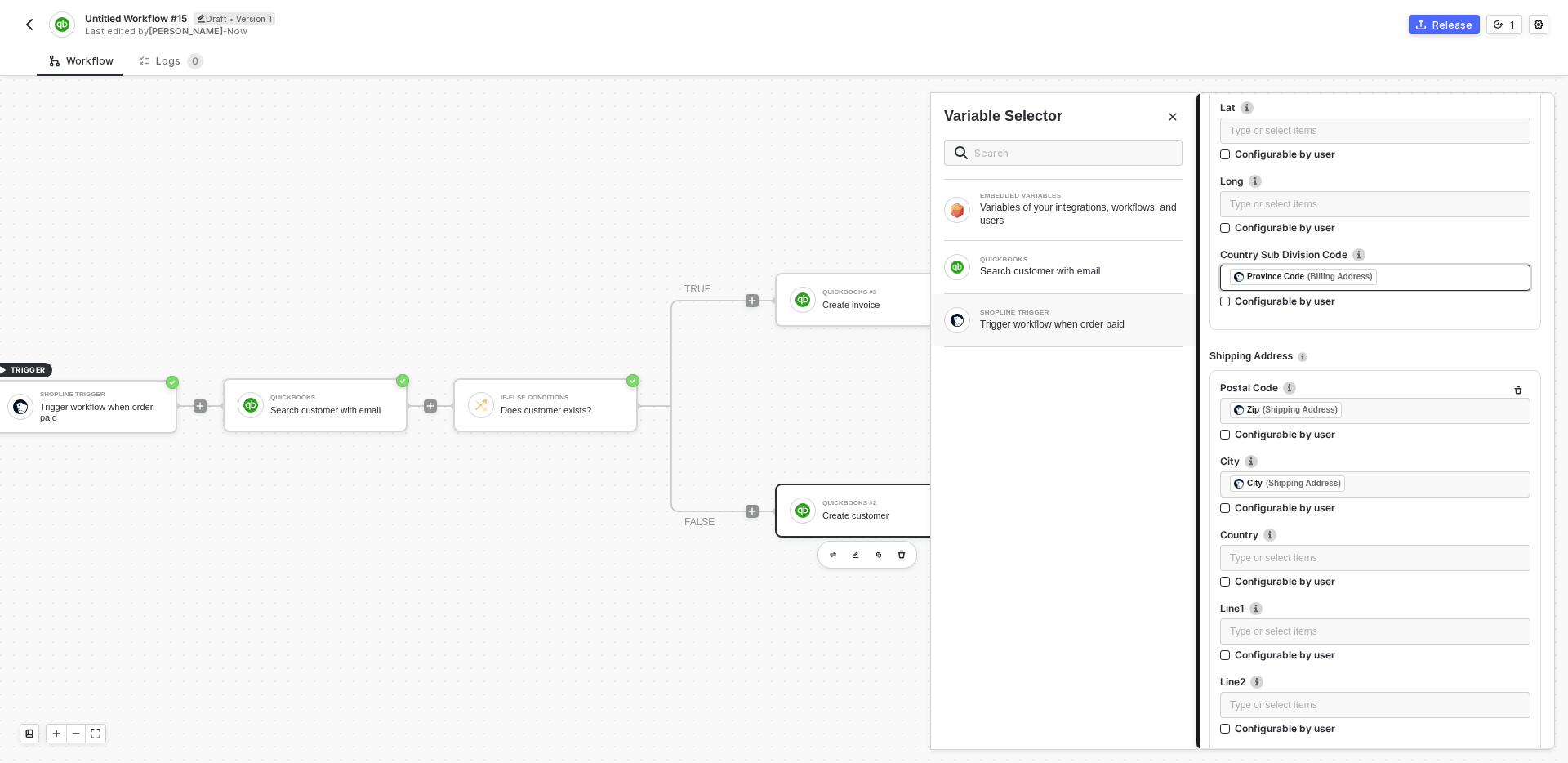
click at [1031, 304] on div "SHOPLINE TRIGGER Trigger workflow when order paid" at bounding box center [1063, 320] width 265 height 52
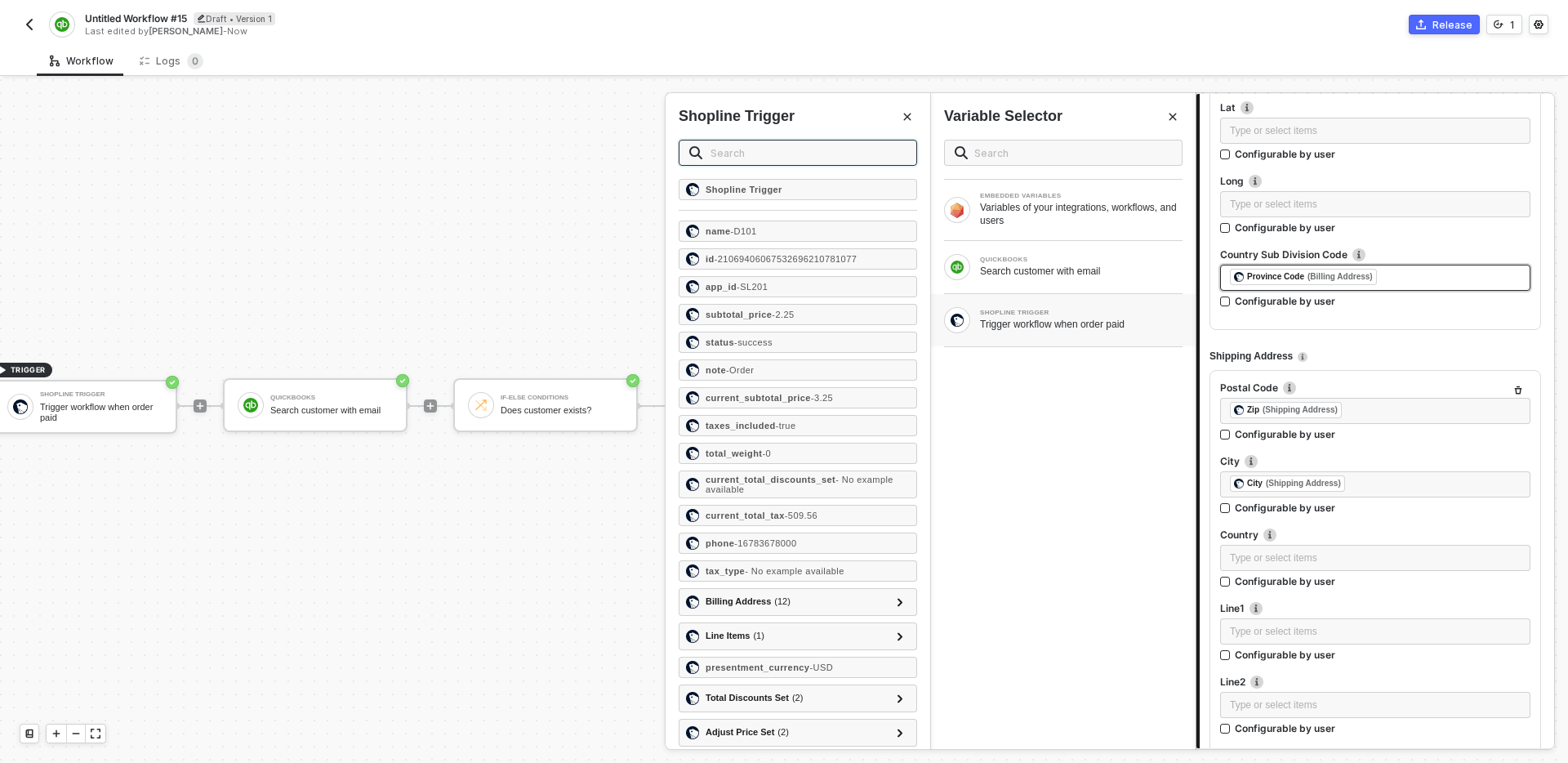
click at [769, 151] on input "text" at bounding box center [808, 152] width 196 height 18
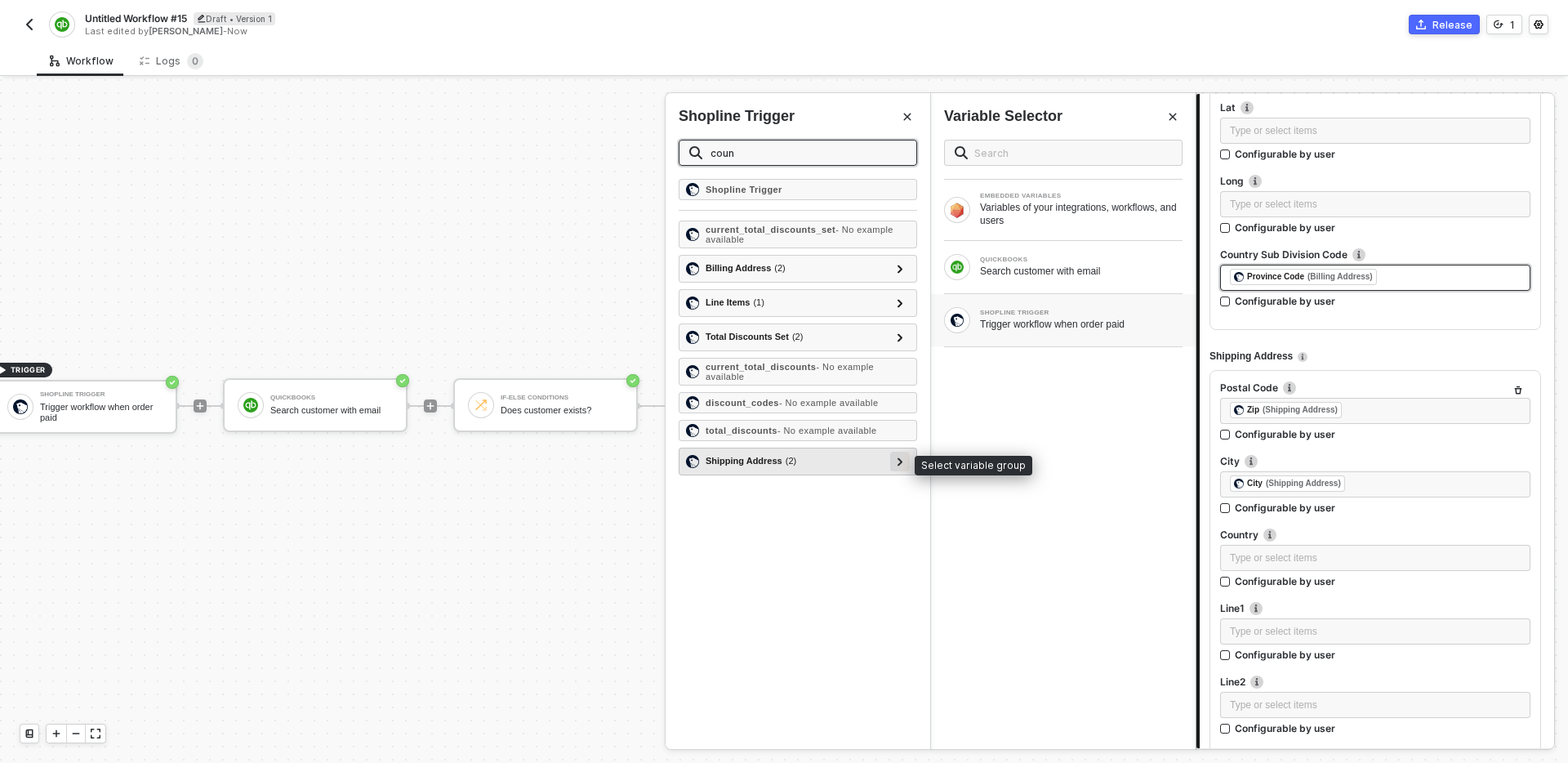
type input "coun"
click at [900, 460] on icon at bounding box center [901, 461] width 5 height 8
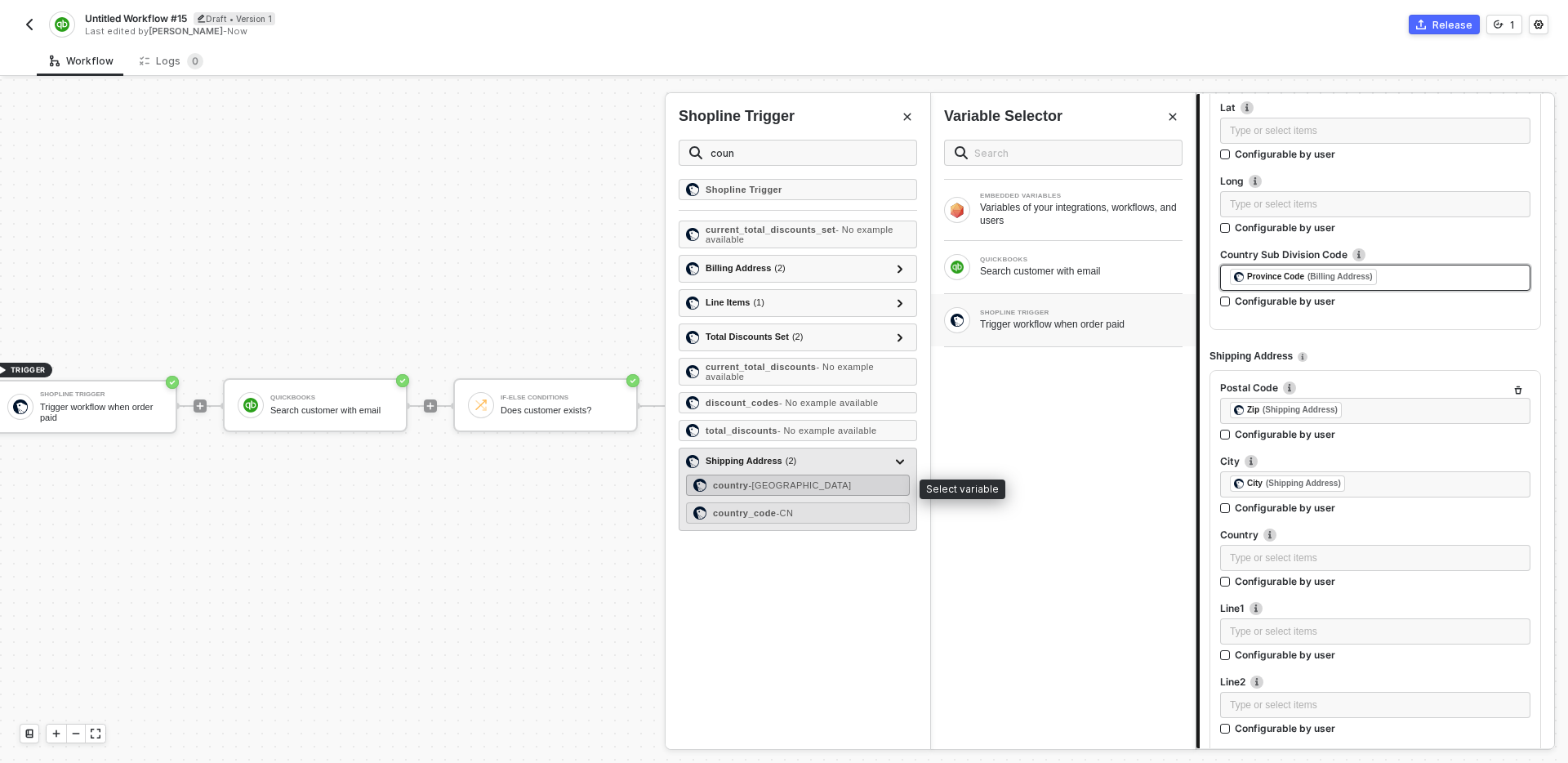
click at [846, 486] on div "country - [GEOGRAPHIC_DATA]" at bounding box center [798, 485] width 224 height 21
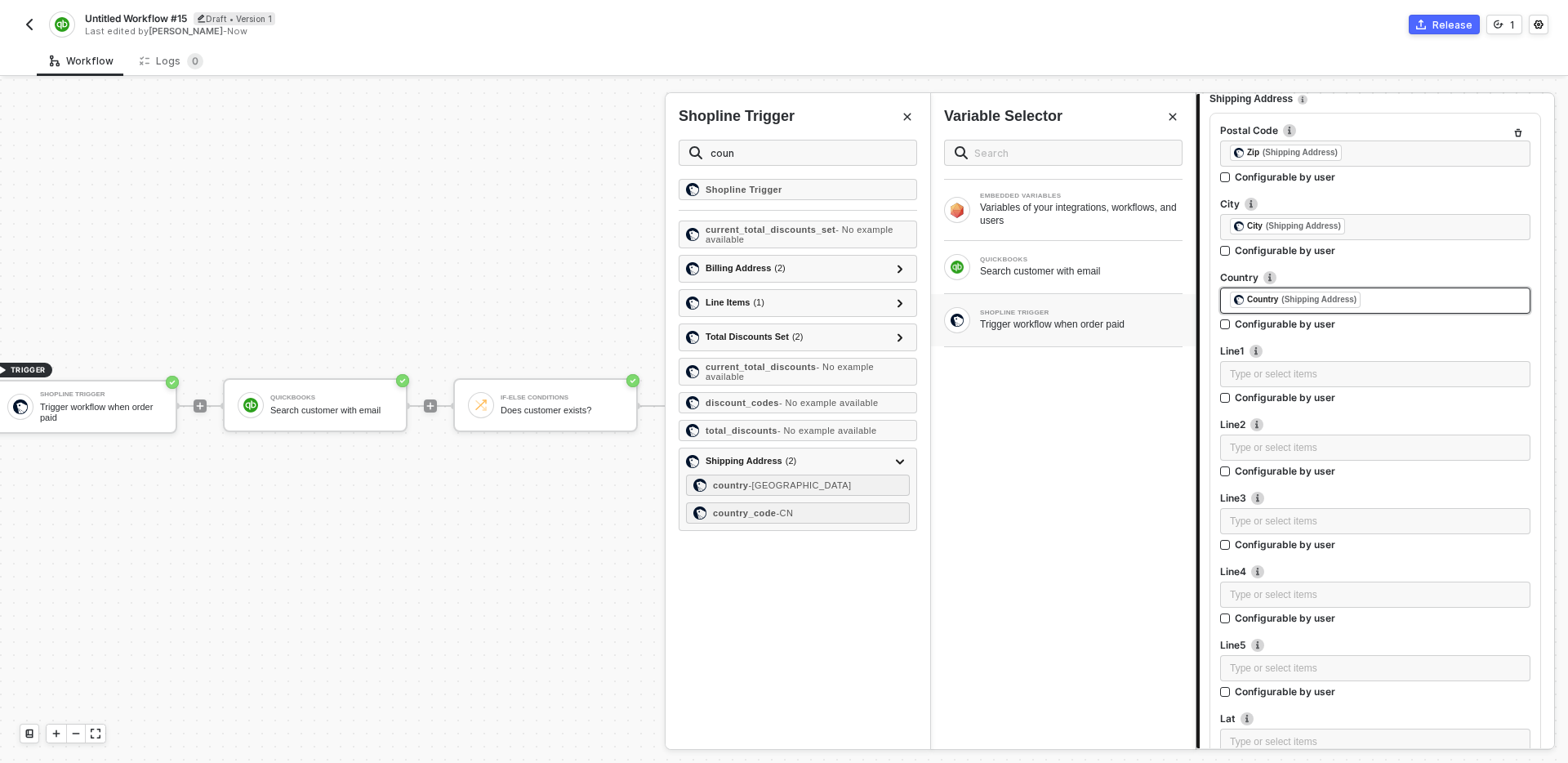
scroll to position [1845, 0]
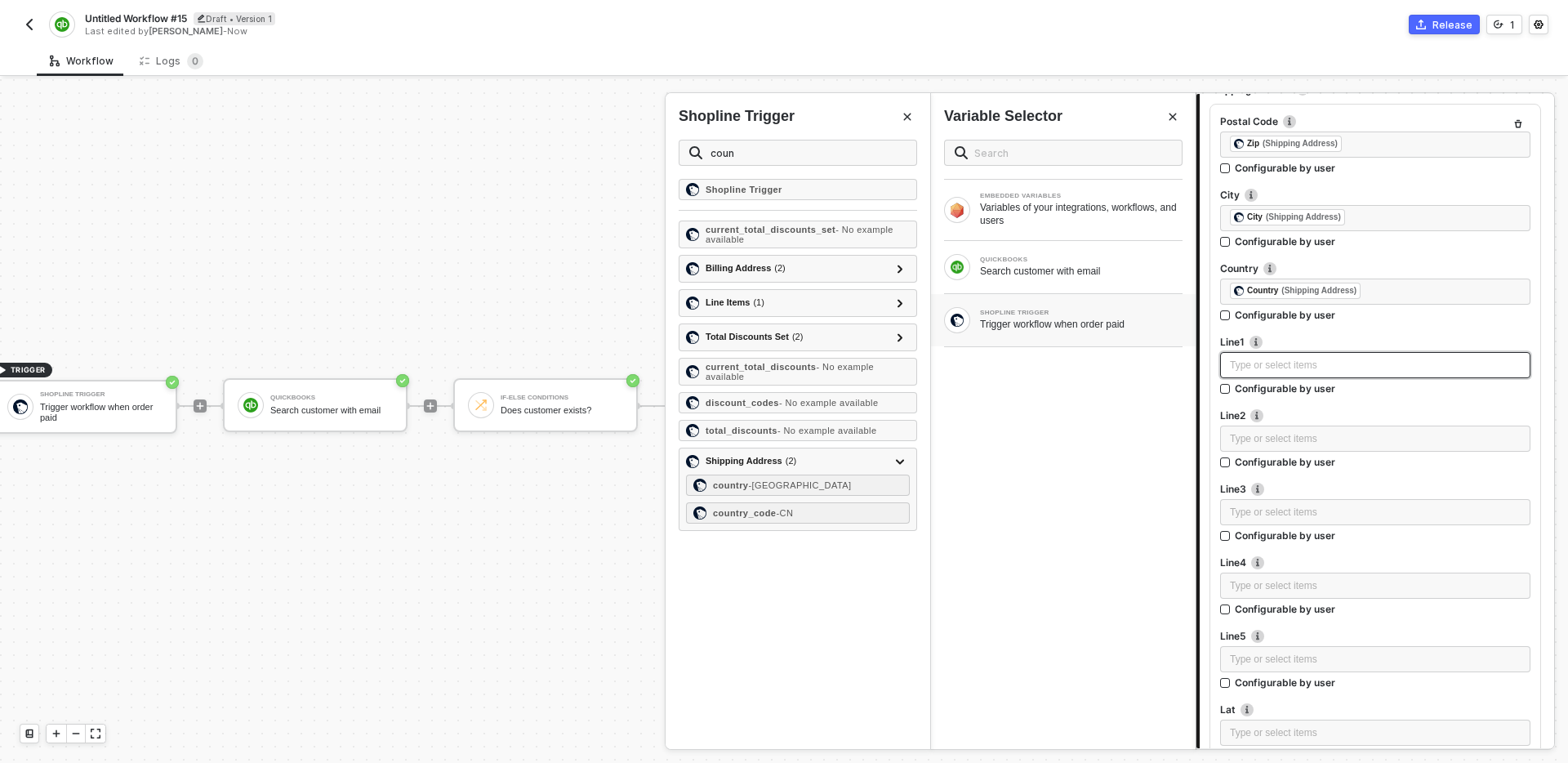
click at [1332, 366] on div "Type or select items ﻿" at bounding box center [1376, 365] width 291 height 16
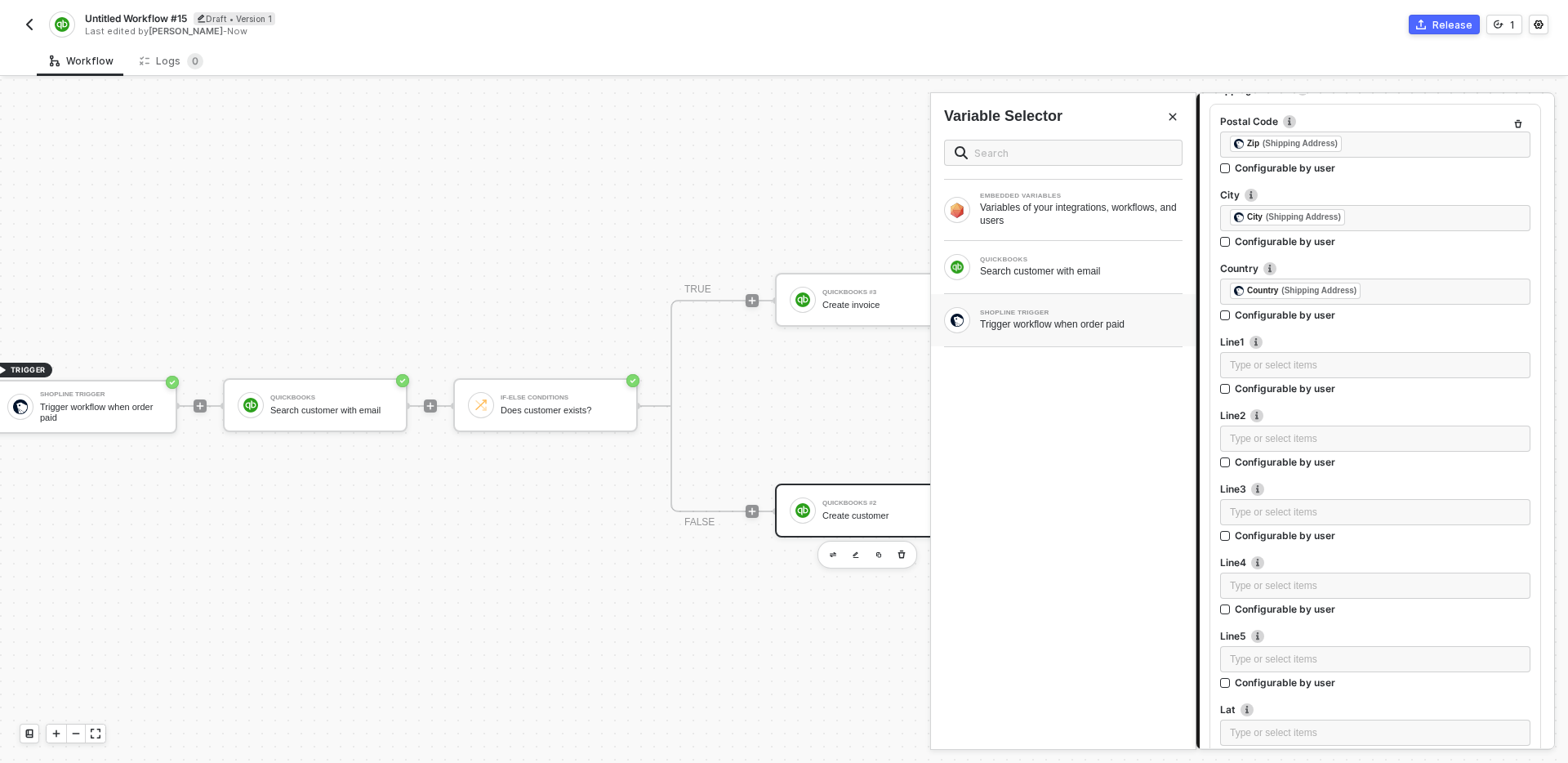
click at [1057, 325] on div "Trigger workflow when order paid" at bounding box center [1081, 324] width 203 height 13
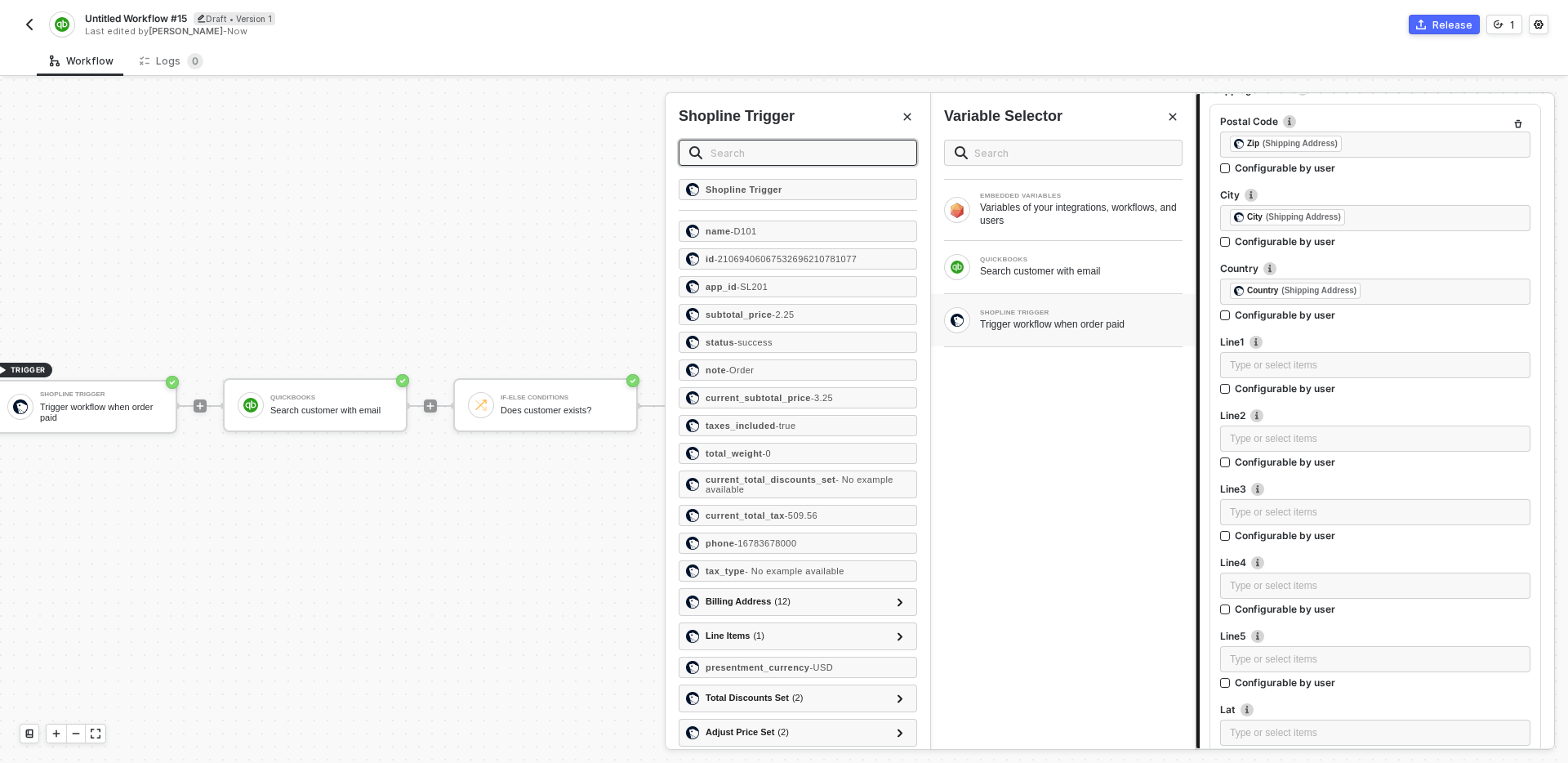
click at [774, 151] on input "text" at bounding box center [808, 152] width 196 height 18
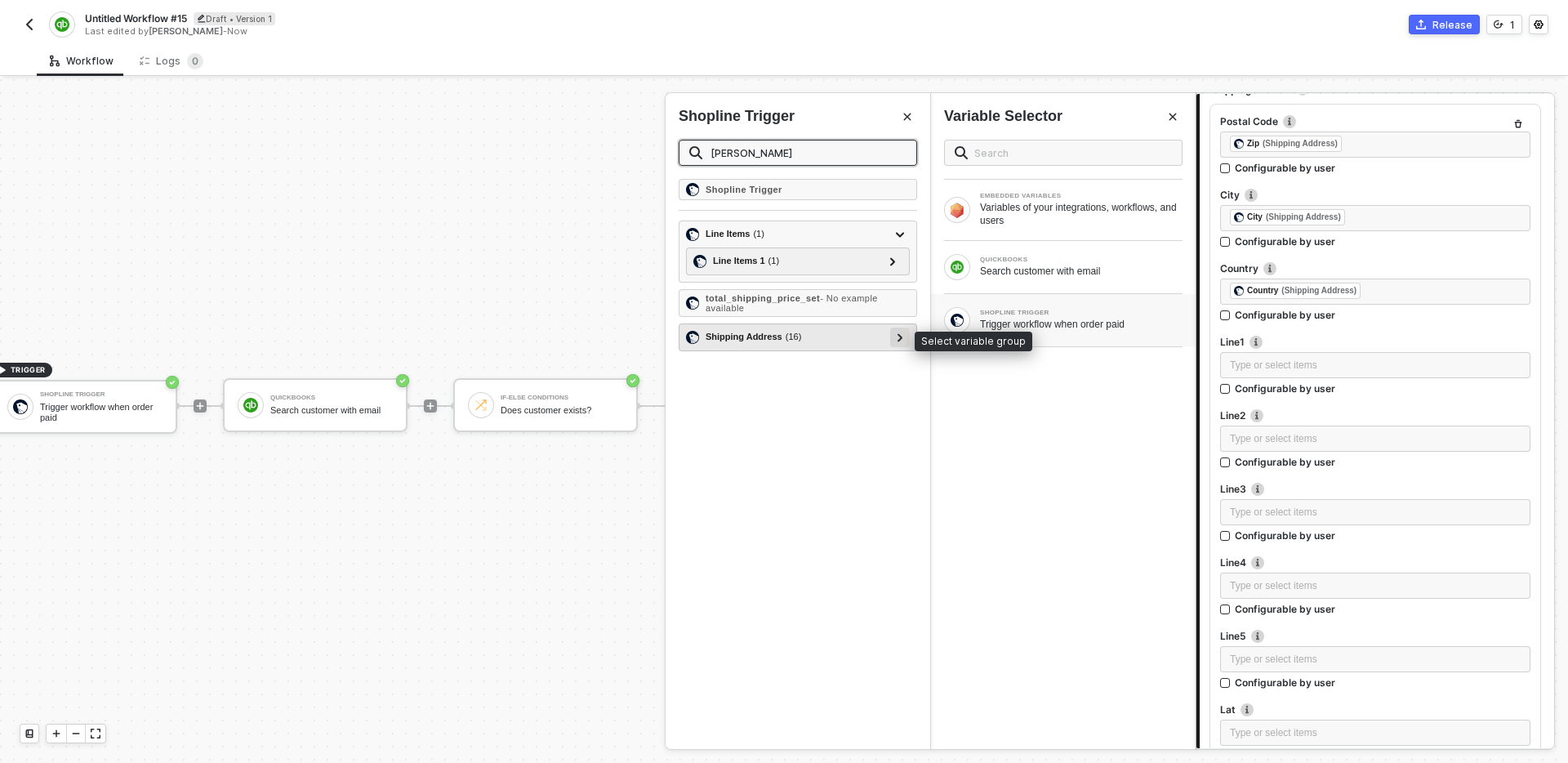
type input "[PERSON_NAME]"
click at [900, 341] on div at bounding box center [900, 336] width 8 height 18
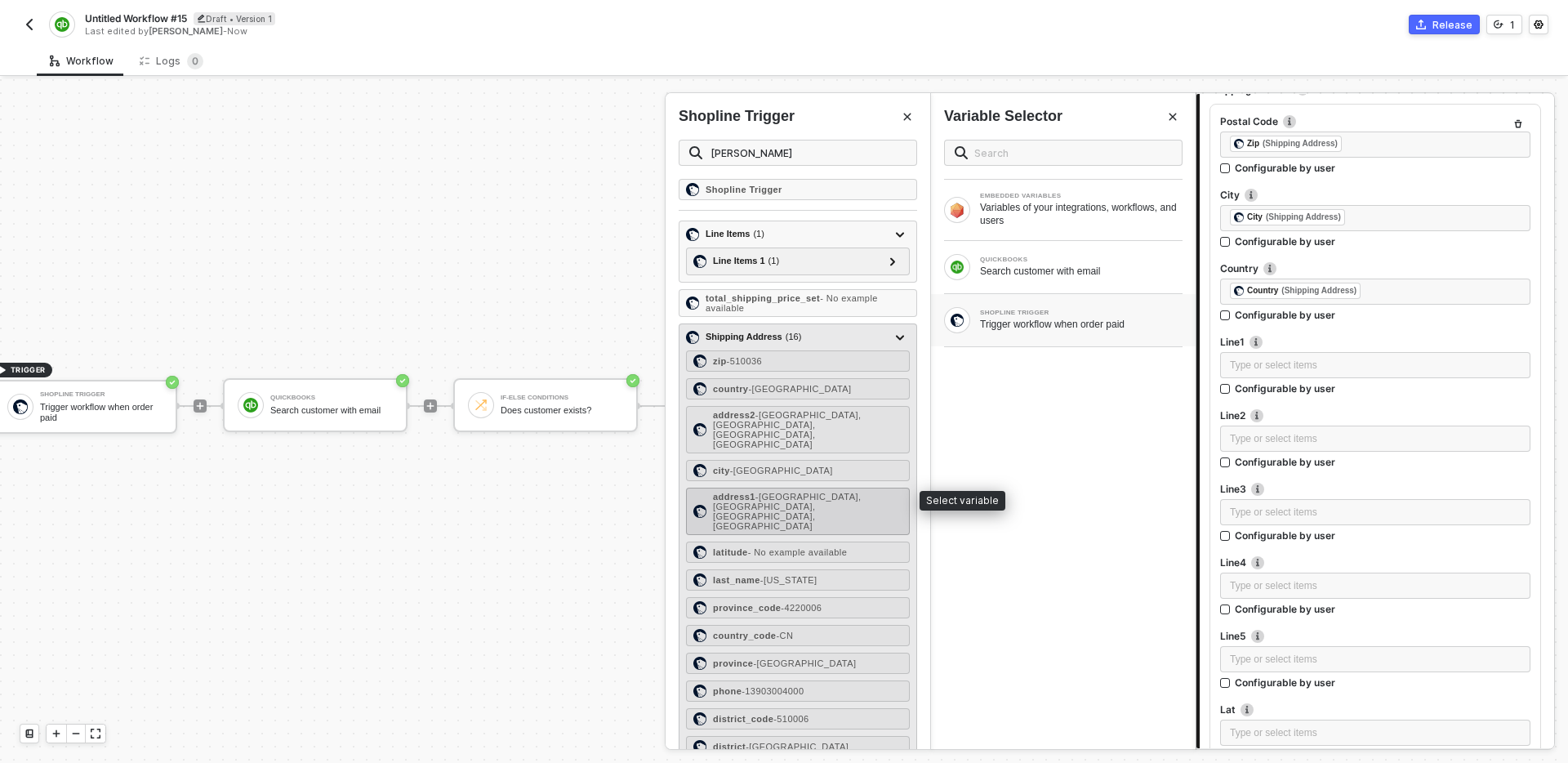
click at [824, 494] on span "- [GEOGRAPHIC_DATA], [GEOGRAPHIC_DATA], [GEOGRAPHIC_DATA], [GEOGRAPHIC_DATA]" at bounding box center [787, 511] width 148 height 39
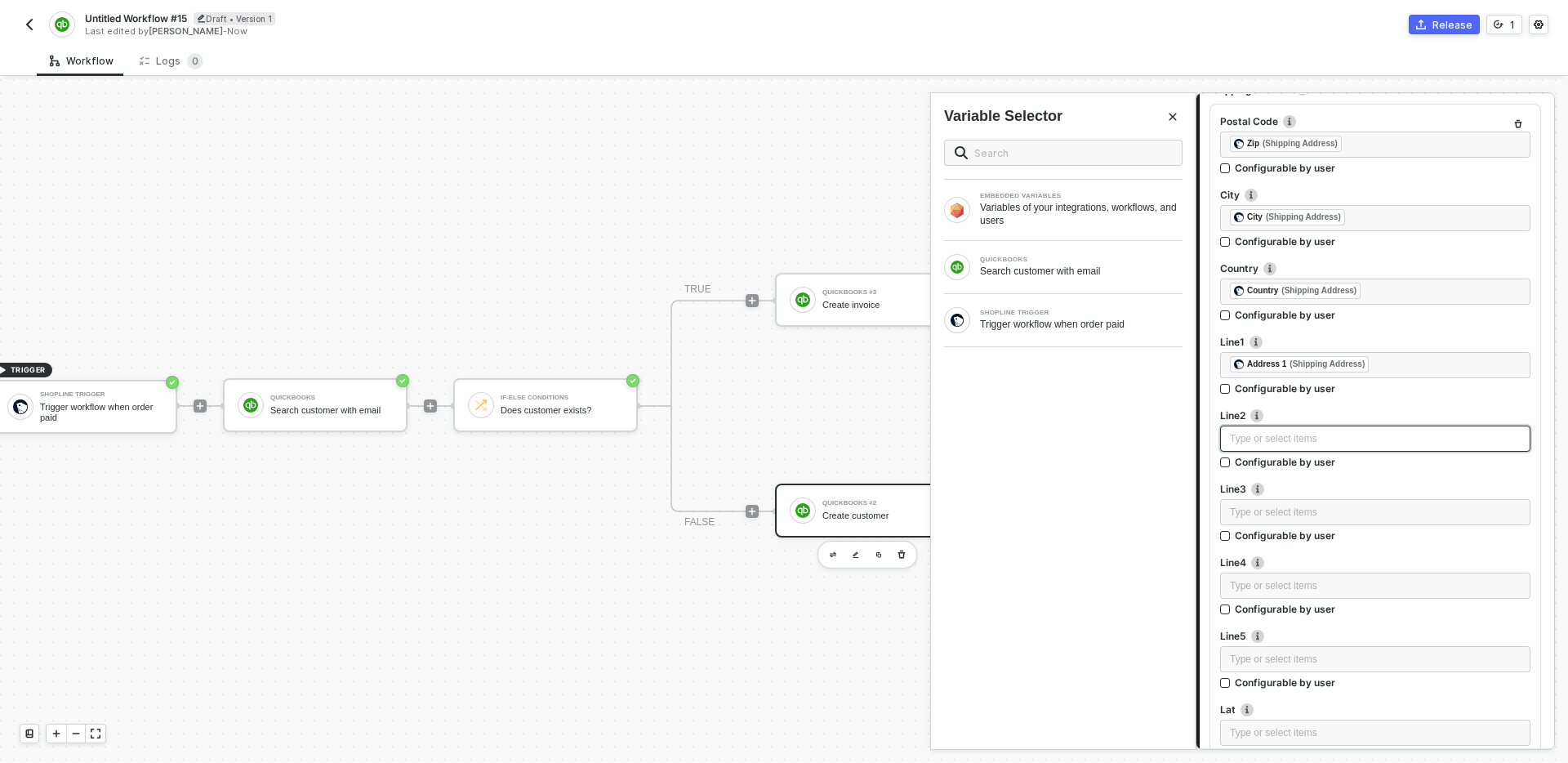
click at [1277, 432] on div "Type or select items ﻿" at bounding box center [1376, 439] width 291 height 16
click at [1054, 311] on div "SHOPLINE TRIGGER" at bounding box center [1081, 313] width 203 height 7
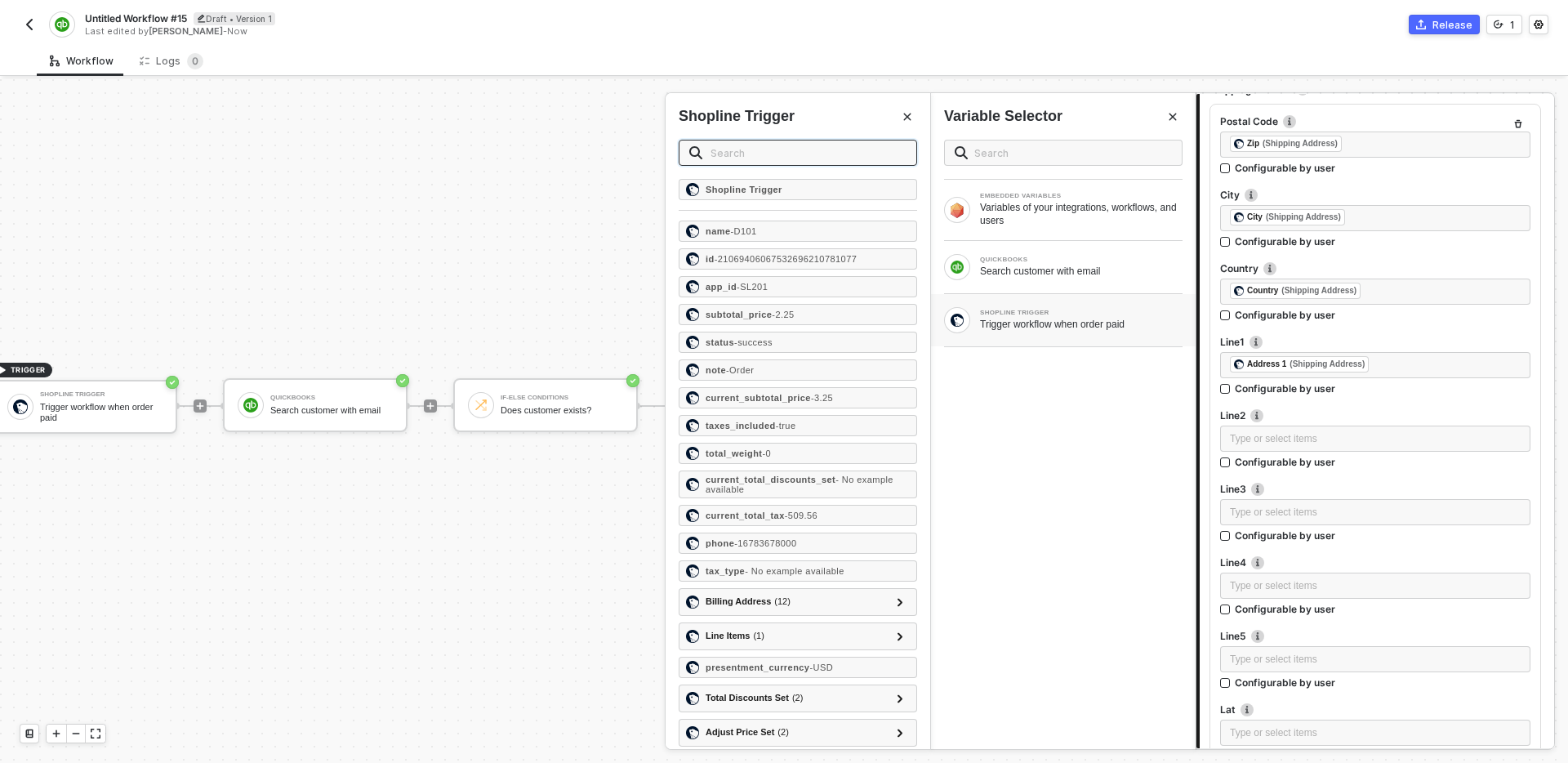
click at [794, 148] on input "text" at bounding box center [808, 152] width 196 height 18
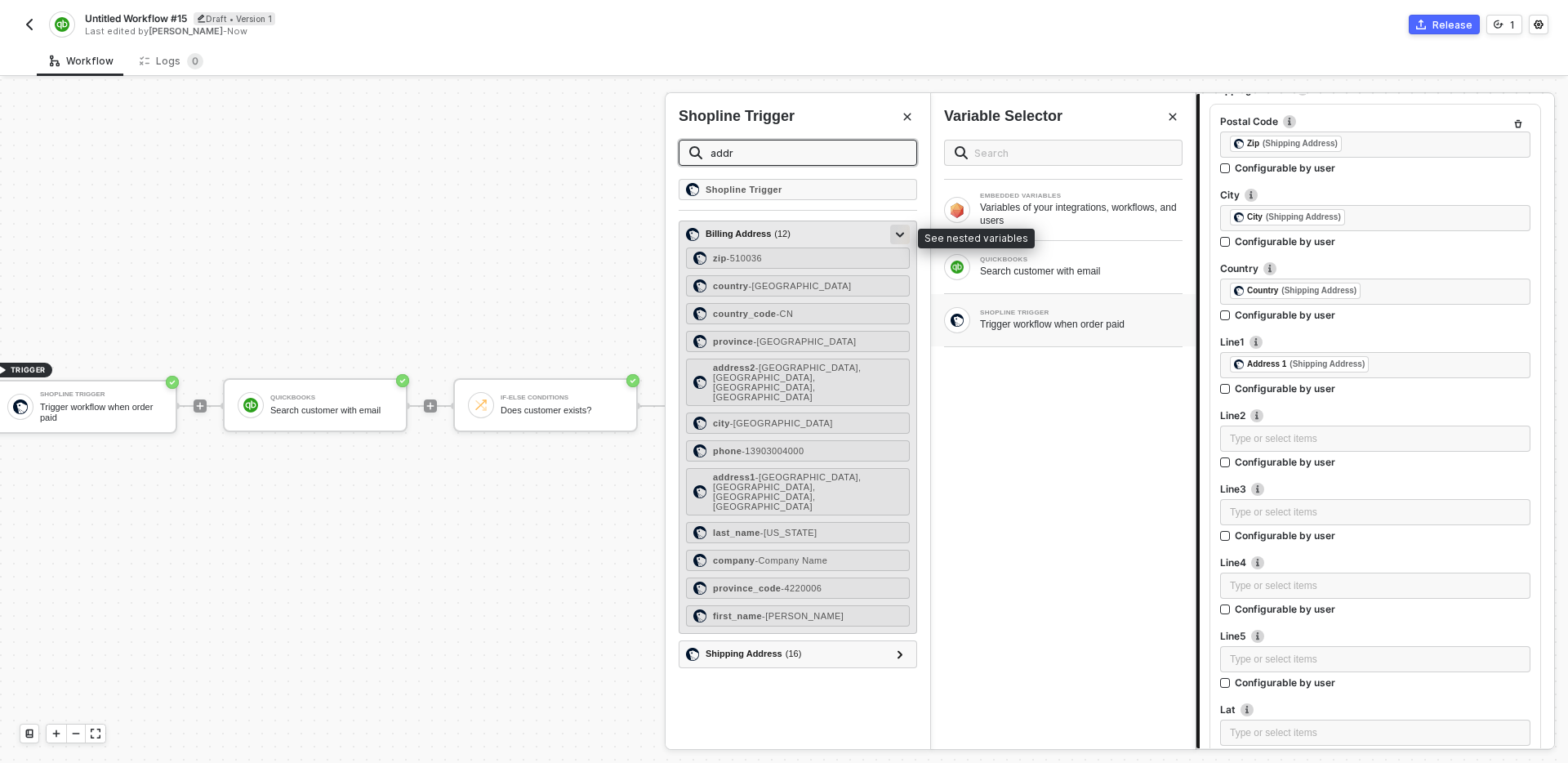
type input "addr"
click at [895, 239] on div at bounding box center [900, 234] width 20 height 20
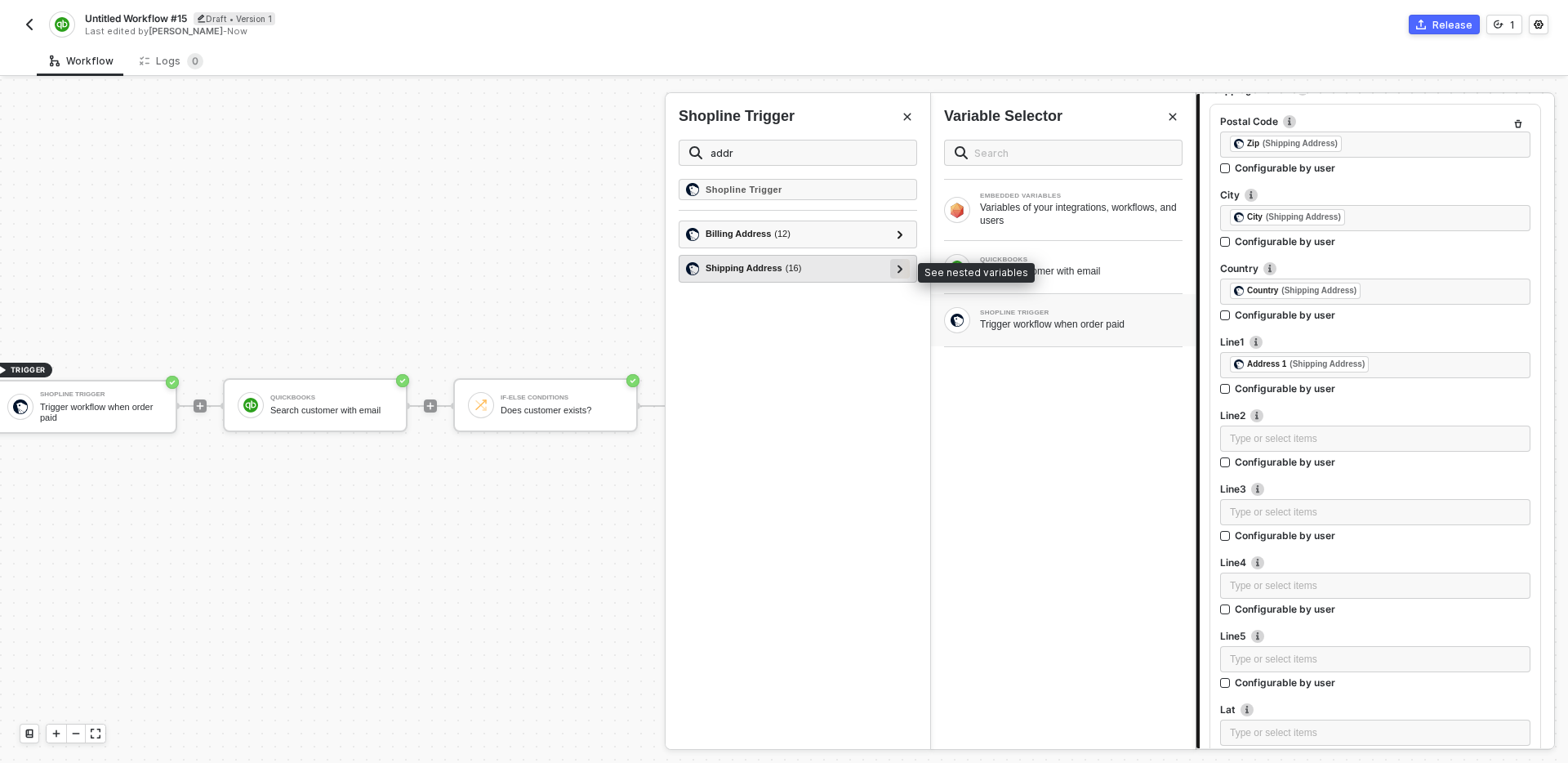
click at [898, 269] on icon at bounding box center [901, 268] width 6 height 8
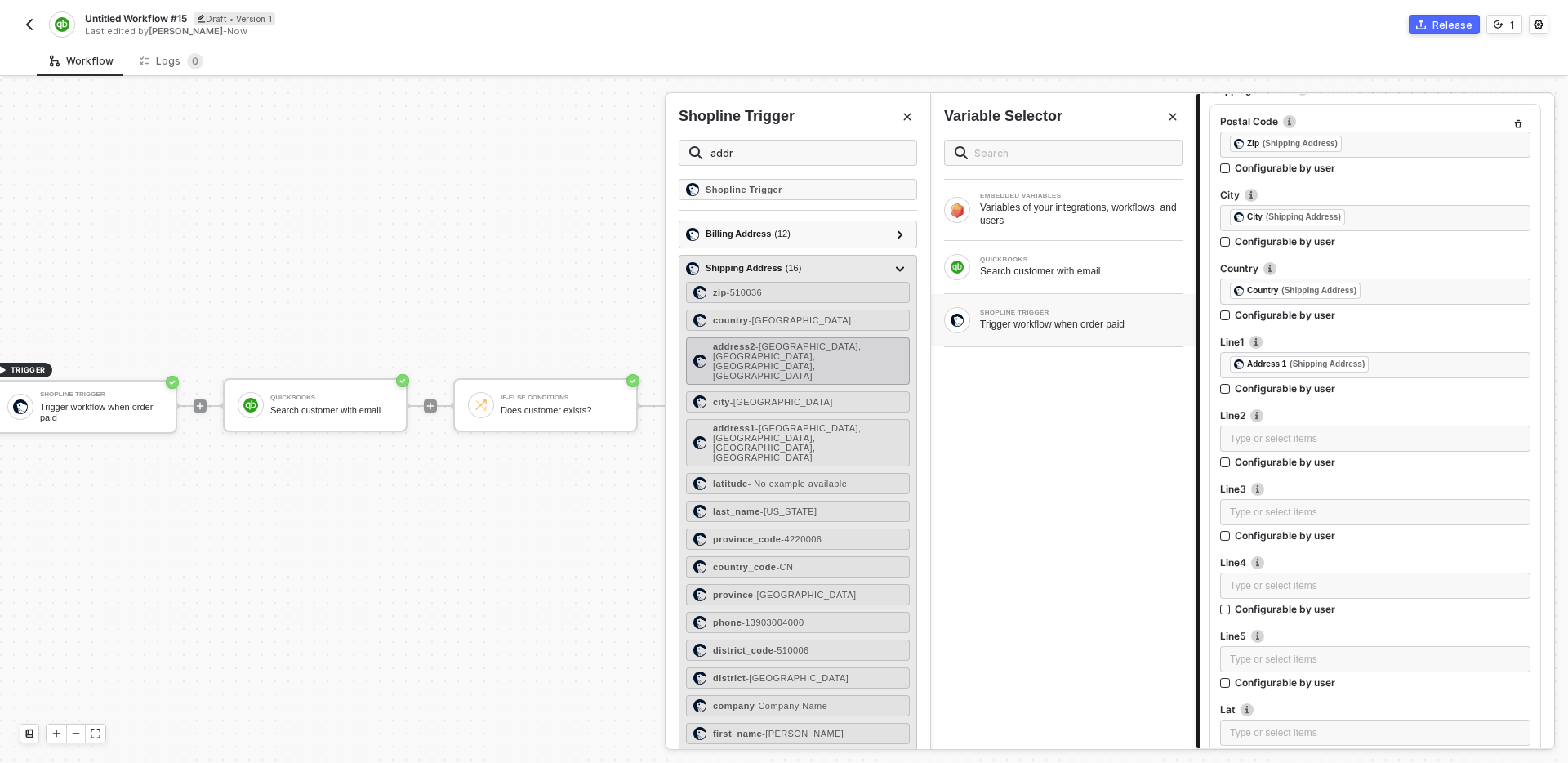
click at [816, 356] on span "- [GEOGRAPHIC_DATA], [GEOGRAPHIC_DATA], [GEOGRAPHIC_DATA], [GEOGRAPHIC_DATA]" at bounding box center [787, 360] width 148 height 39
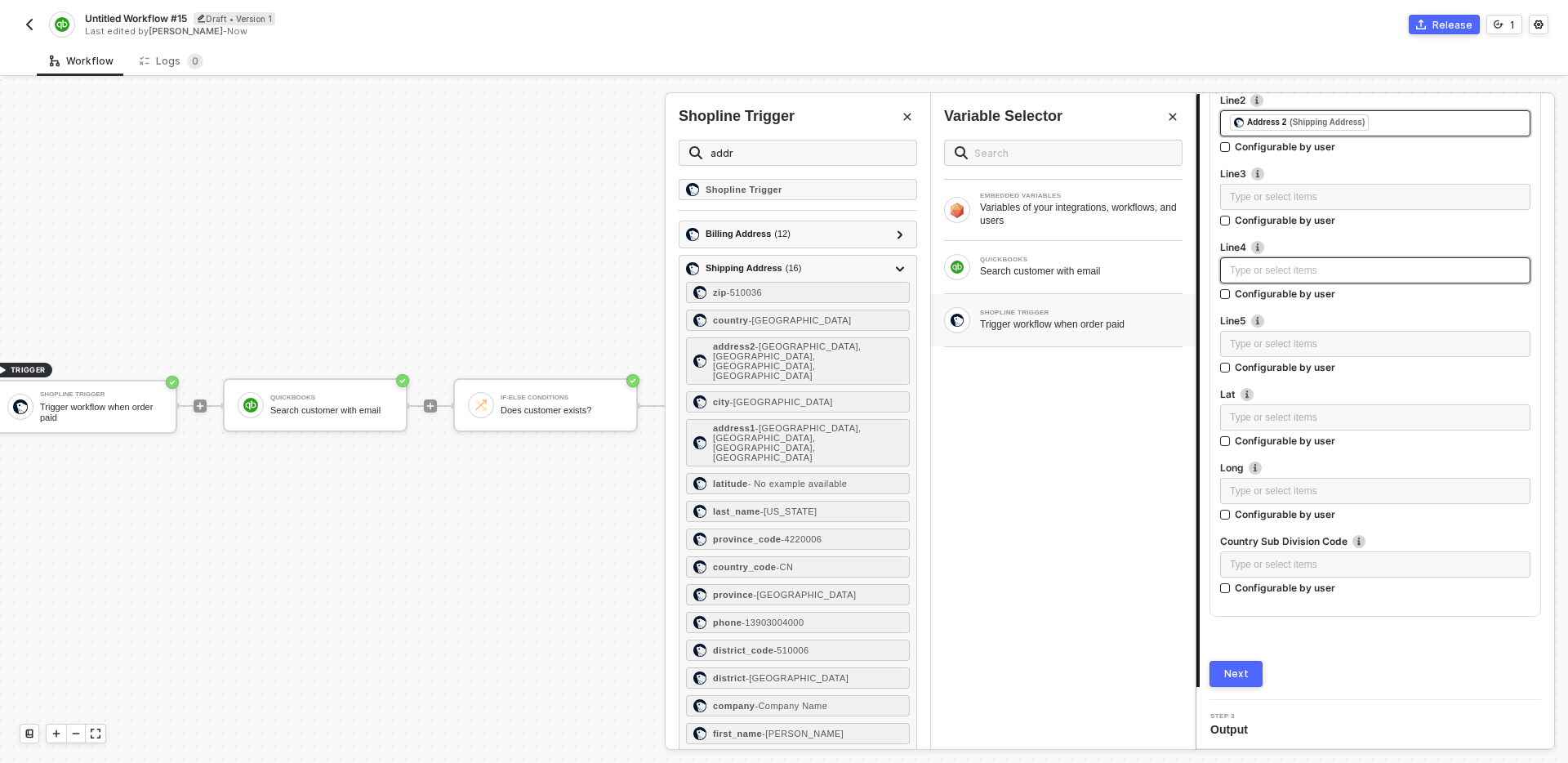
scroll to position [2163, 0]
click at [1337, 554] on div "Type or select items ﻿" at bounding box center [1376, 562] width 291 height 16
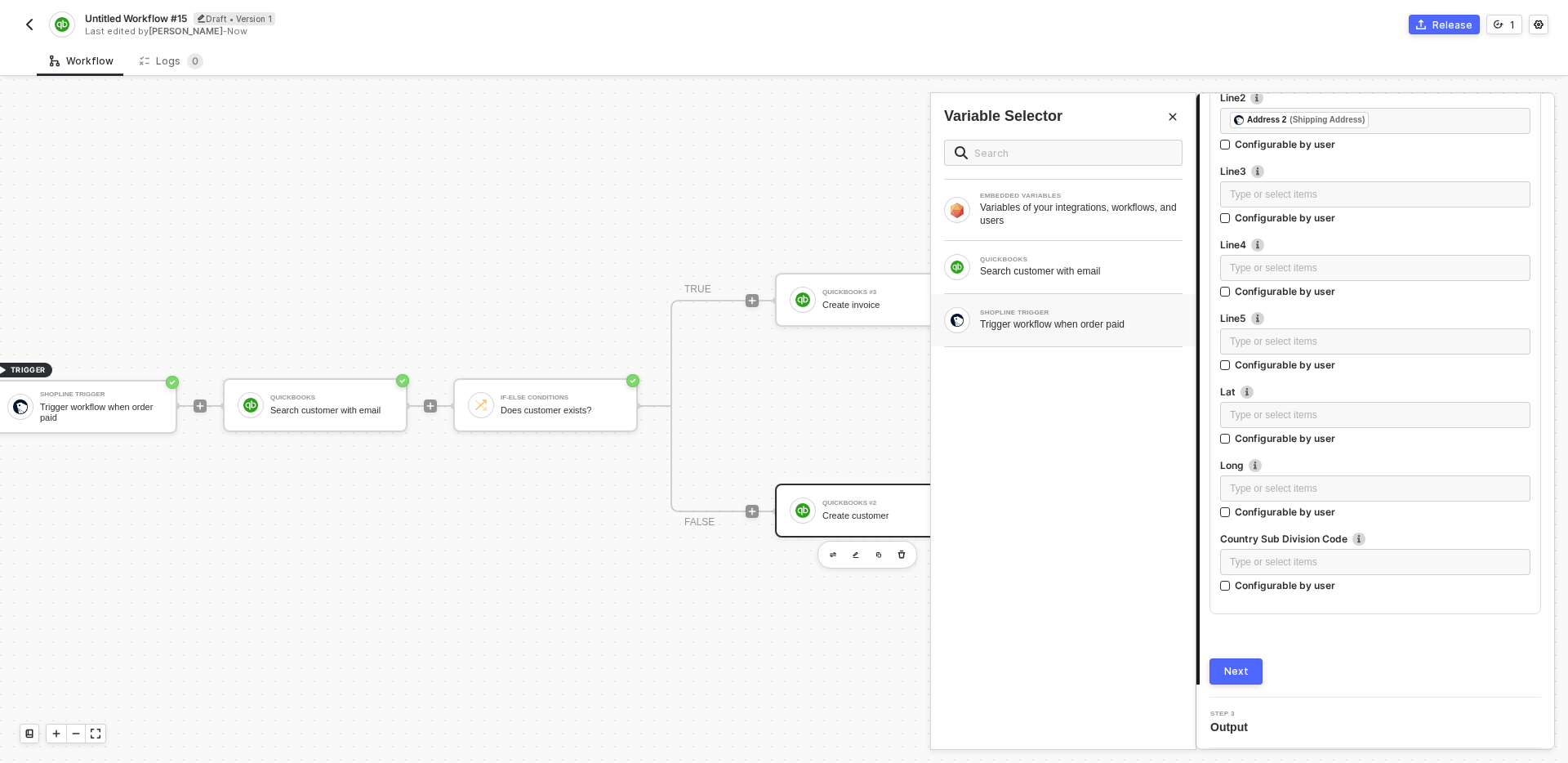
click at [1055, 326] on div "Trigger workflow when order paid" at bounding box center [1081, 324] width 203 height 13
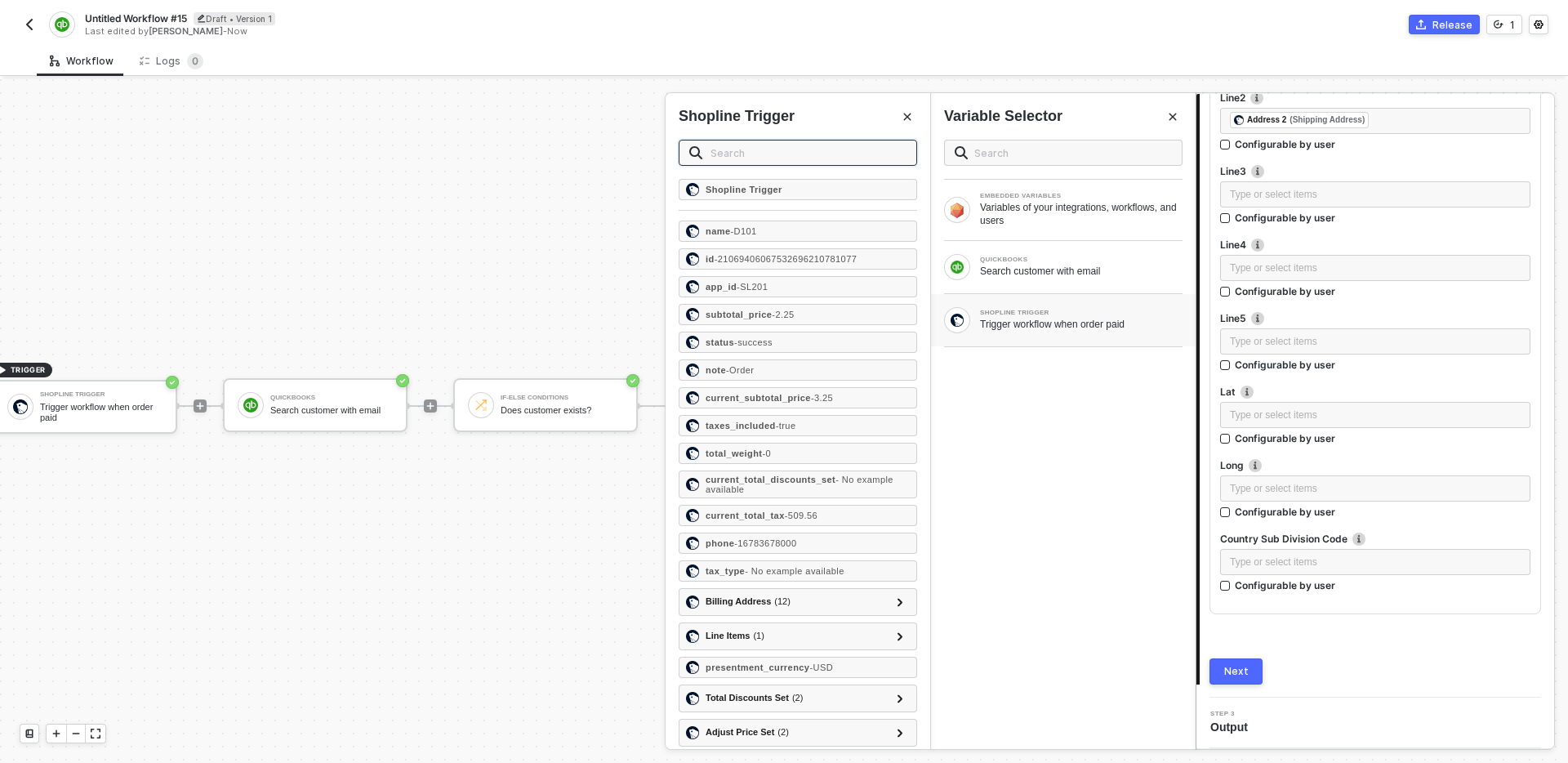
click at [782, 155] on input "text" at bounding box center [808, 152] width 196 height 18
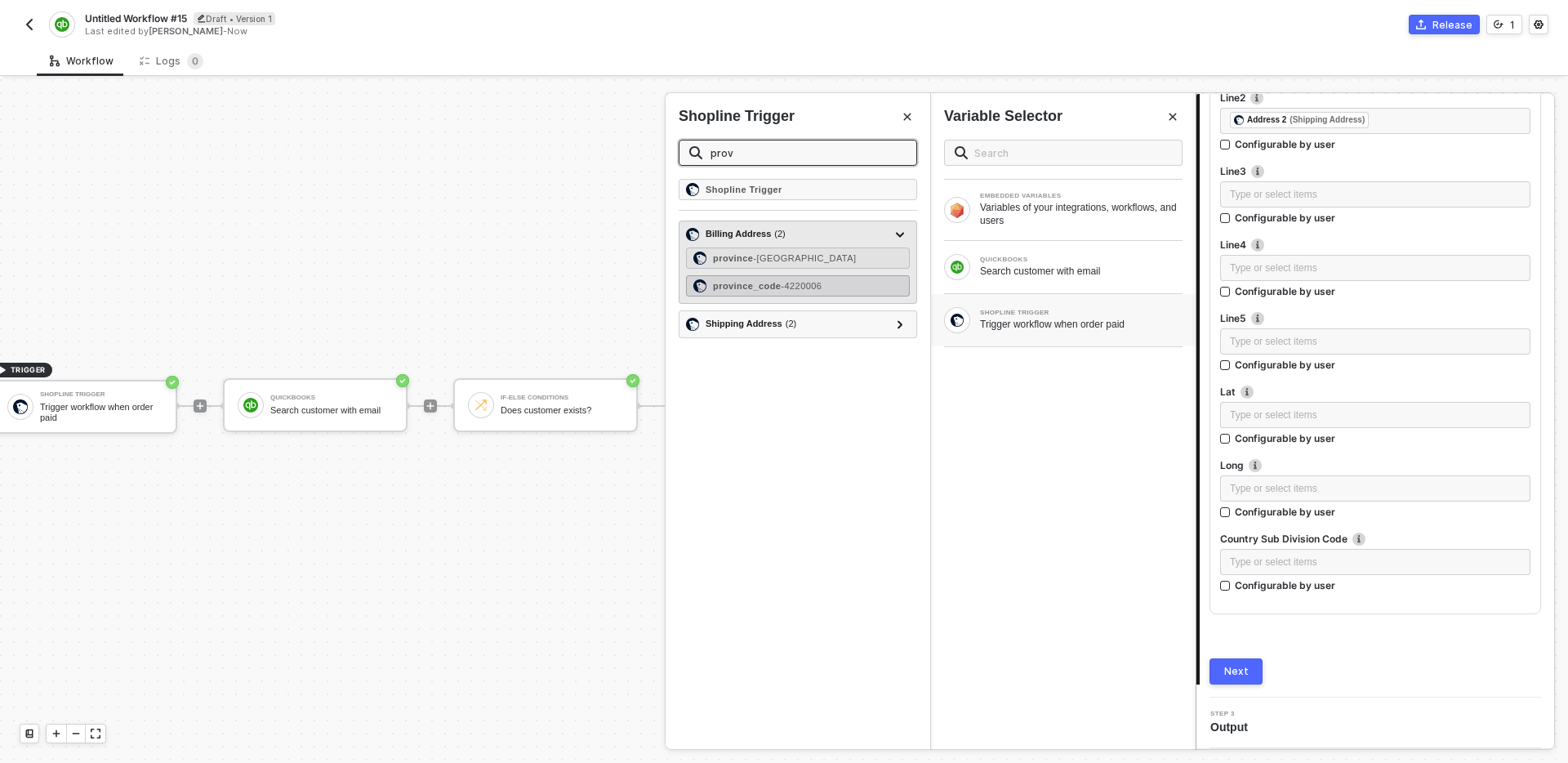
type input "prov"
click at [845, 288] on div "province_code - 4220006" at bounding box center [798, 285] width 224 height 21
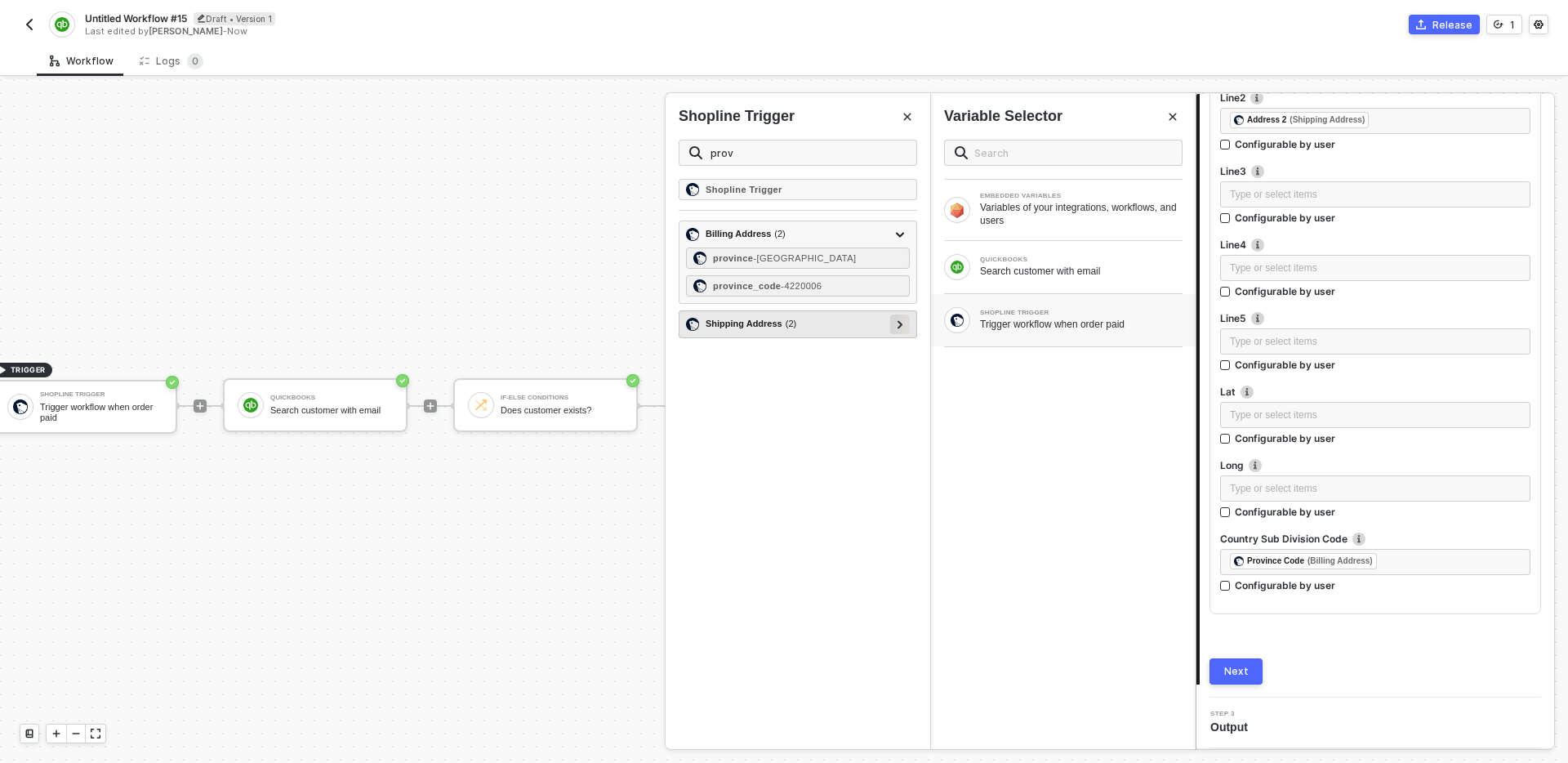
click at [899, 326] on icon at bounding box center [901, 324] width 5 height 8
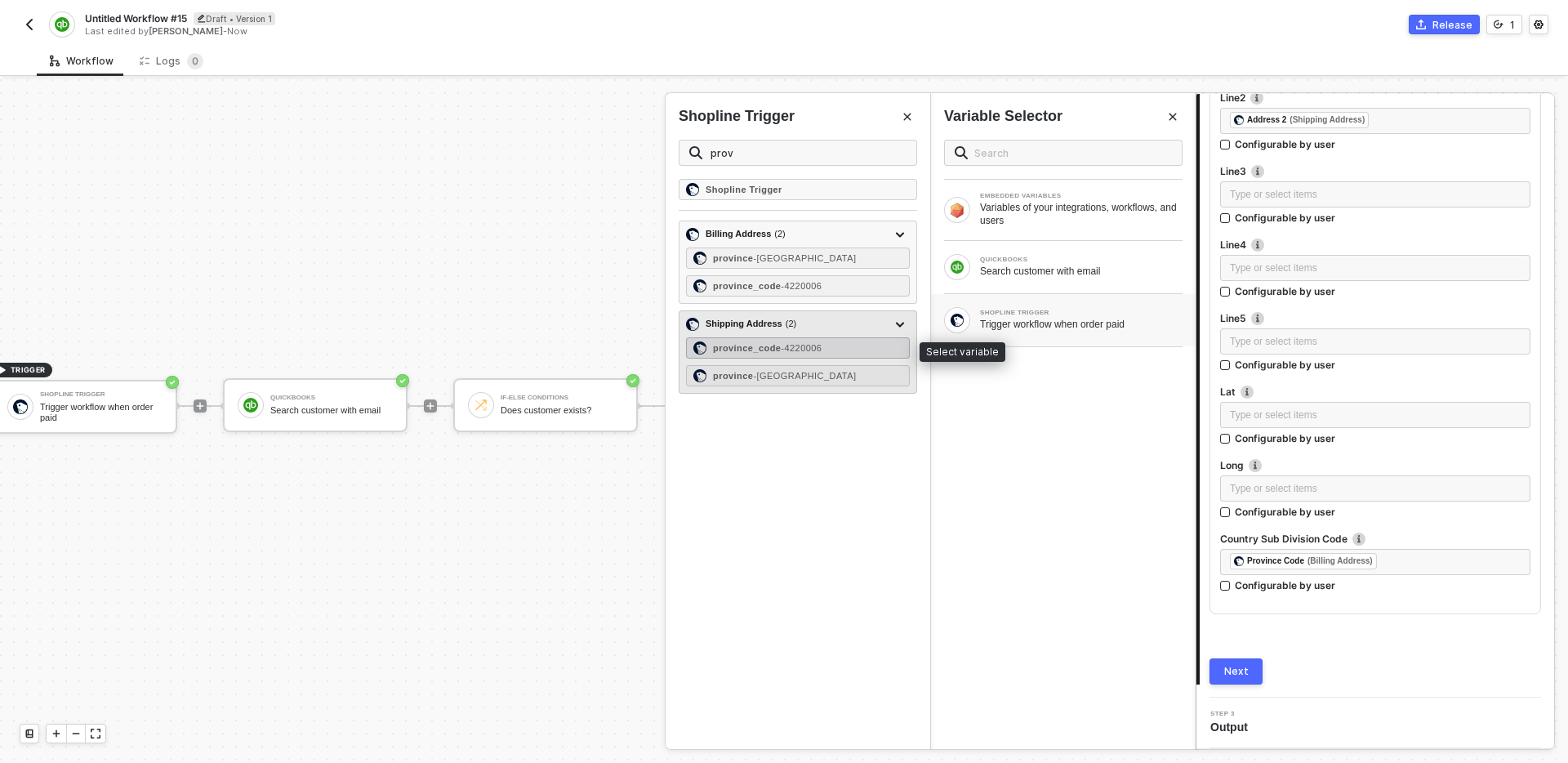
click at [821, 348] on span "- 4220006" at bounding box center [801, 347] width 41 height 10
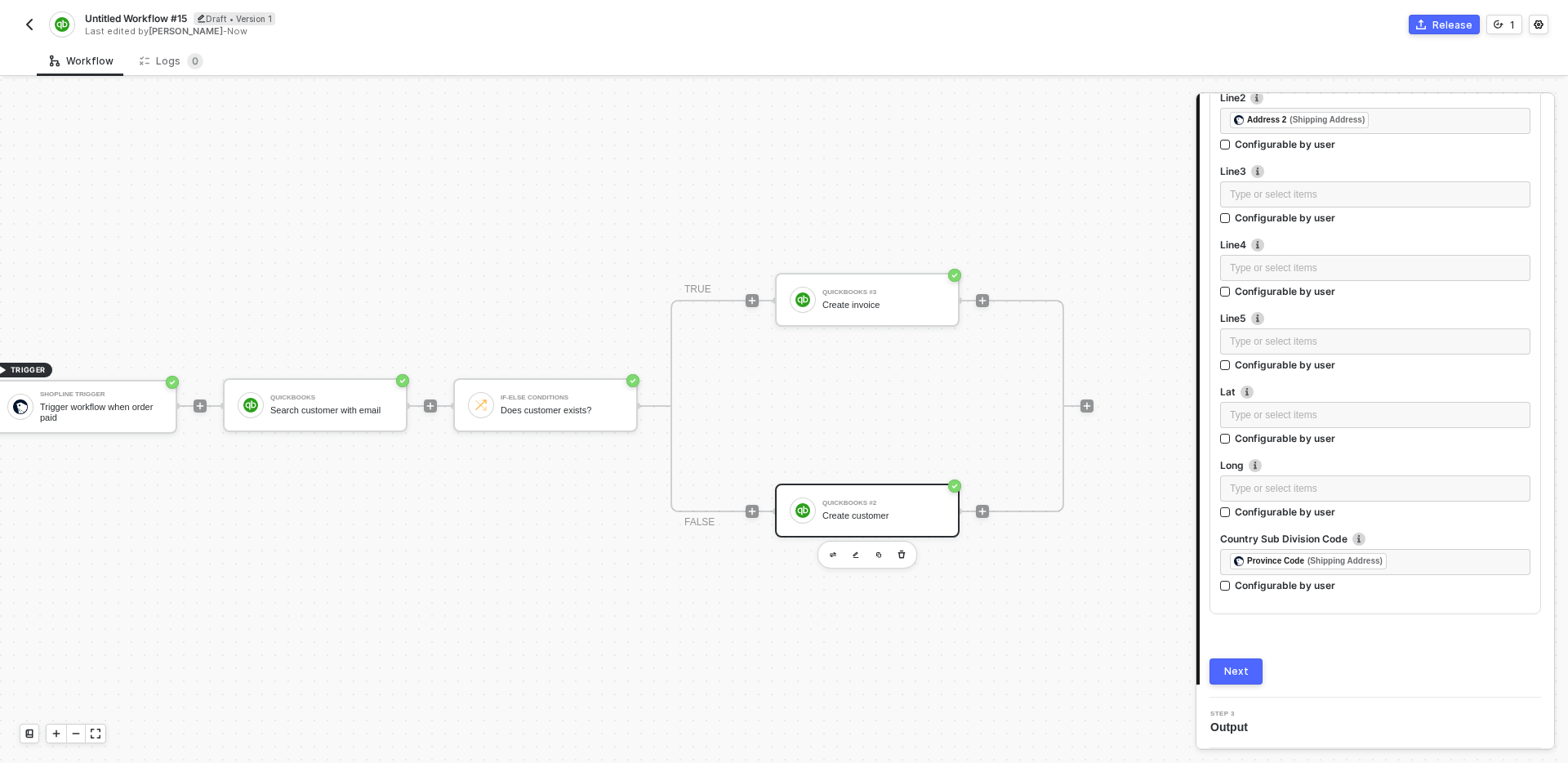
click at [1243, 672] on div "Next" at bounding box center [1236, 671] width 24 height 13
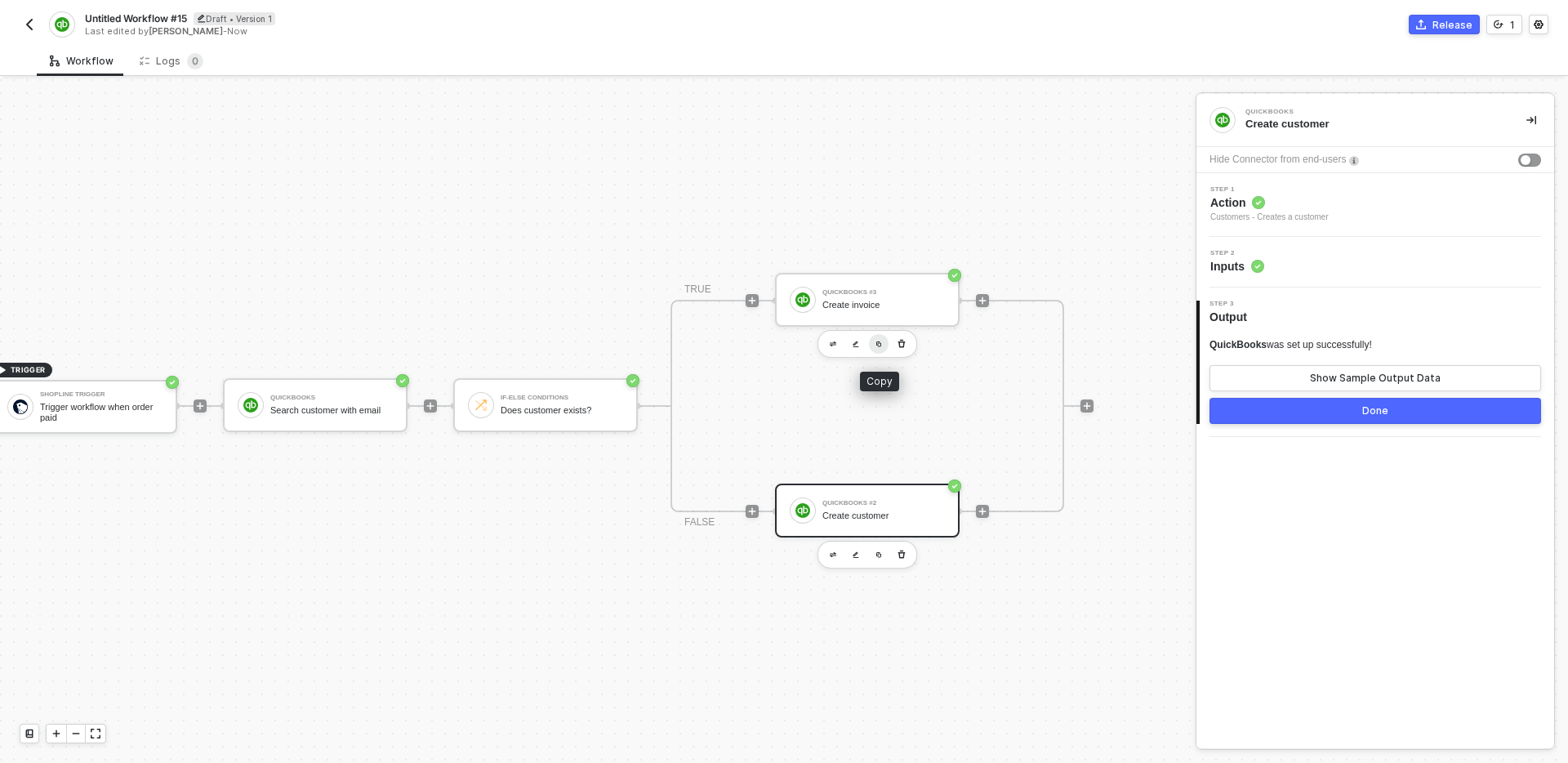
click at [882, 346] on button "button" at bounding box center [879, 344] width 20 height 20
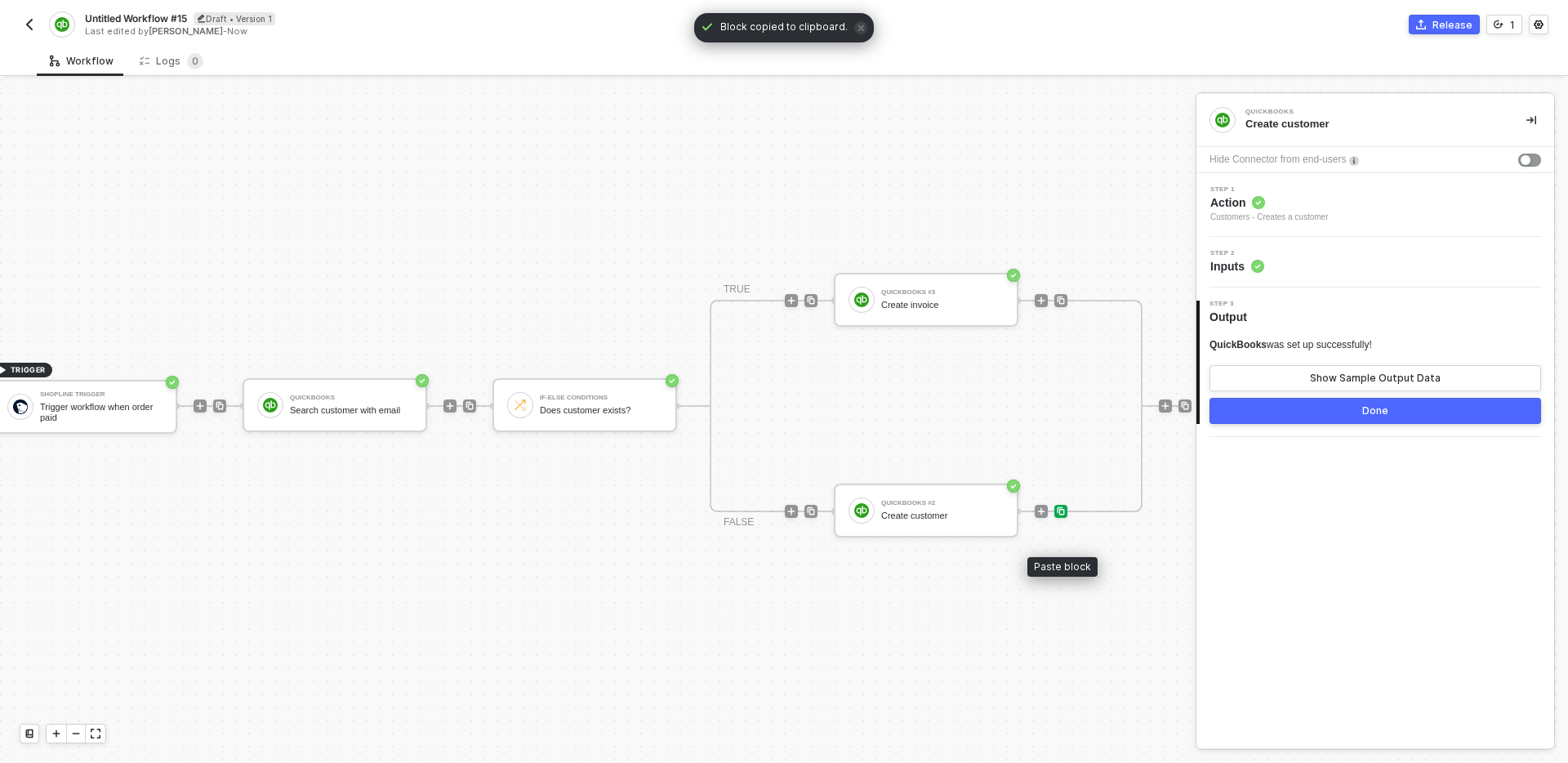
click at [1062, 509] on img at bounding box center [1061, 511] width 10 height 10
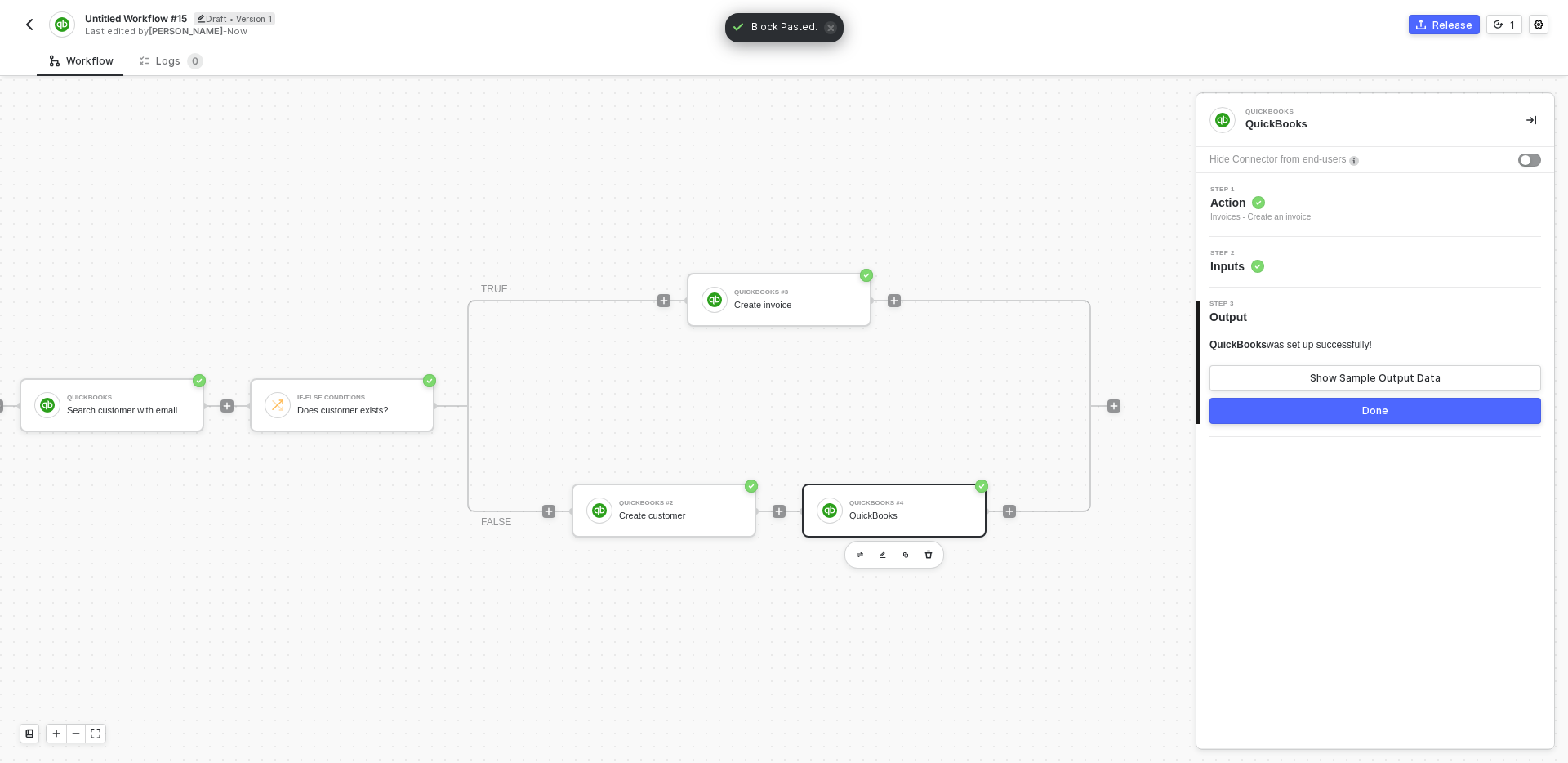
scroll to position [30, 258]
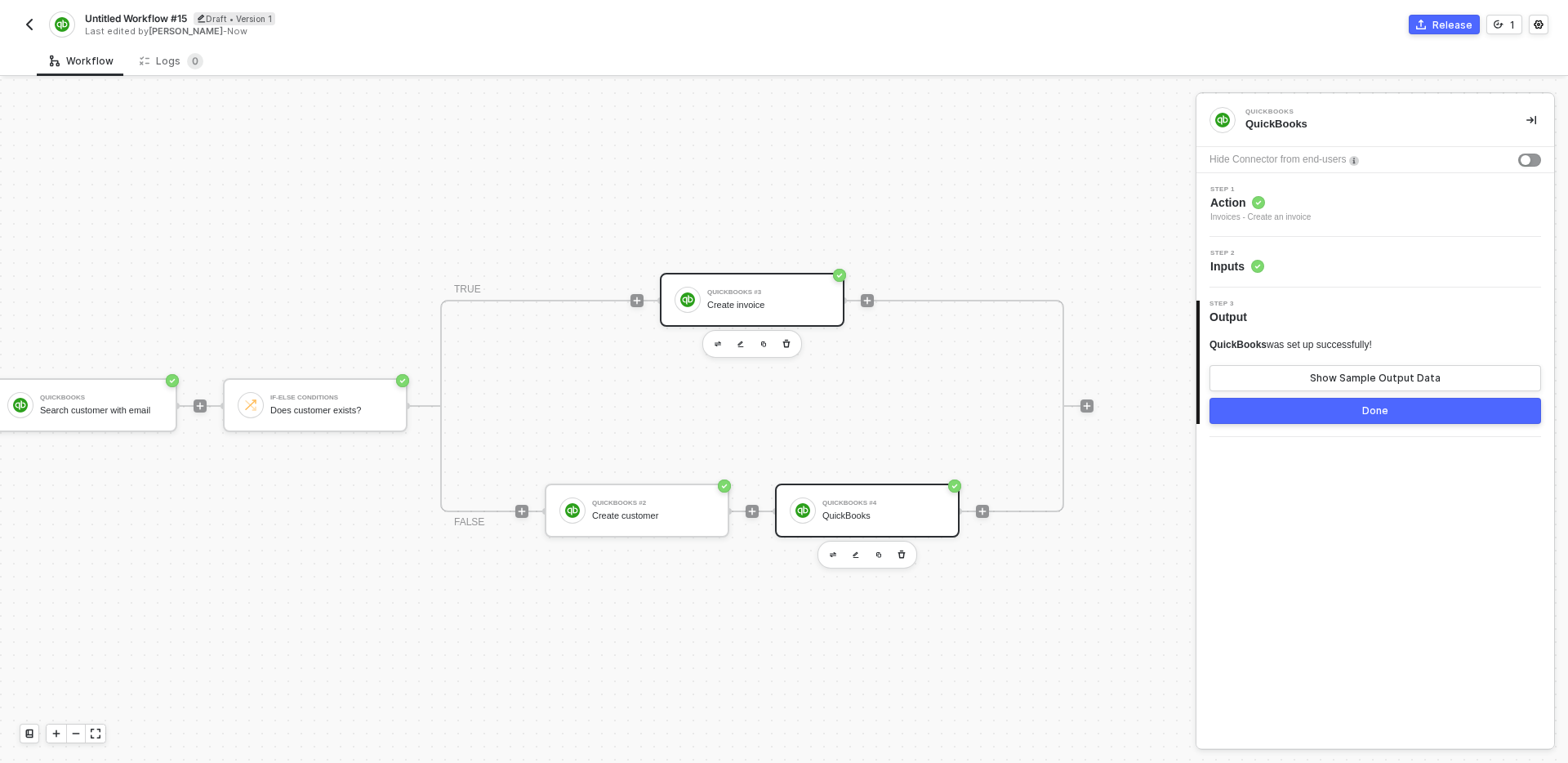
click at [767, 302] on div "Create invoice" at bounding box center [768, 305] width 123 height 10
click at [1341, 263] on div "Step 2 Inputs" at bounding box center [1377, 262] width 353 height 24
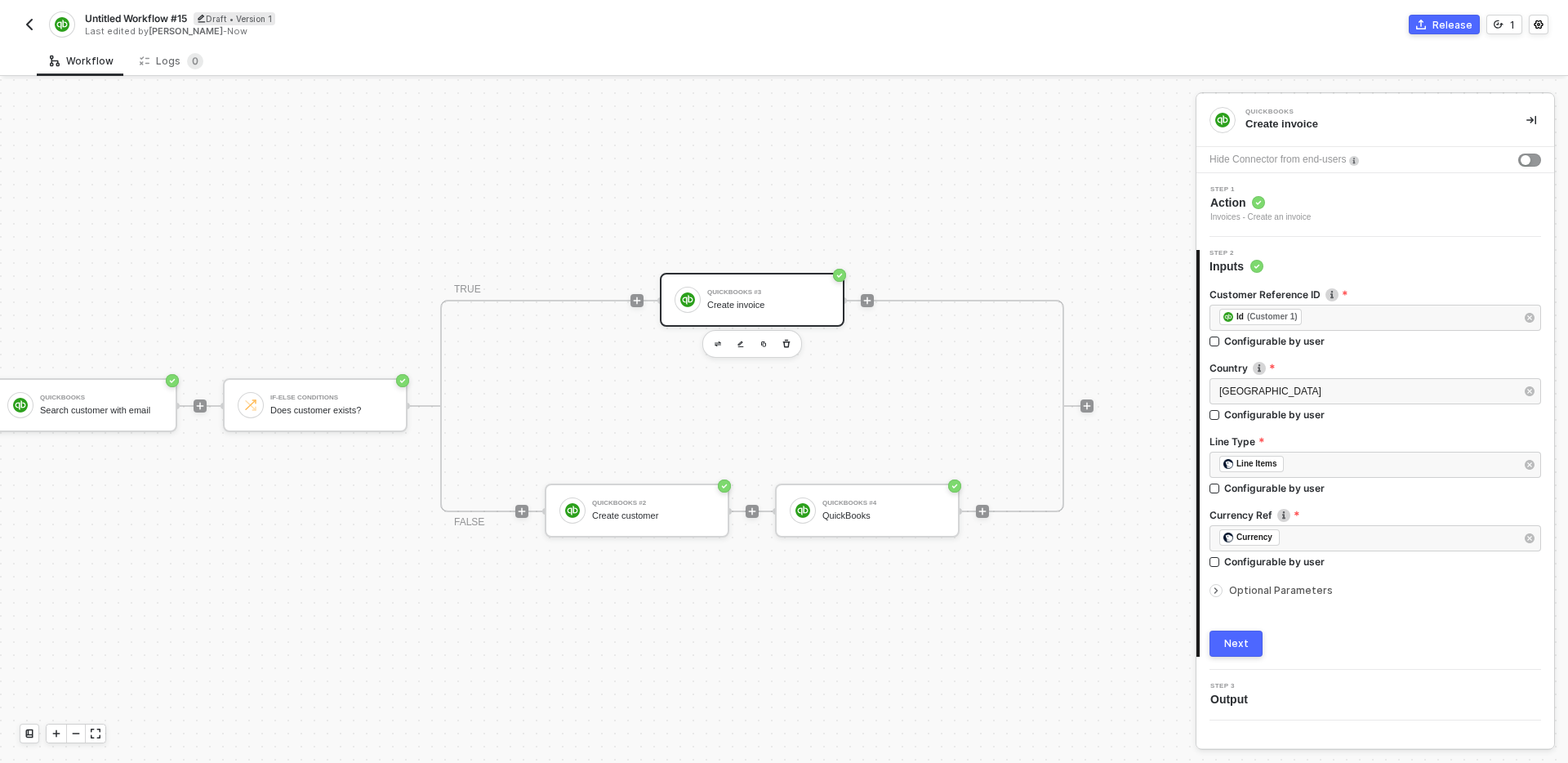
click at [1290, 585] on span "Optional Parameters" at bounding box center [1281, 590] width 104 height 12
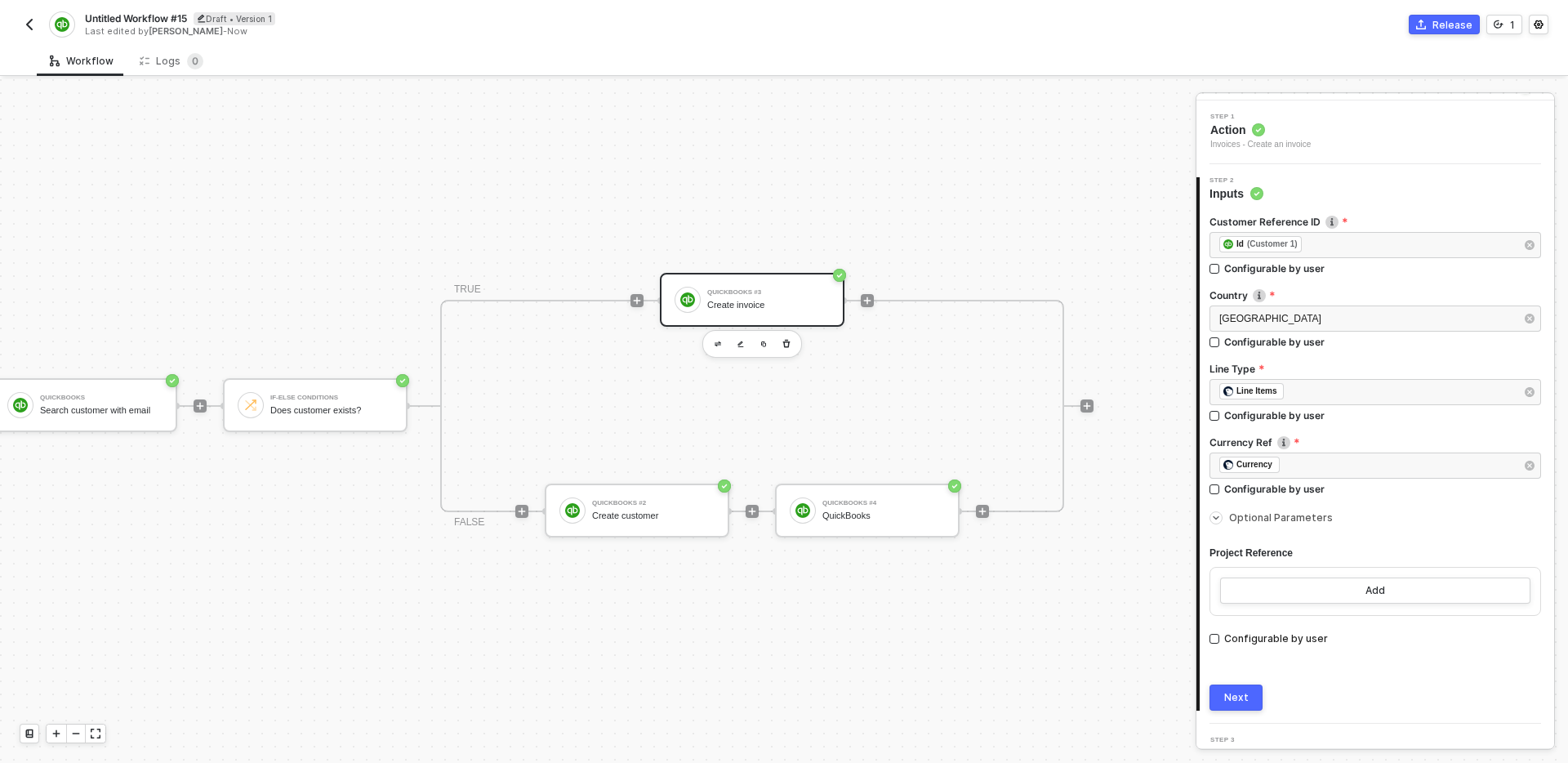
scroll to position [99, 0]
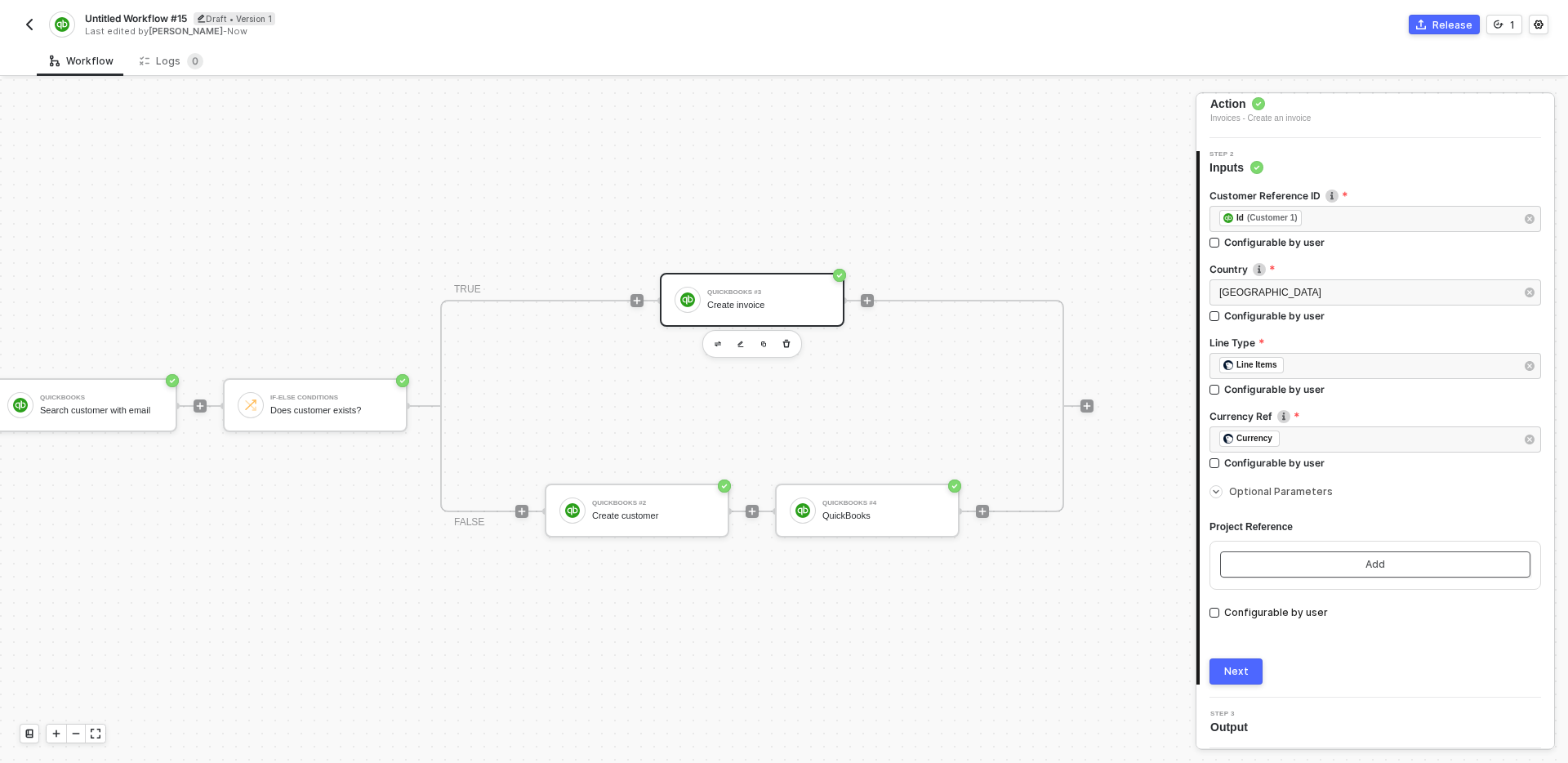
click at [1402, 567] on button "Add" at bounding box center [1375, 565] width 311 height 26
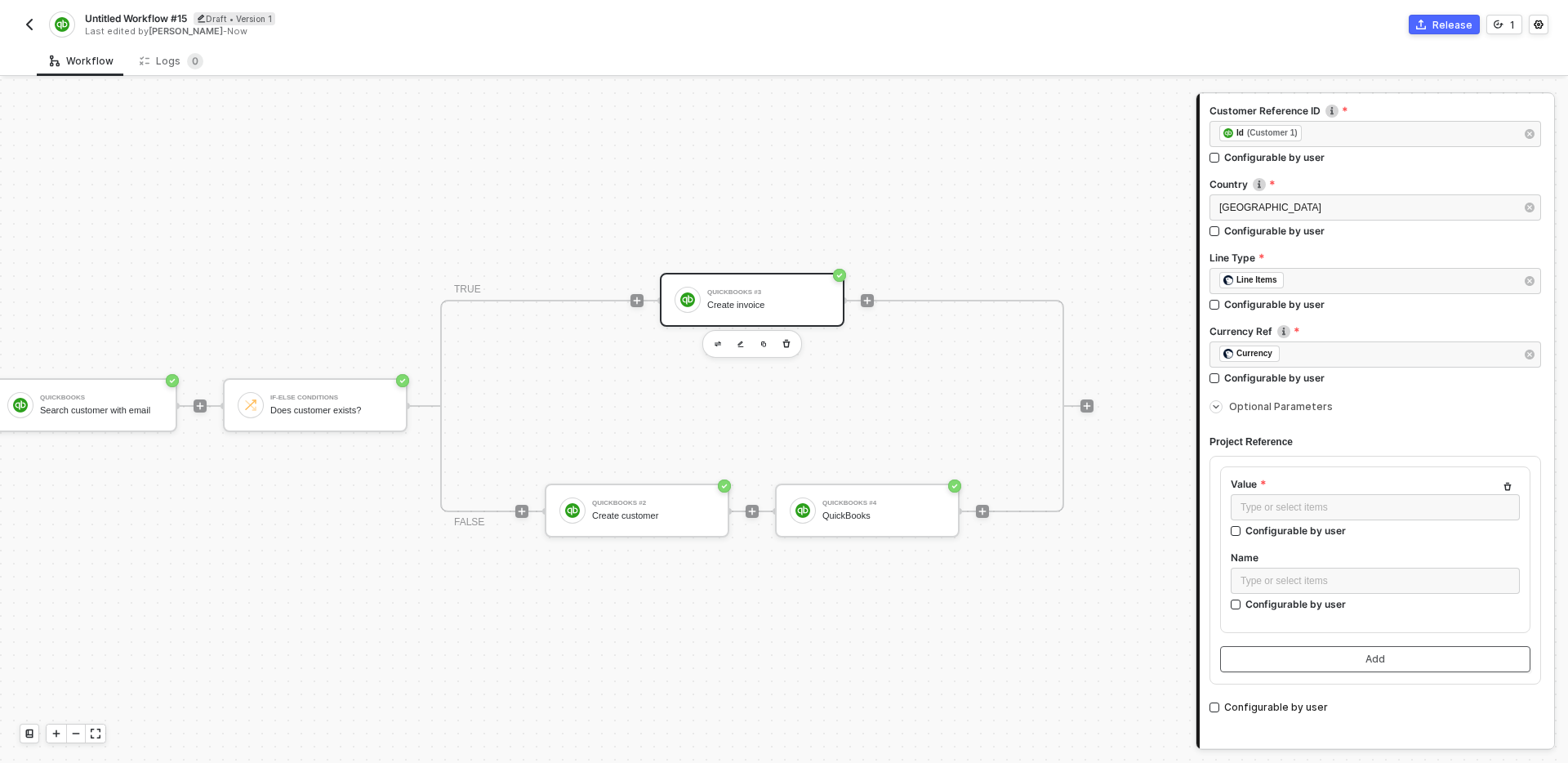
scroll to position [204, 0]
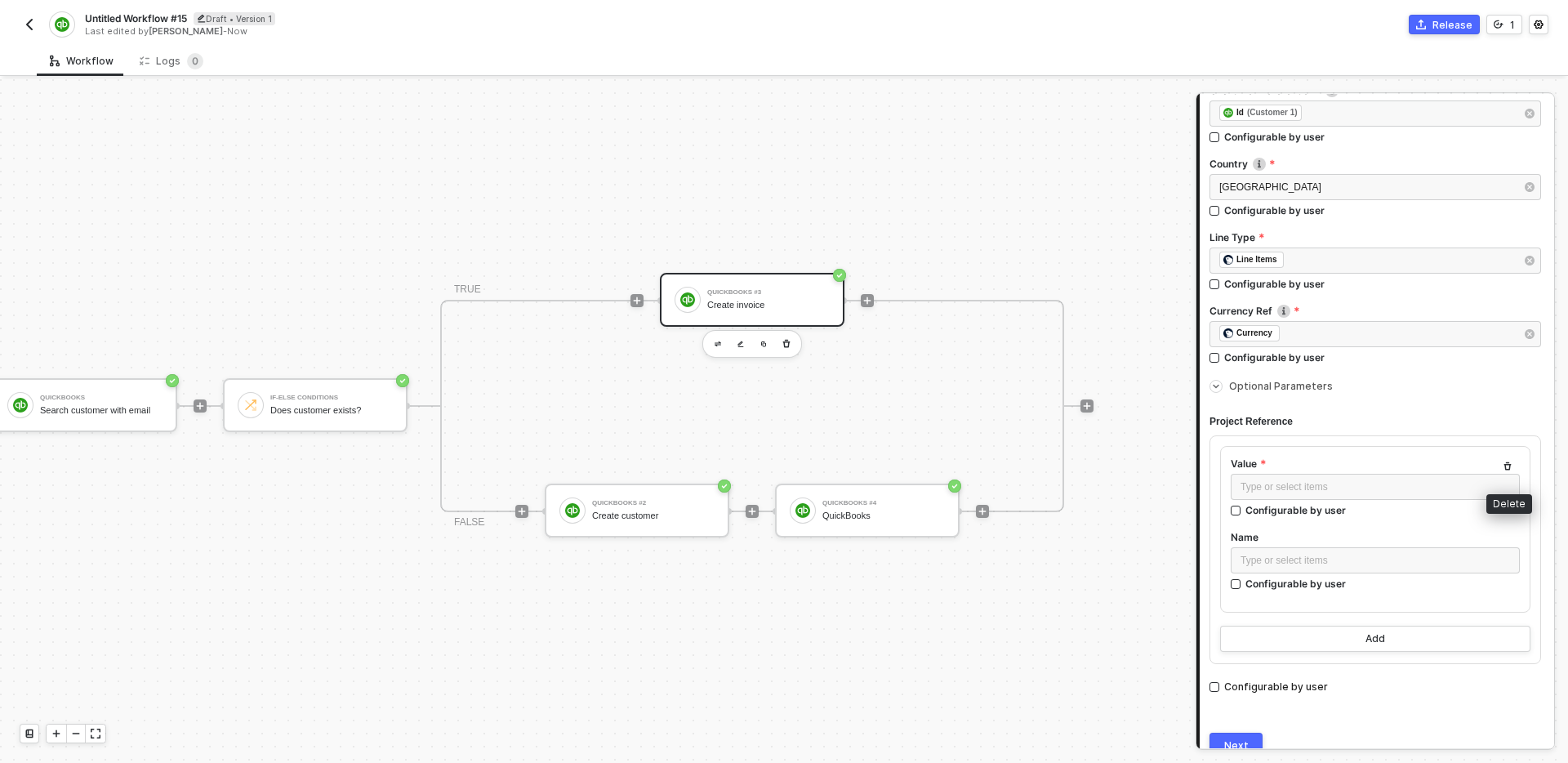
click at [1510, 465] on icon "button" at bounding box center [1508, 465] width 7 height 8
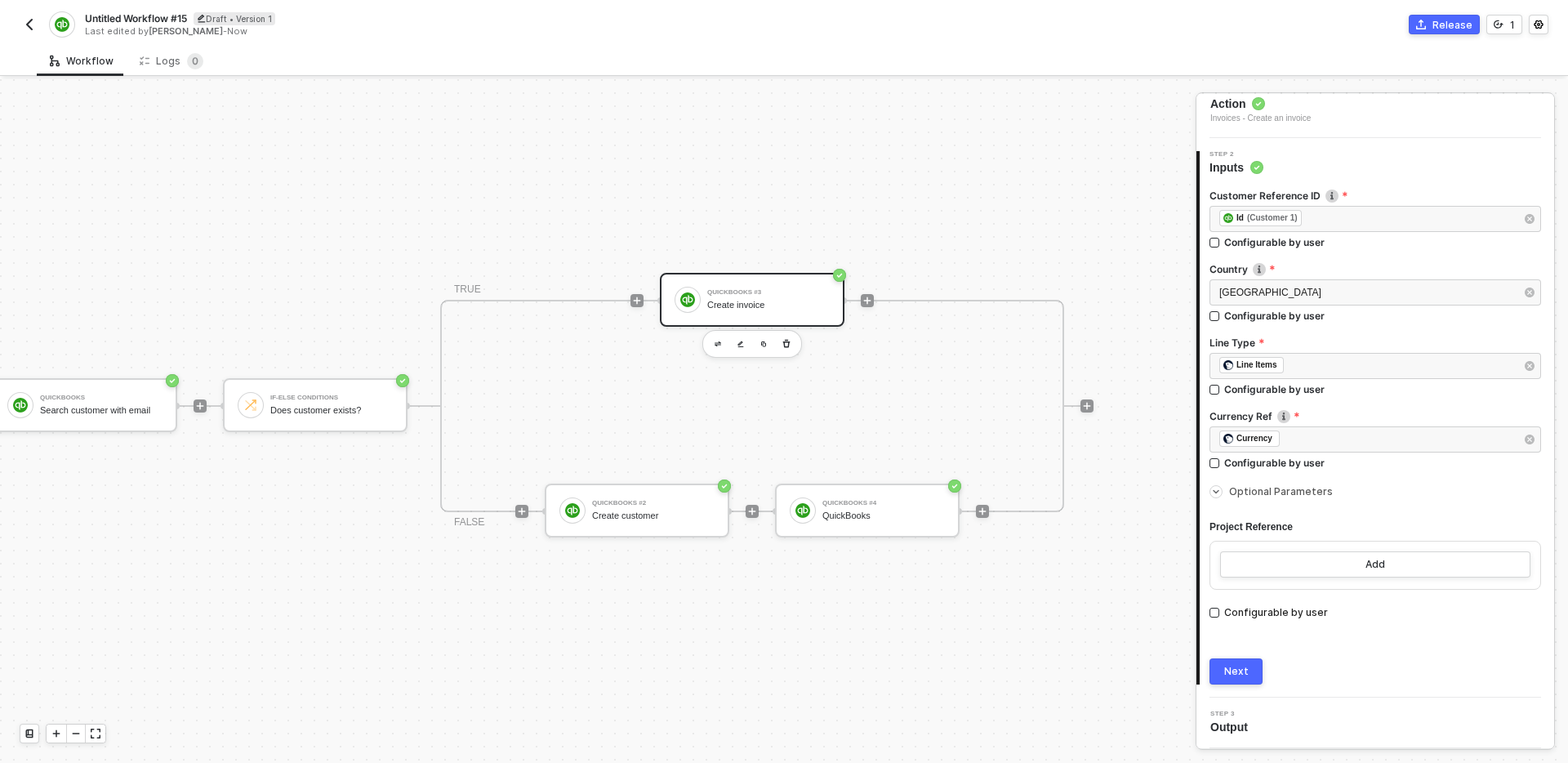
click at [1262, 493] on span "Optional Parameters" at bounding box center [1281, 492] width 104 height 12
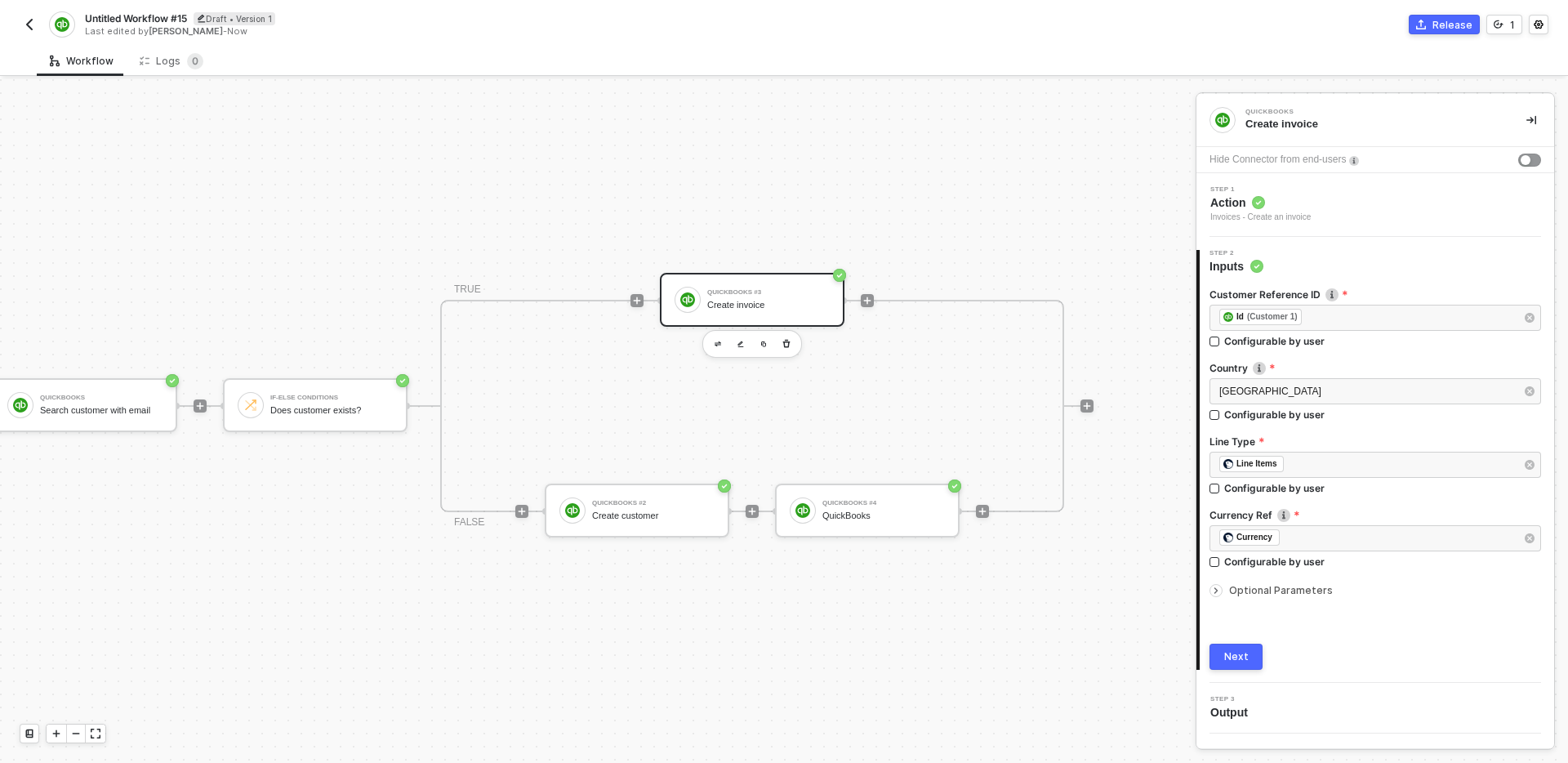
scroll to position [0, 0]
click at [1249, 646] on button "Next" at bounding box center [1236, 644] width 53 height 26
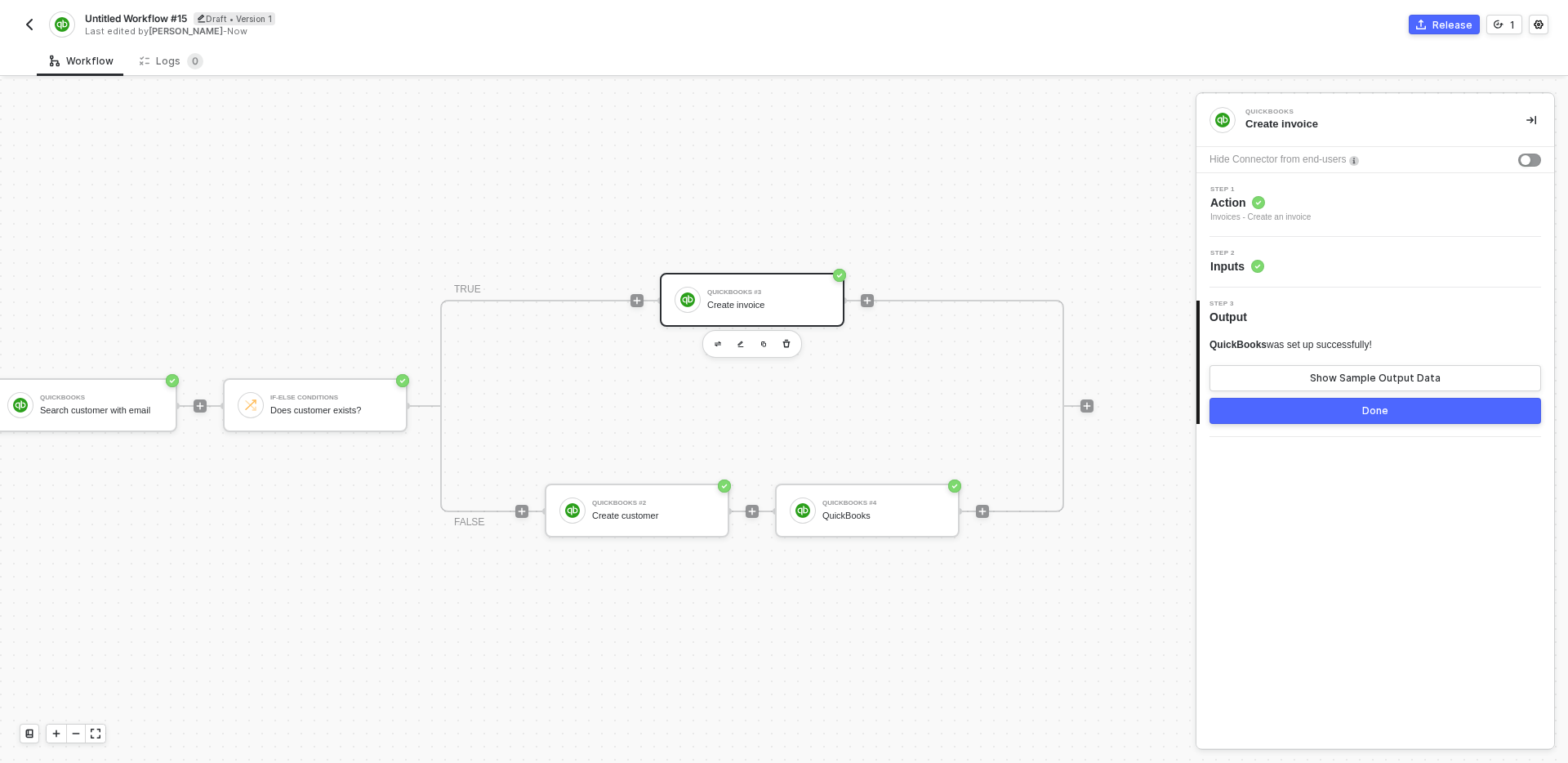
click at [1071, 587] on div "TRIGGER Shopline Trigger Trigger workflow when order paid QuickBooks Search cus…" at bounding box center [418, 405] width 1351 height 713
click at [888, 511] on div "QuickBooks" at bounding box center [883, 516] width 123 height 10
click at [1370, 251] on div "Step 2 Inputs" at bounding box center [1377, 262] width 353 height 24
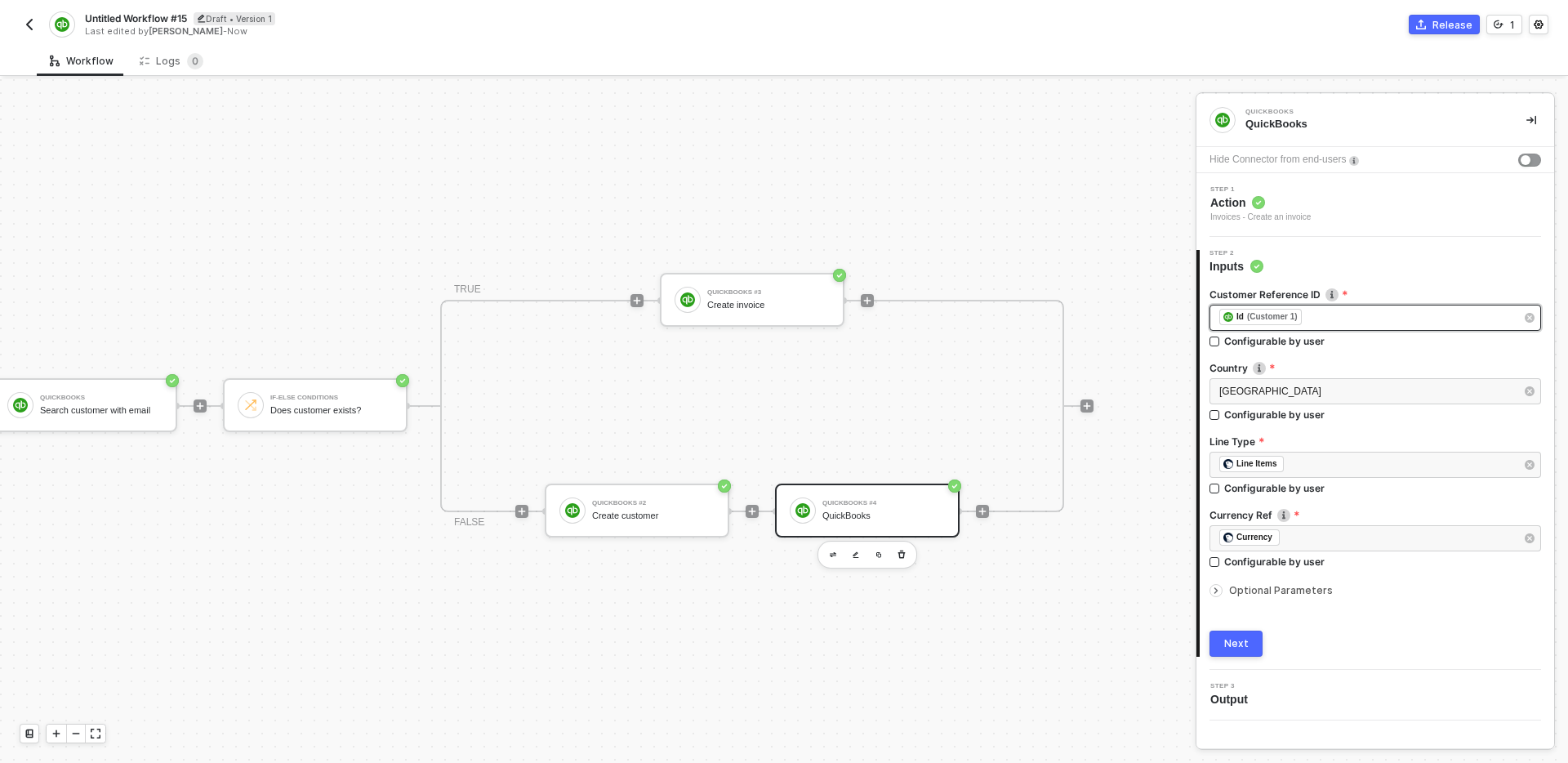
click at [1359, 317] on div "﻿ ﻿ Id (Customer 1) ﻿" at bounding box center [1368, 318] width 296 height 18
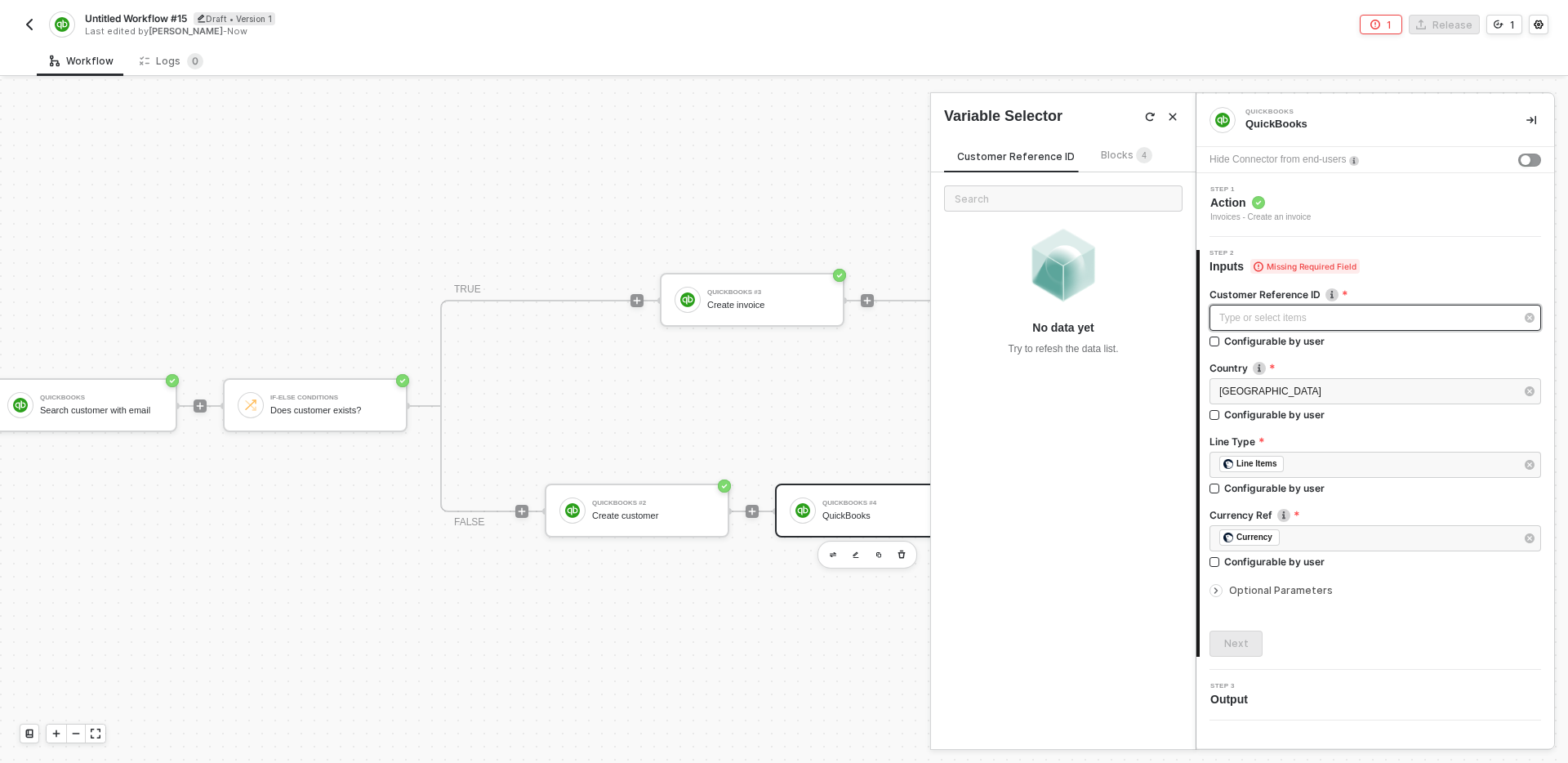
click at [1286, 322] on div "Type or select items ﻿" at bounding box center [1368, 318] width 296 height 16
click at [1112, 151] on span "Blocks 4" at bounding box center [1126, 155] width 51 height 12
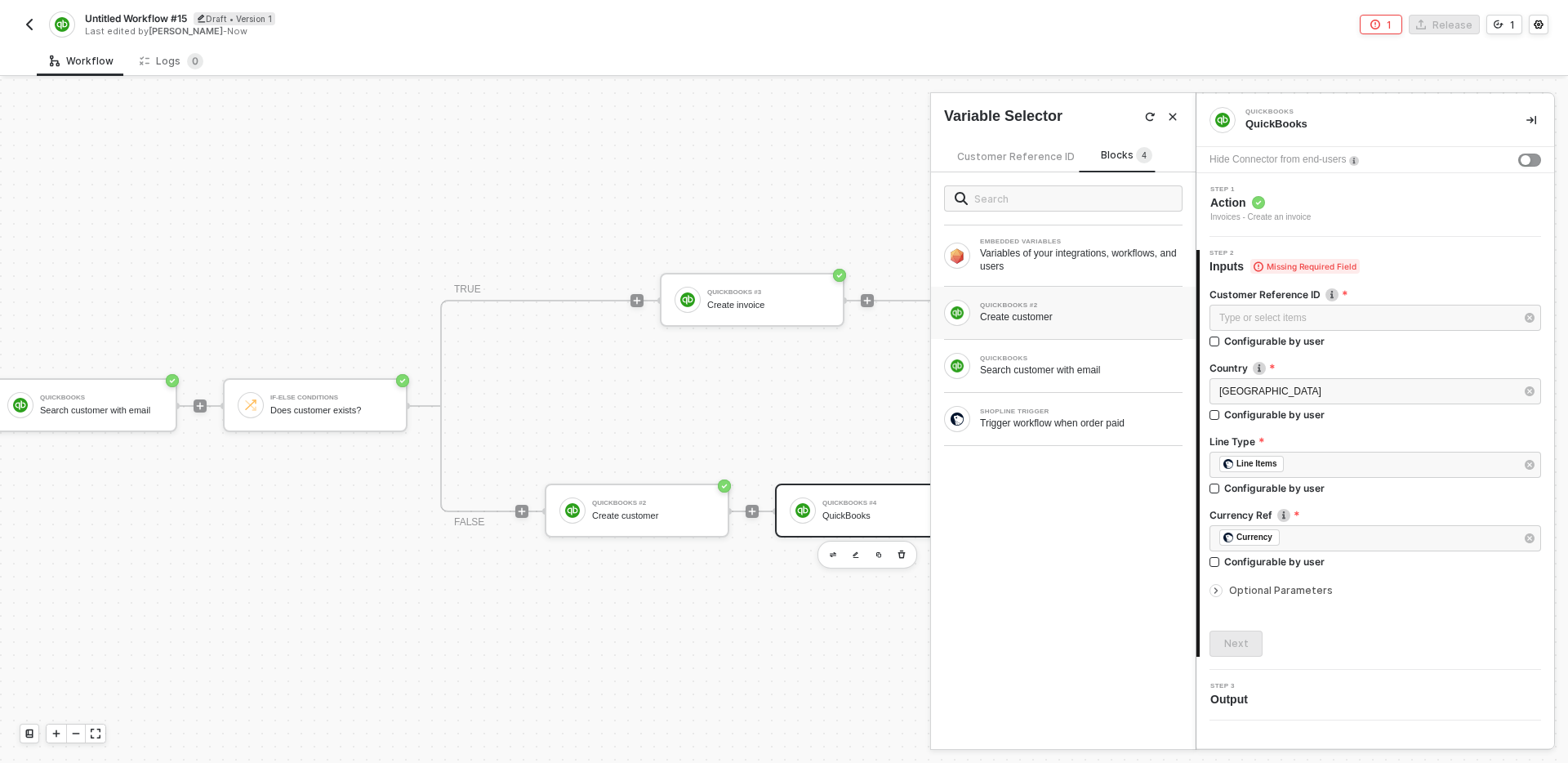
click at [1064, 325] on div "QUICKBOOKS #2 Create customer" at bounding box center [1063, 313] width 238 height 26
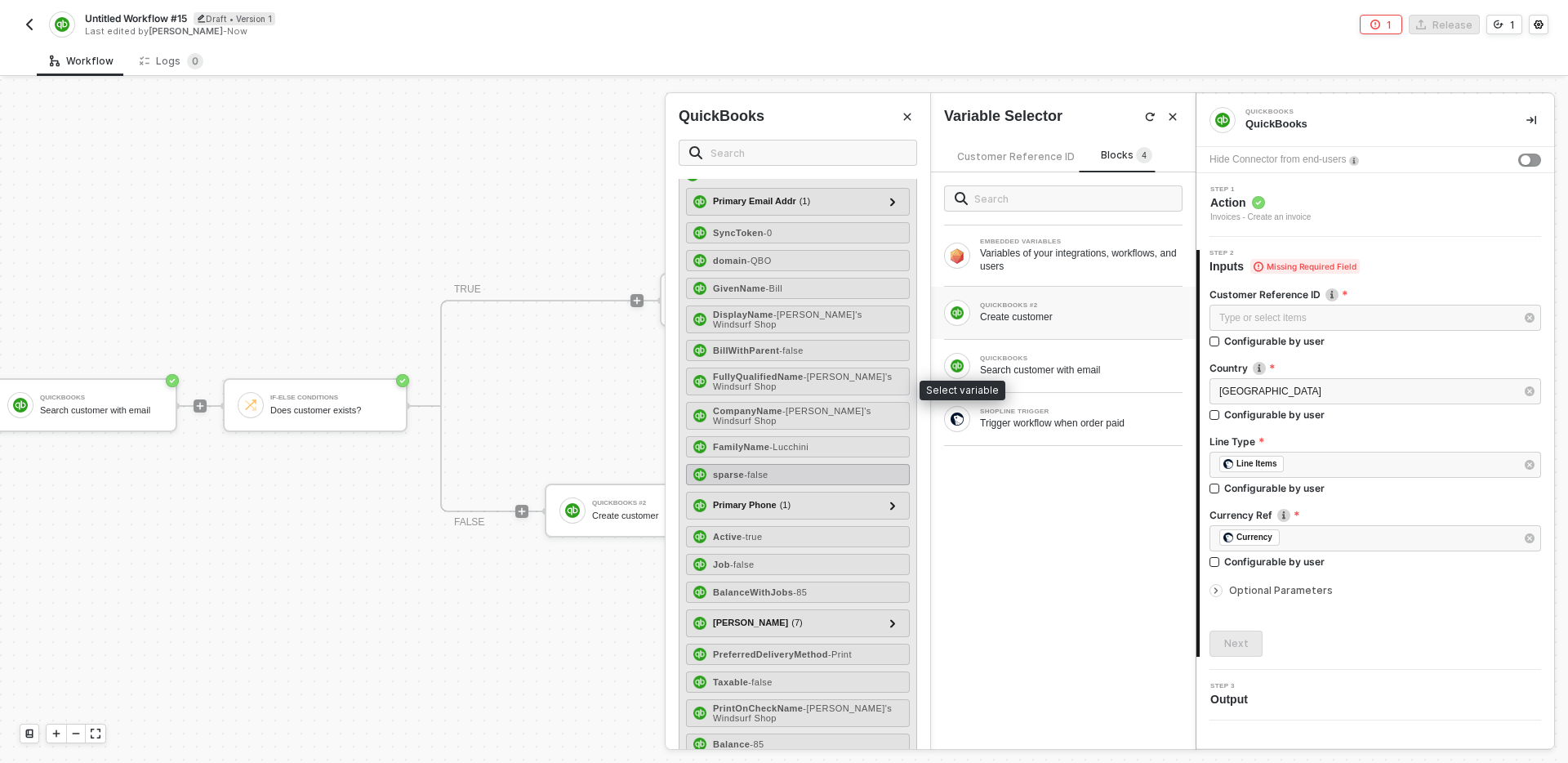
scroll to position [135, 0]
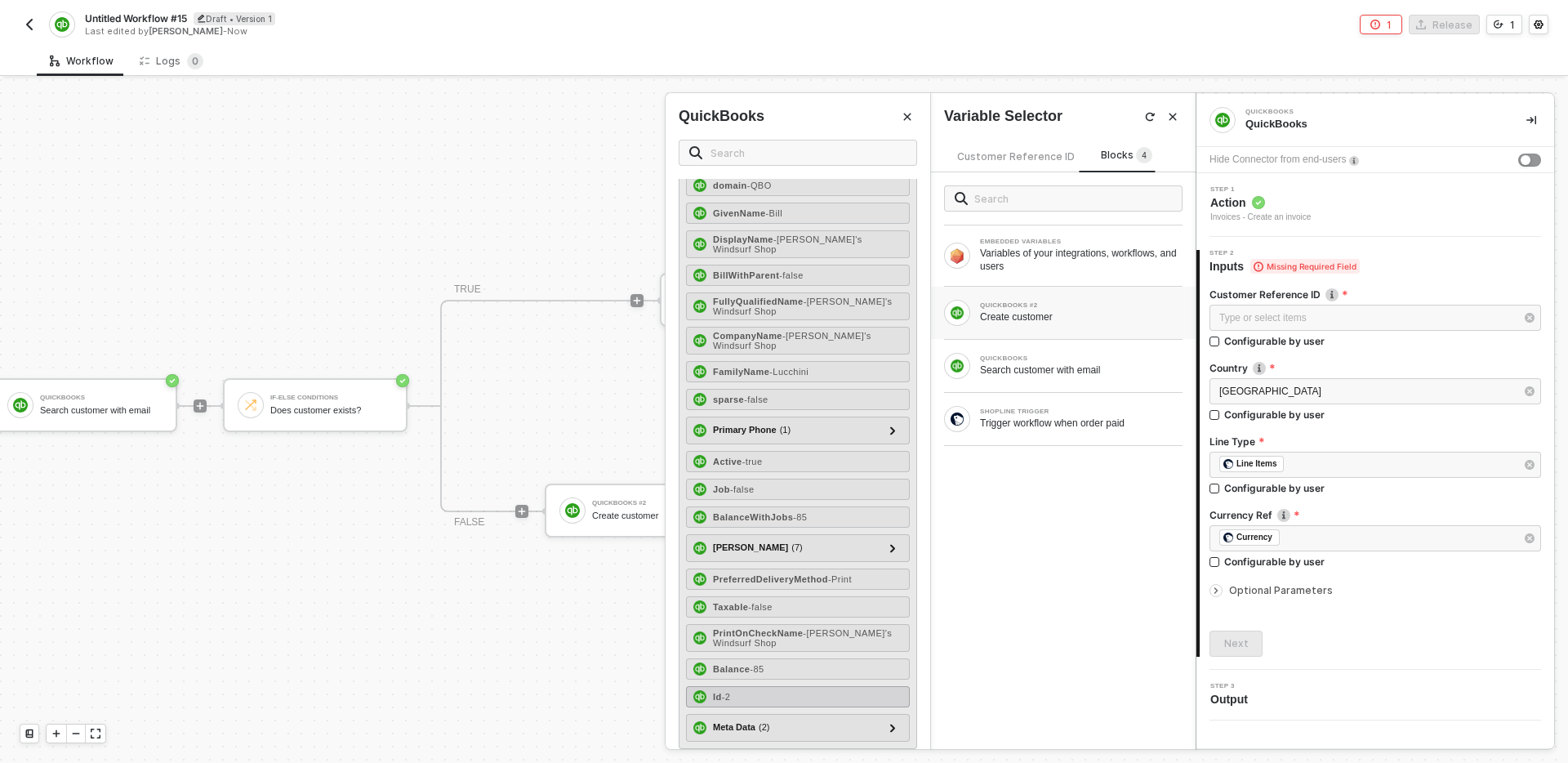
click at [778, 690] on div "Id - 2" at bounding box center [798, 697] width 224 height 21
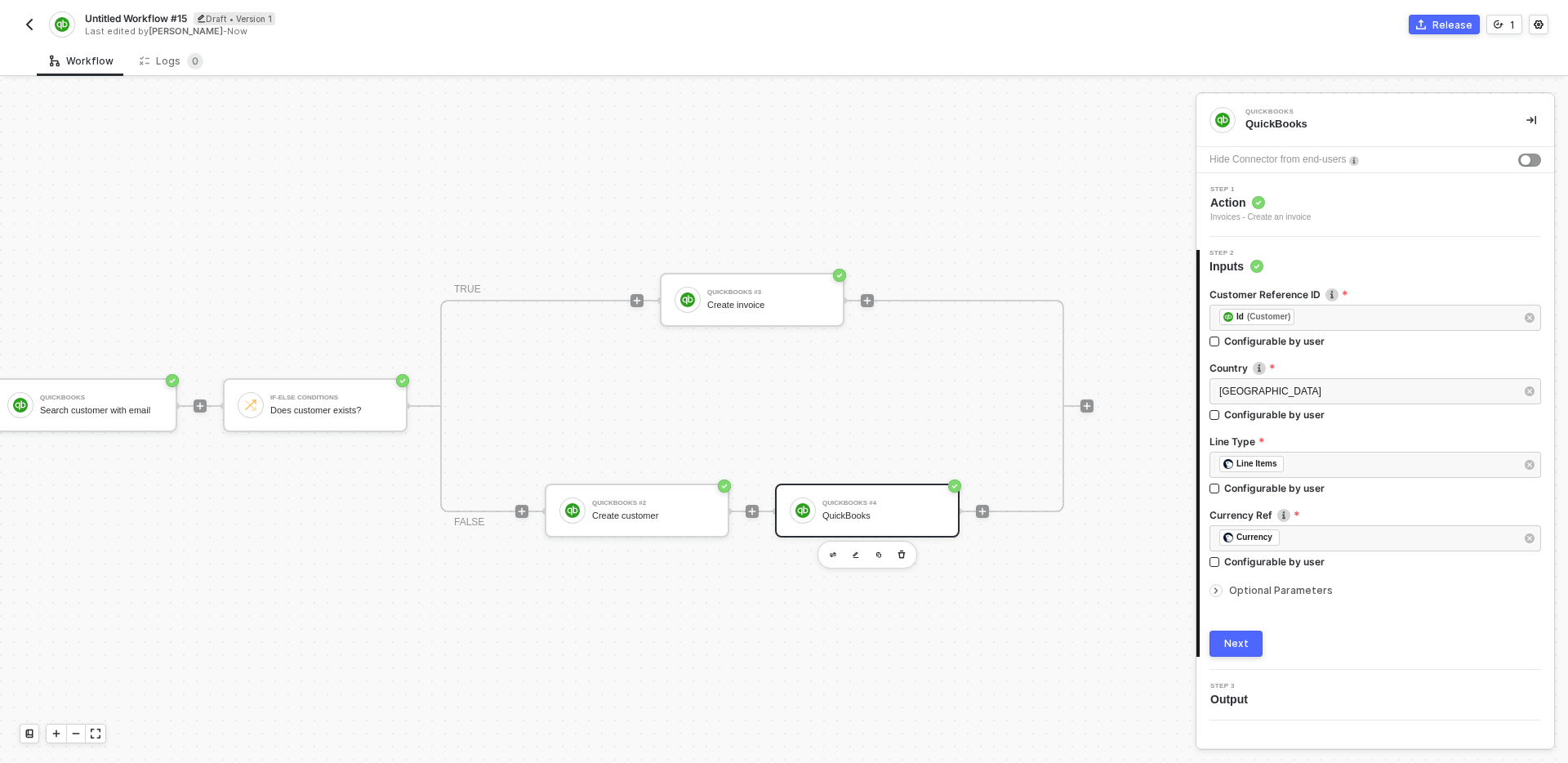
click at [1248, 642] on button "Next" at bounding box center [1236, 644] width 53 height 26
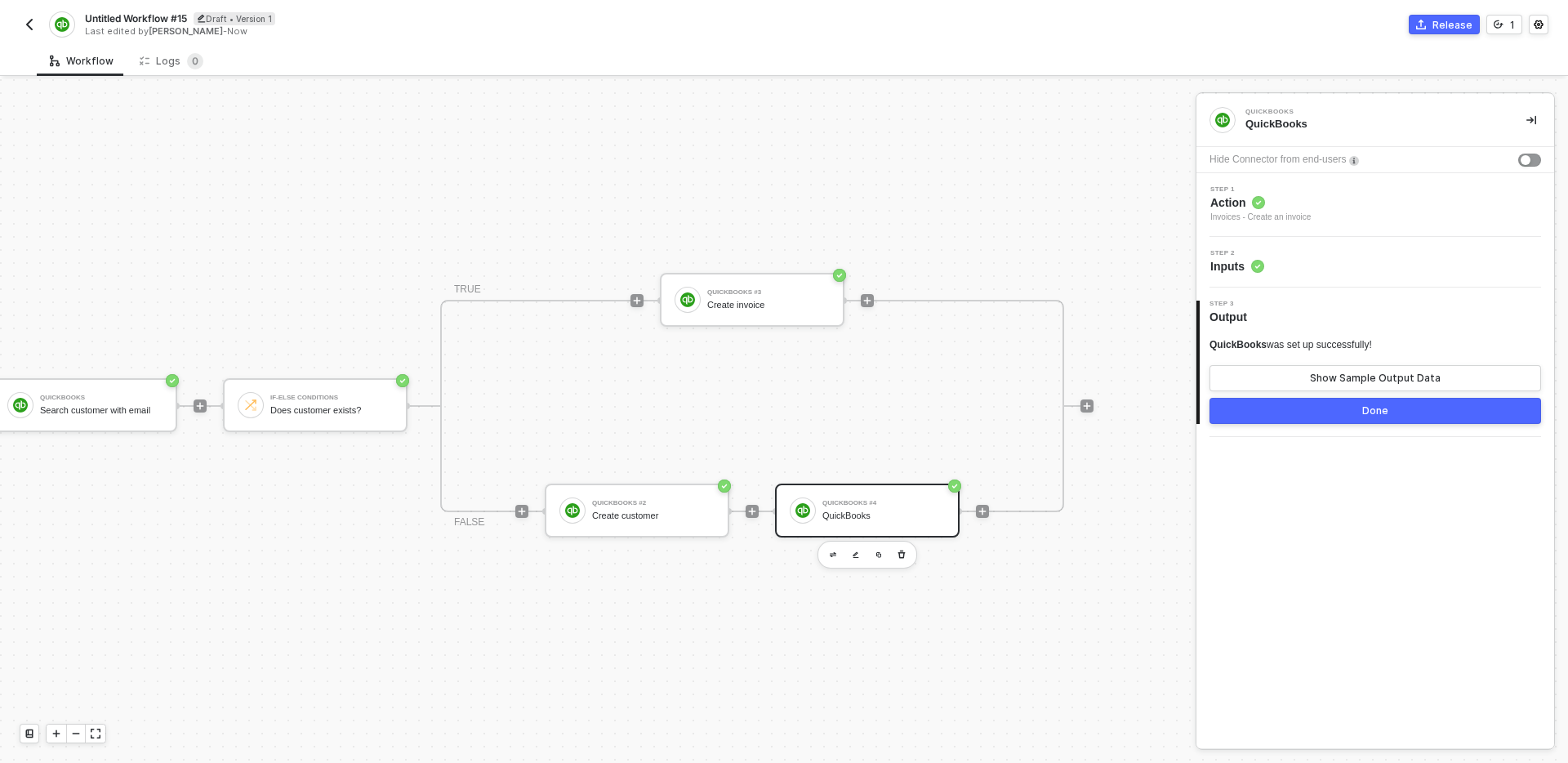
click at [1044, 579] on div "TRIGGER Shopline Trigger Trigger workflow when order paid QuickBooks Search cus…" at bounding box center [418, 405] width 1351 height 713
